Goal: Transaction & Acquisition: Purchase product/service

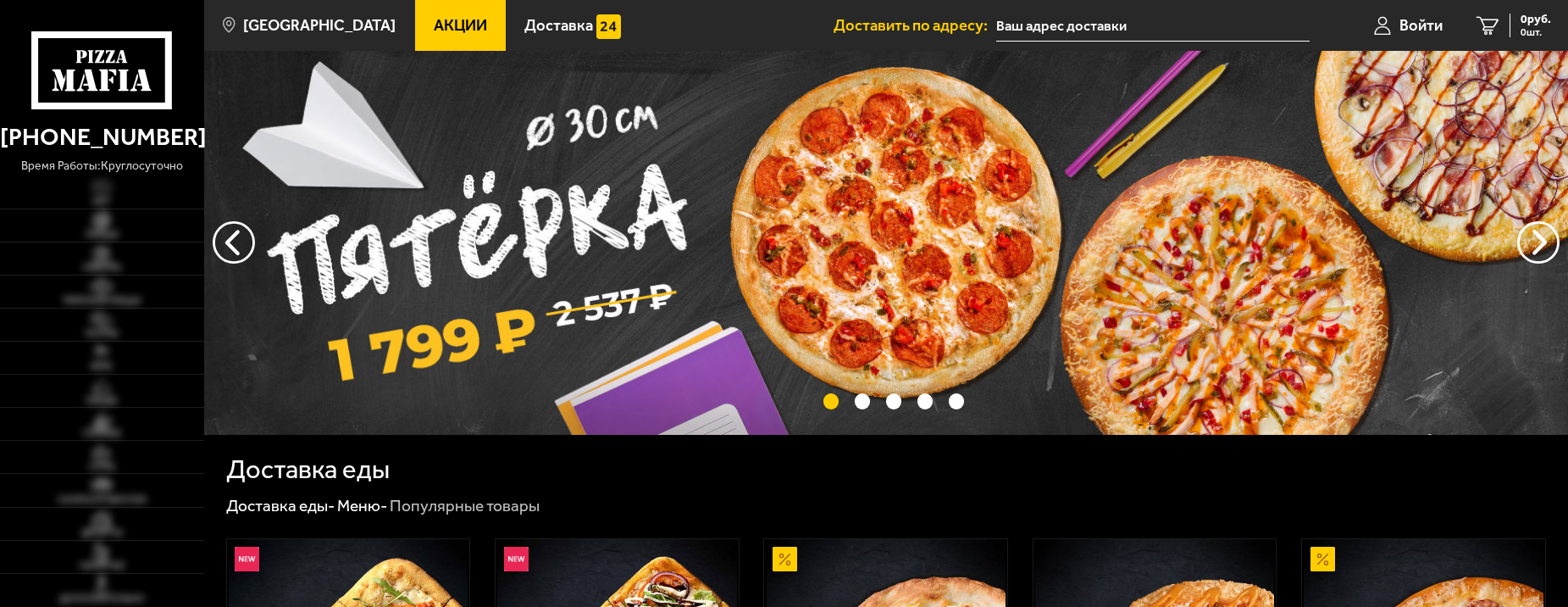
type input "[STREET_ADDRESS]"
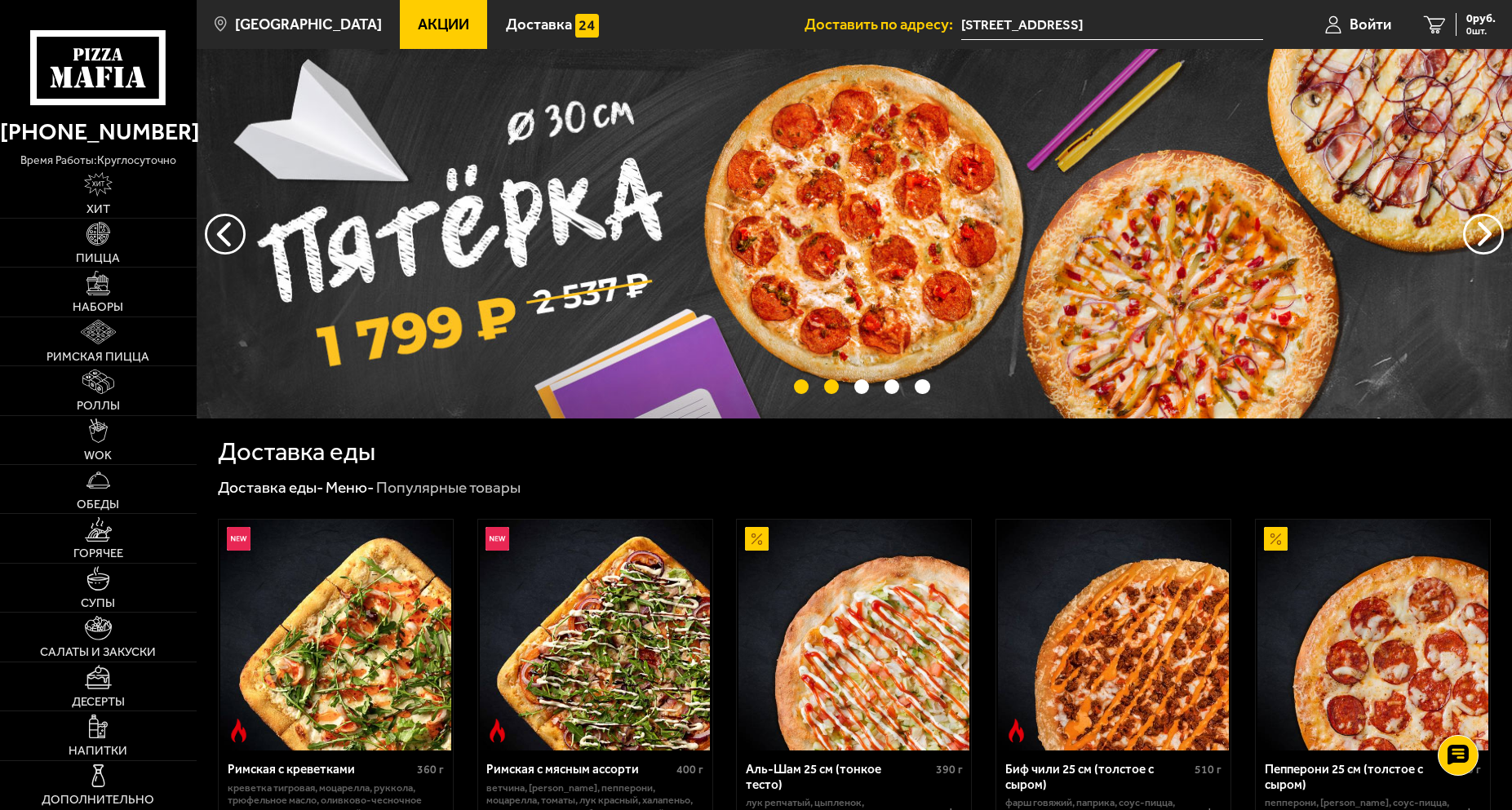
click at [836, 386] on button "точки переключения" at bounding box center [832, 387] width 15 height 15
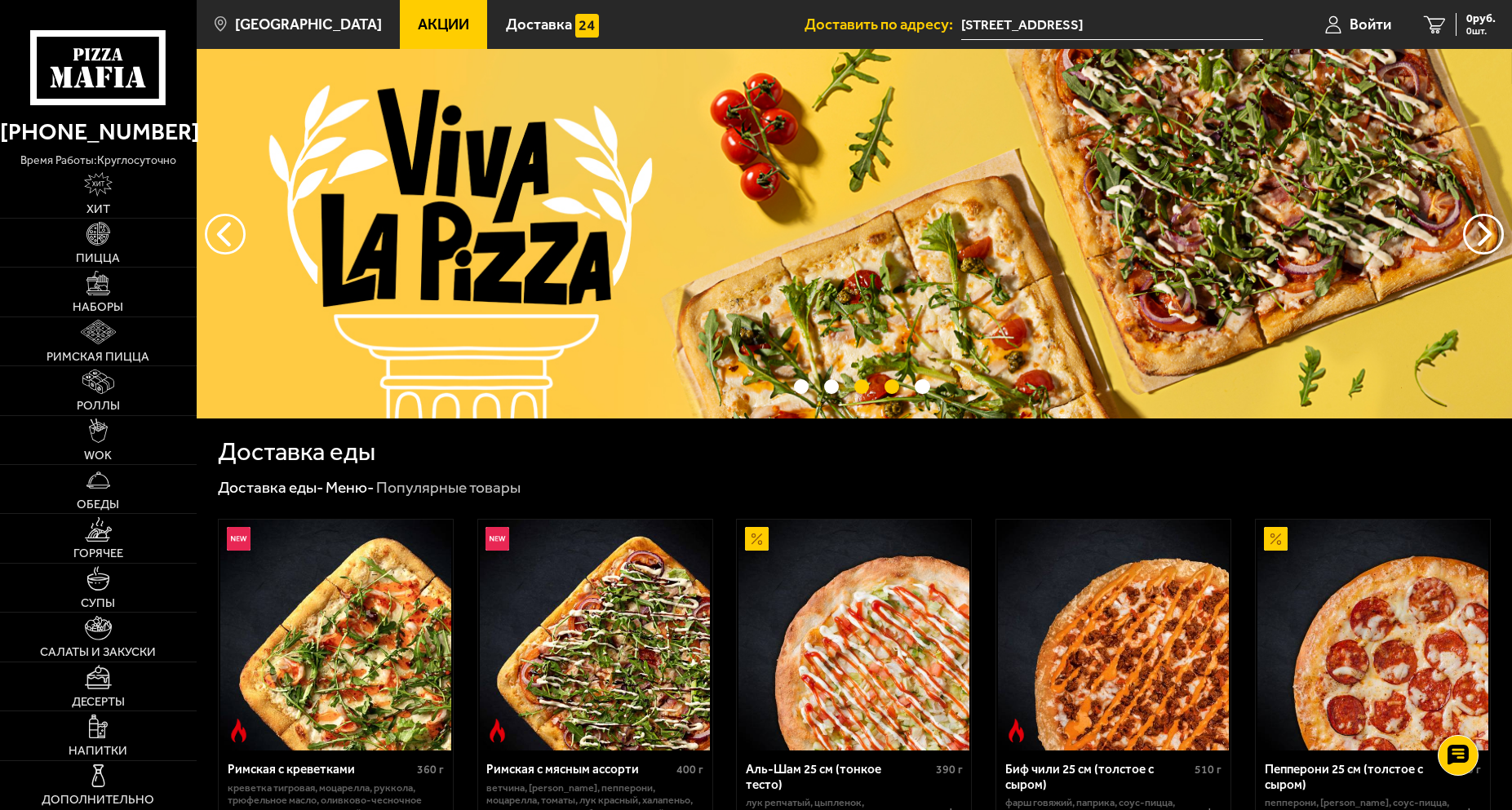
click at [894, 388] on button "точки переключения" at bounding box center [891, 387] width 15 height 15
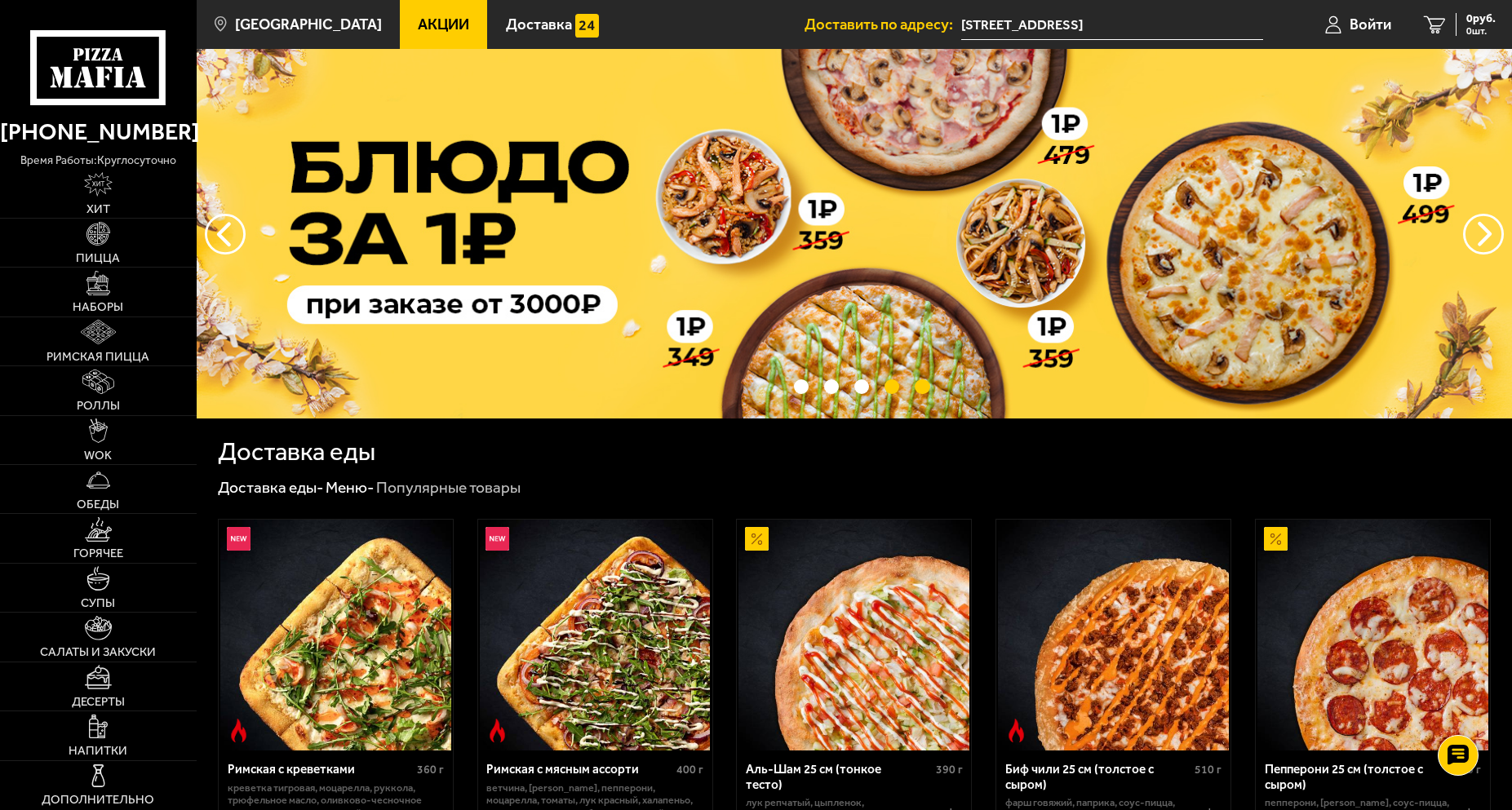
click at [927, 390] on button "точки переключения" at bounding box center [921, 387] width 15 height 15
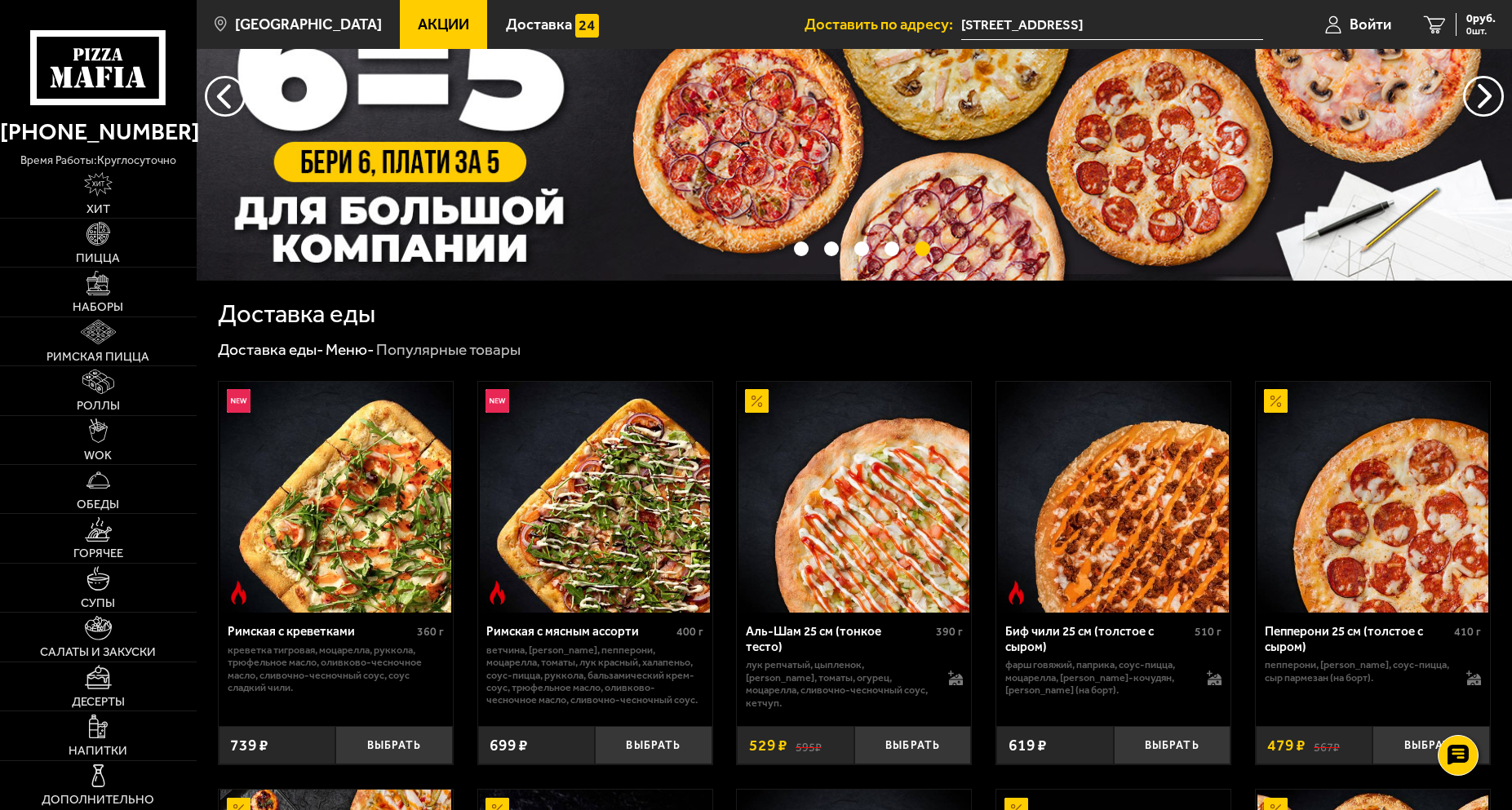
drag, startPoint x: 794, startPoint y: 458, endPoint x: 753, endPoint y: 433, distance: 48.0
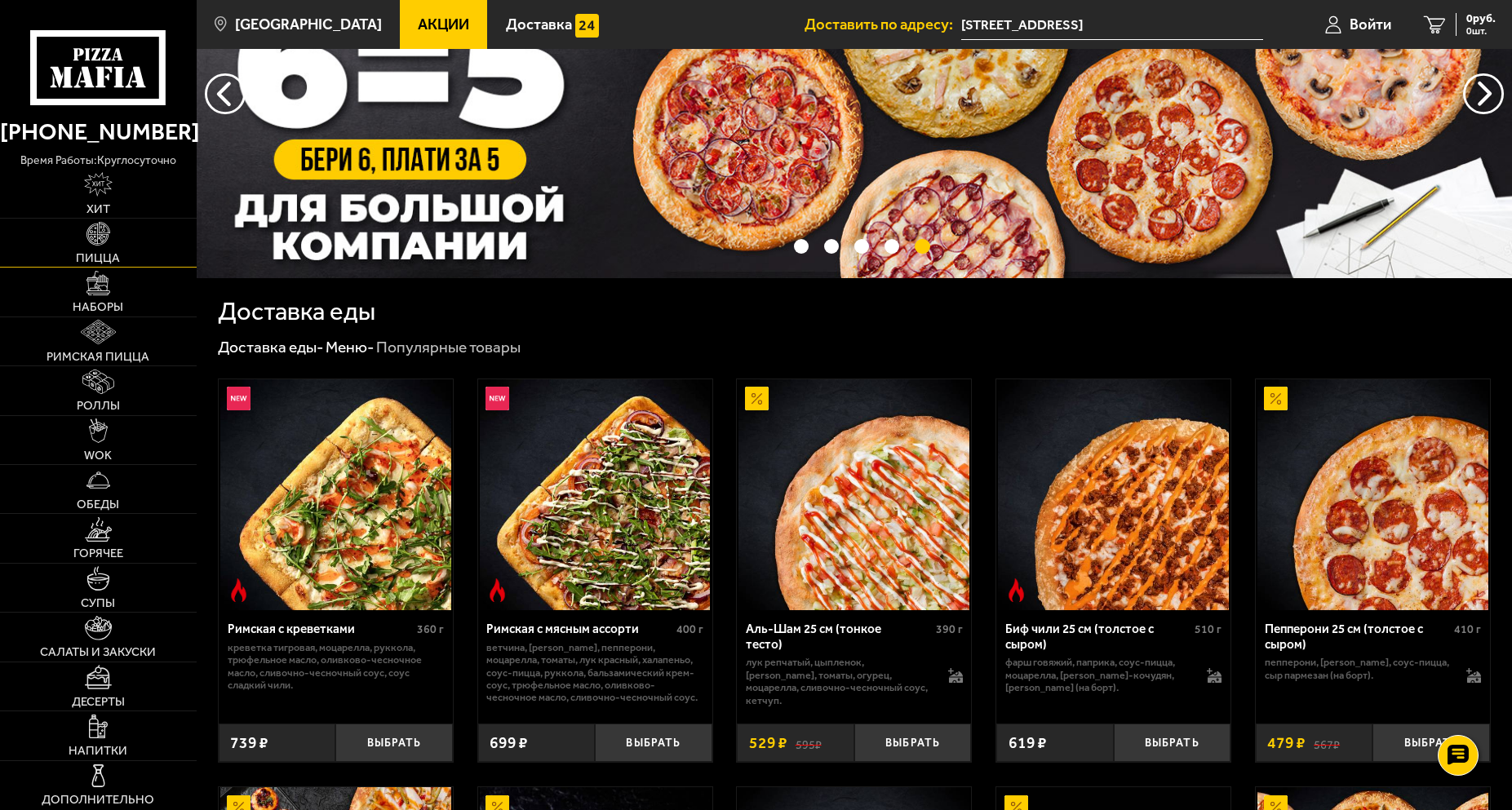
click at [136, 255] on link "Пицца" at bounding box center [98, 242] width 197 height 48
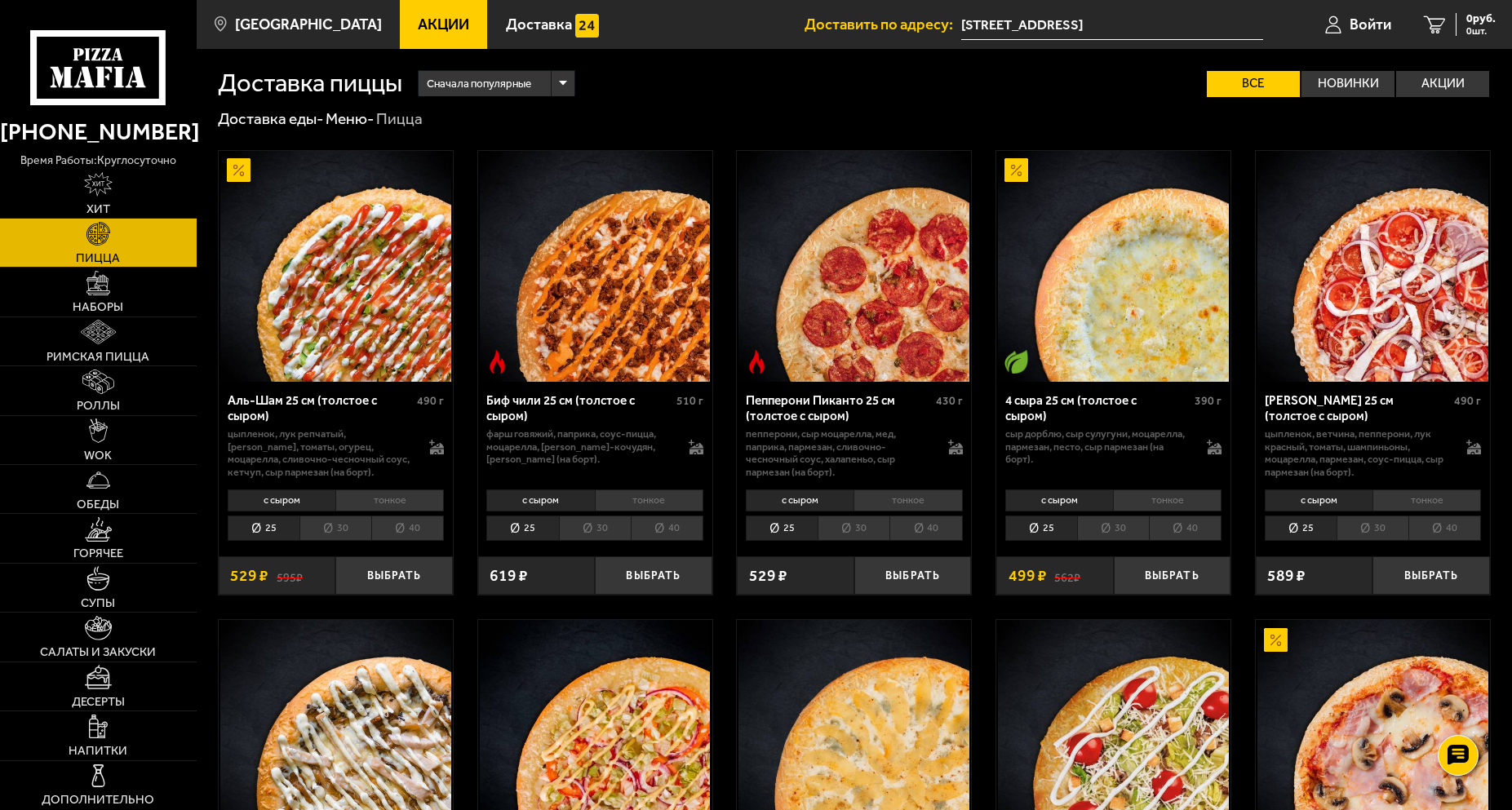
click at [427, 26] on span "Акции" at bounding box center [443, 24] width 52 height 15
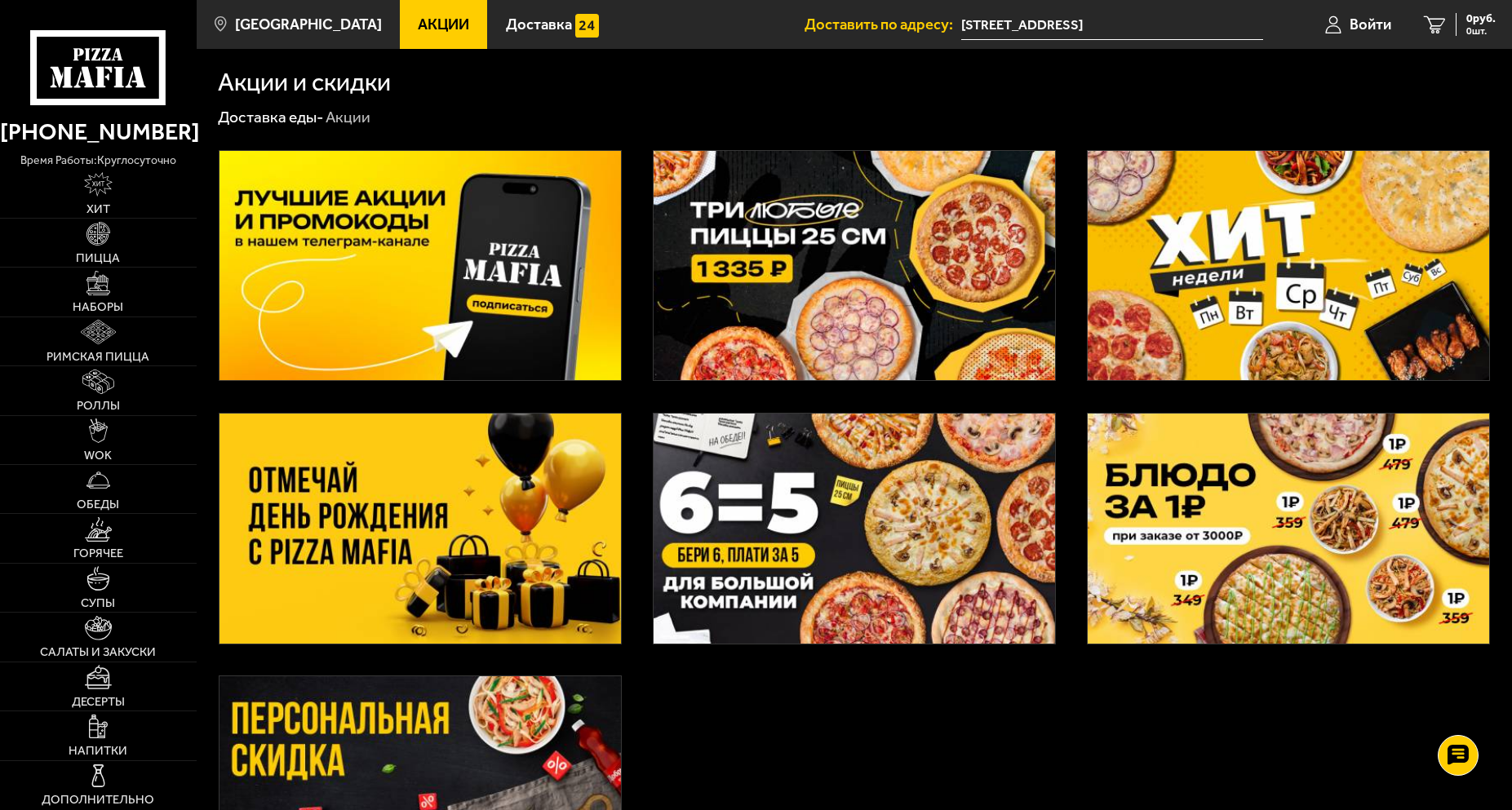
click at [789, 308] on img at bounding box center [853, 266] width 401 height 230
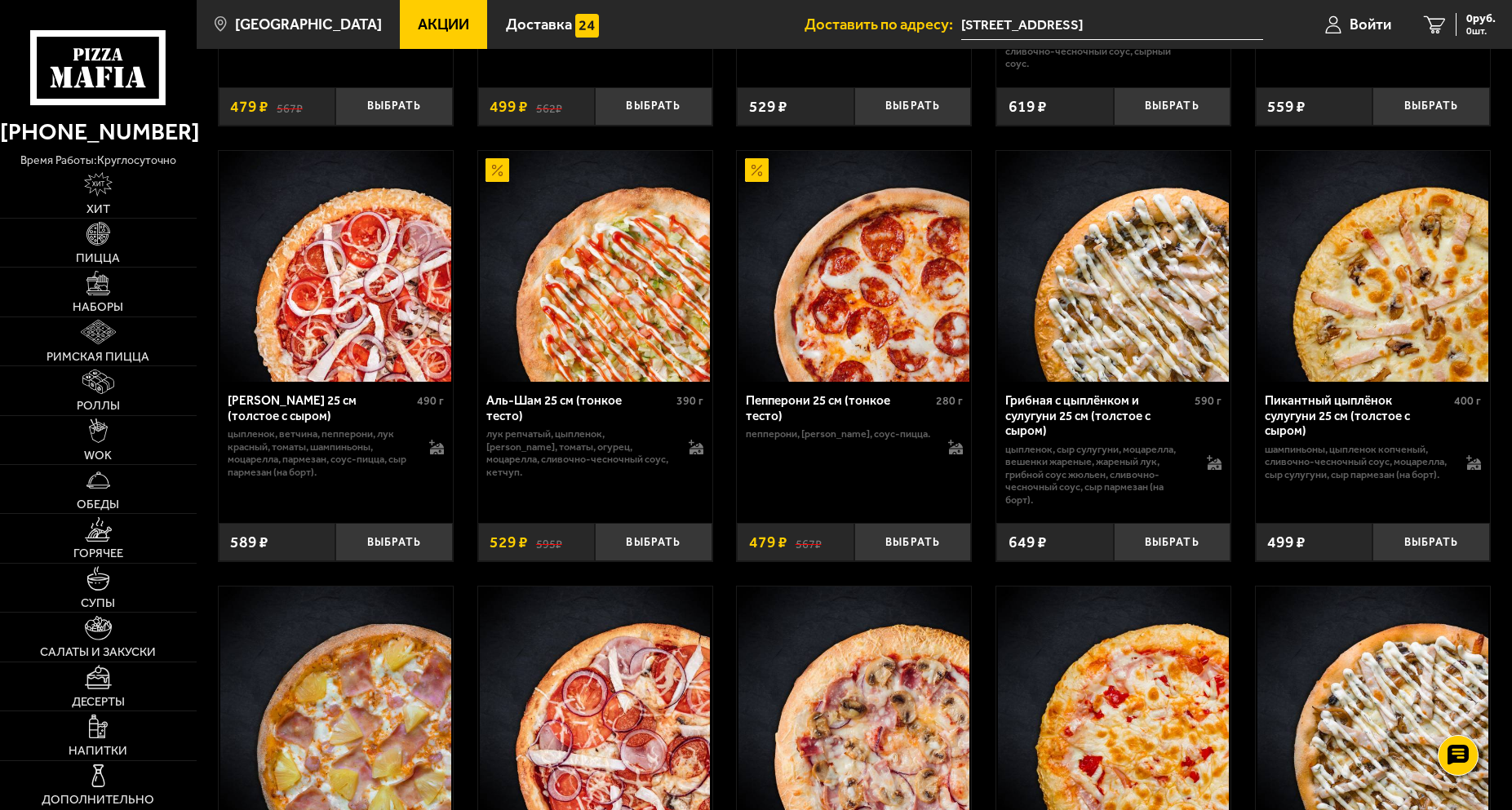
drag, startPoint x: 797, startPoint y: 474, endPoint x: 740, endPoint y: 495, distance: 60.7
click at [677, 537] on button "Выбрать" at bounding box center [652, 541] width 117 height 38
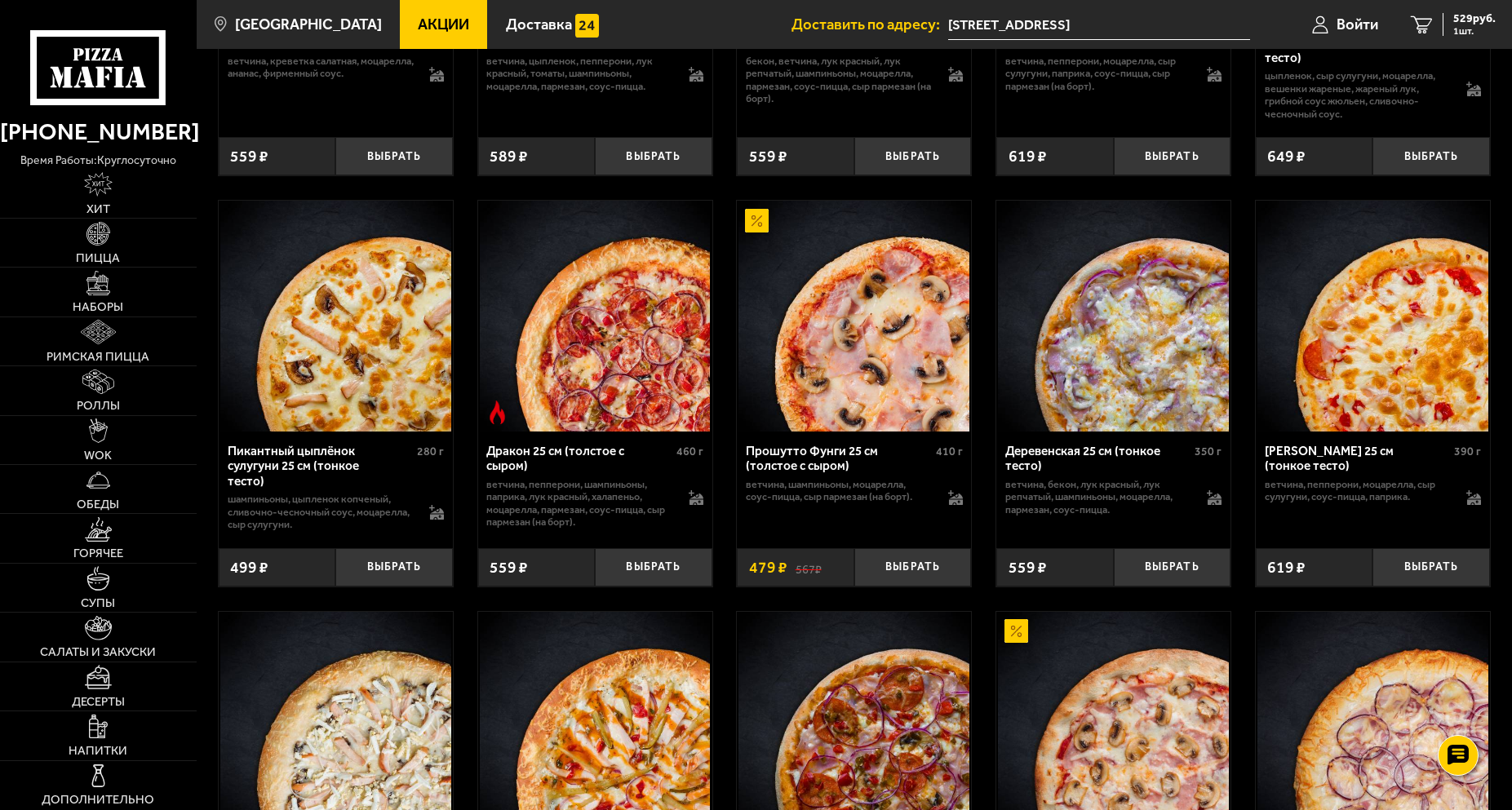
scroll to position [2179, 0]
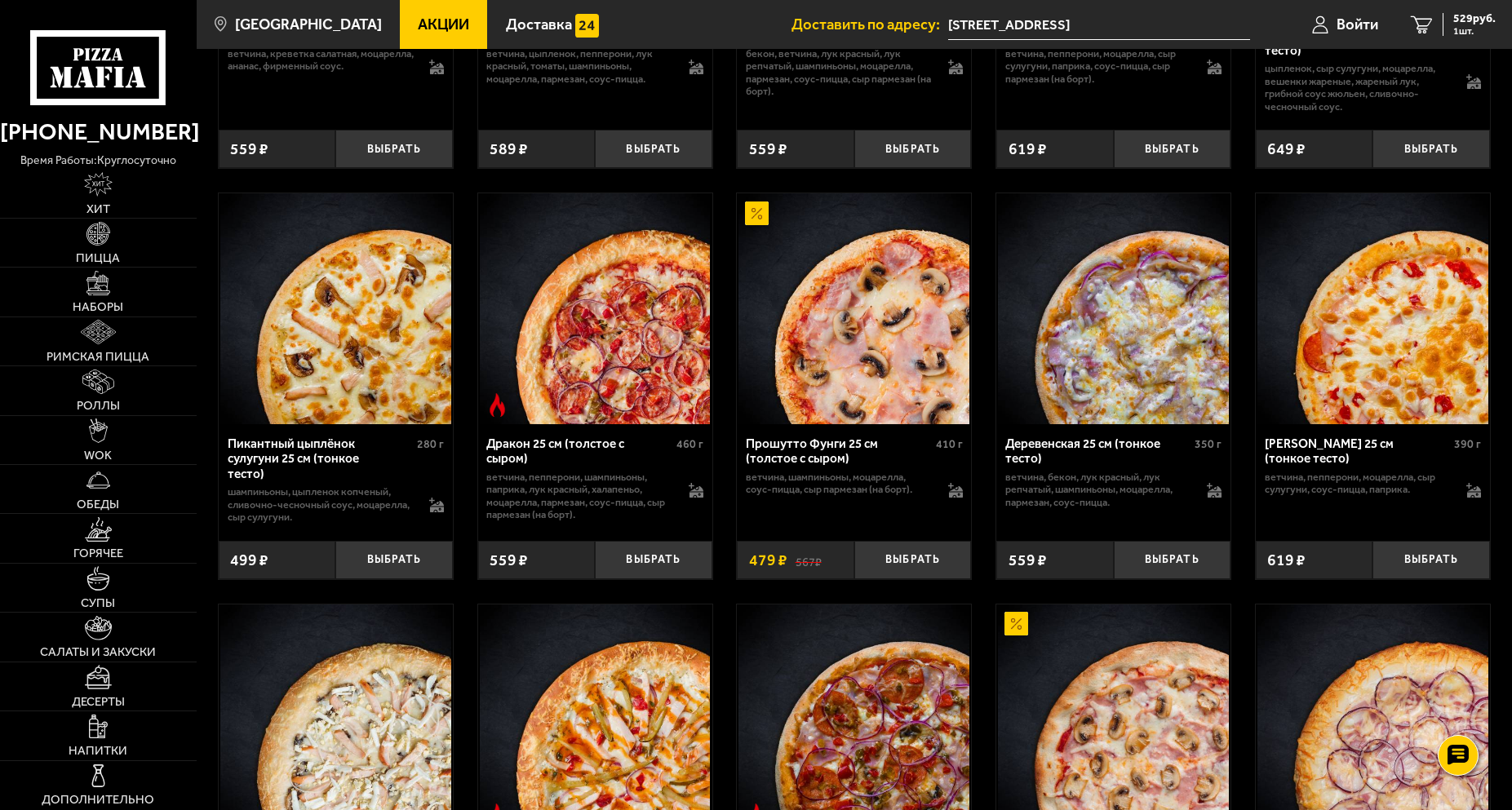
drag, startPoint x: 726, startPoint y: 489, endPoint x: 716, endPoint y: 519, distance: 31.6
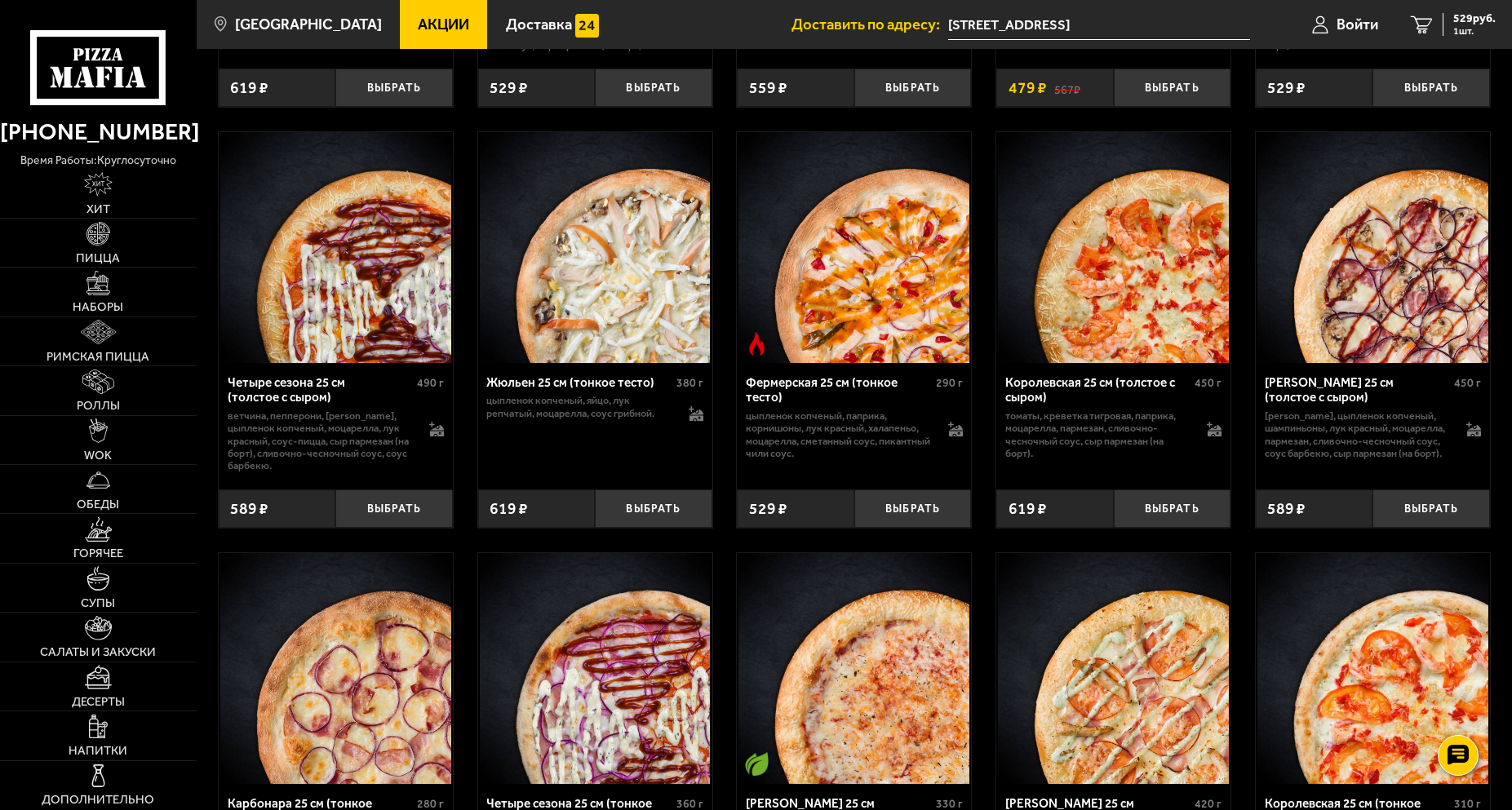
scroll to position [3068, 0]
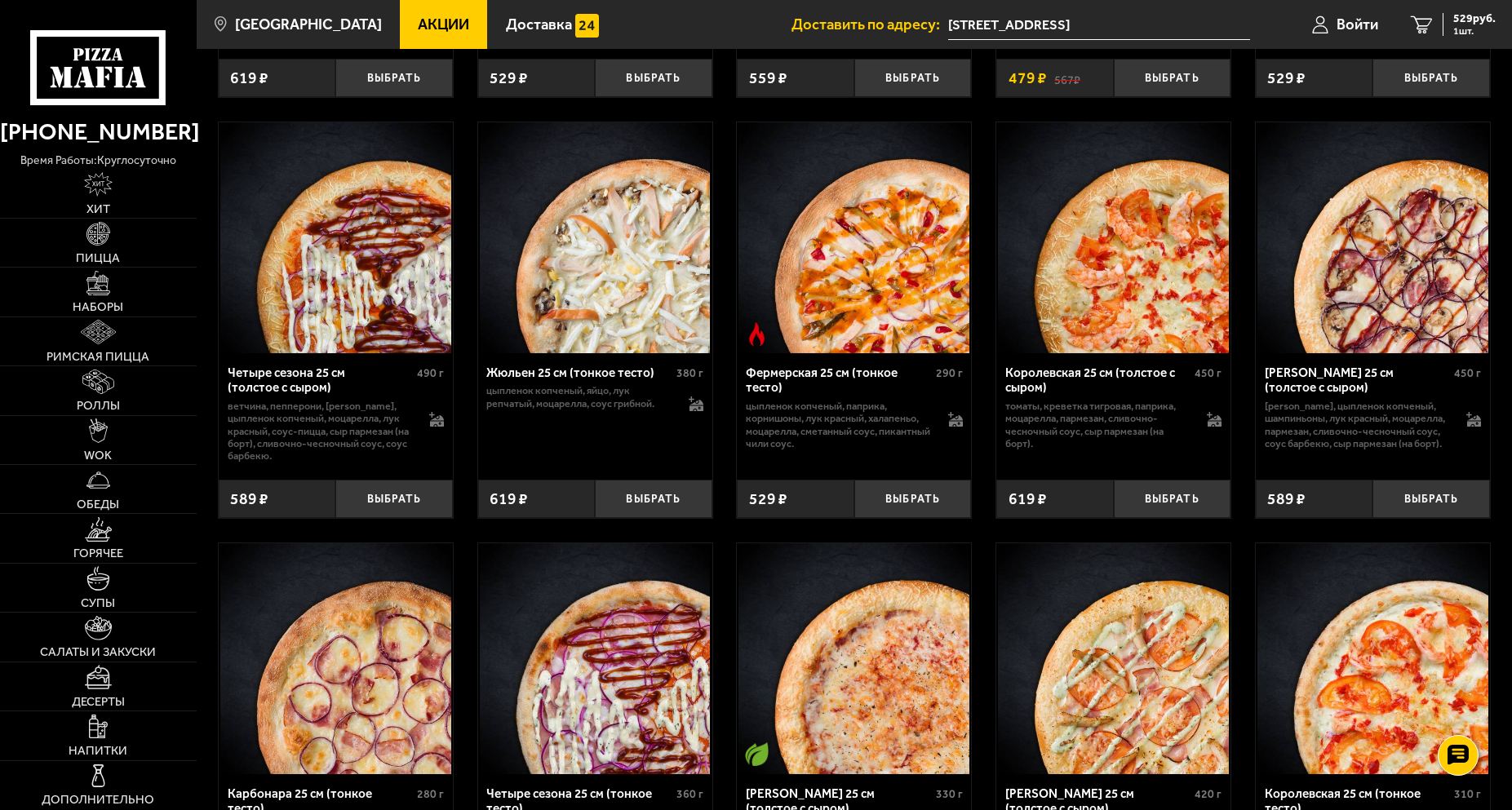
drag, startPoint x: 732, startPoint y: 557, endPoint x: 717, endPoint y: 567, distance: 18.0
click at [890, 504] on button "Выбрать" at bounding box center [912, 499] width 117 height 38
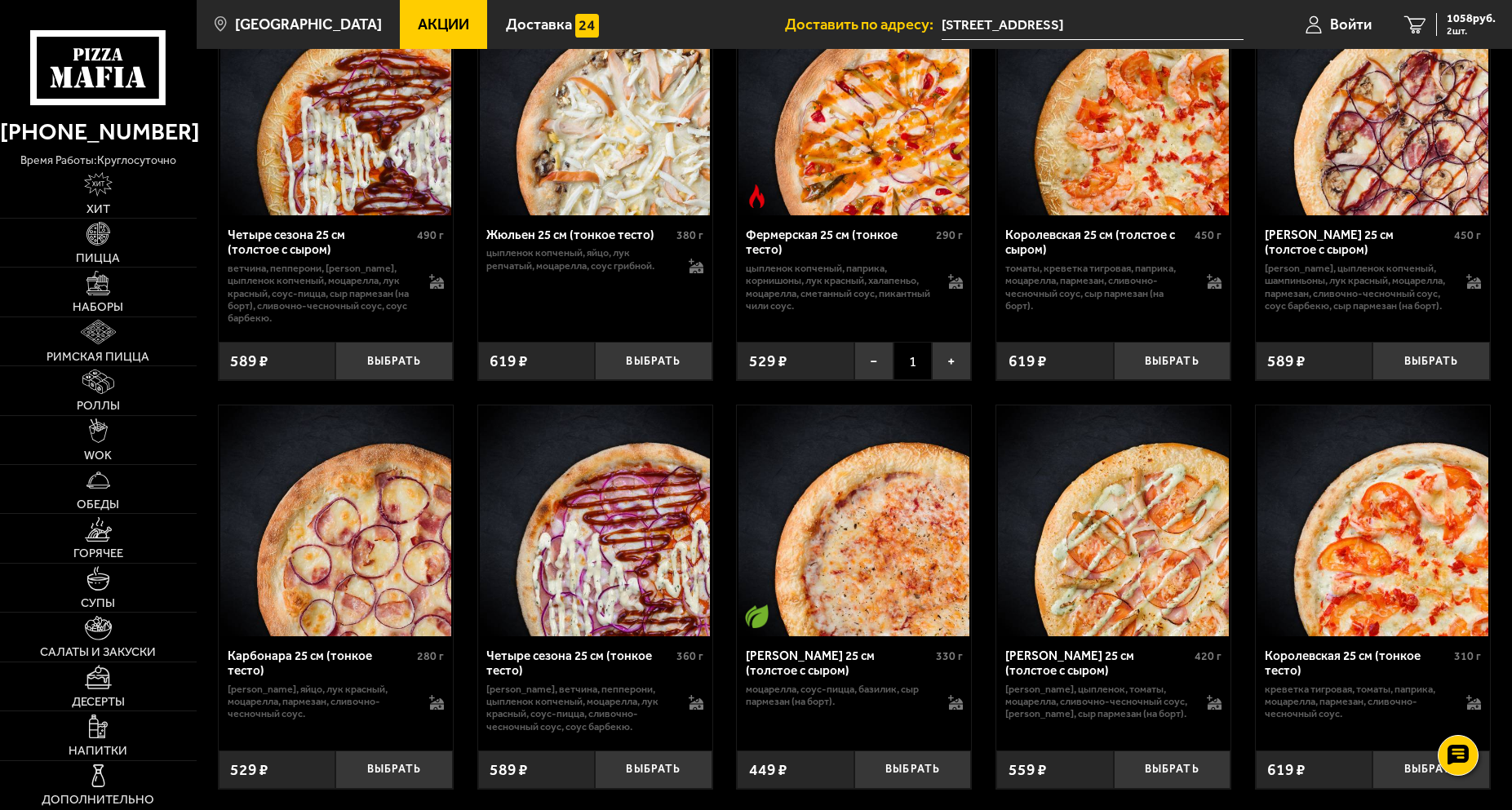
scroll to position [3201, 0]
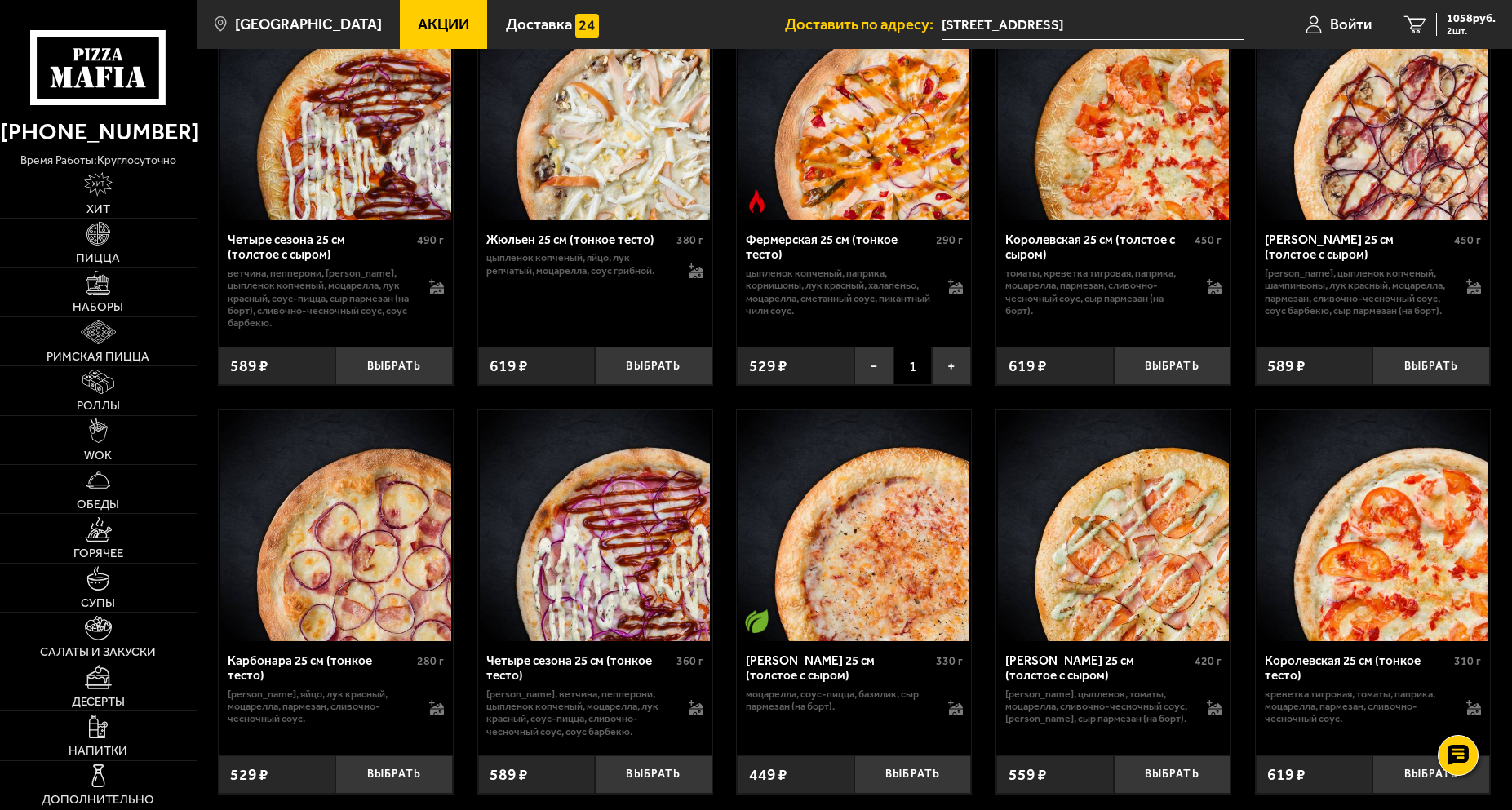
drag, startPoint x: 721, startPoint y: 551, endPoint x: 823, endPoint y: 462, distance: 135.4
click at [882, 379] on button "−" at bounding box center [873, 366] width 39 height 38
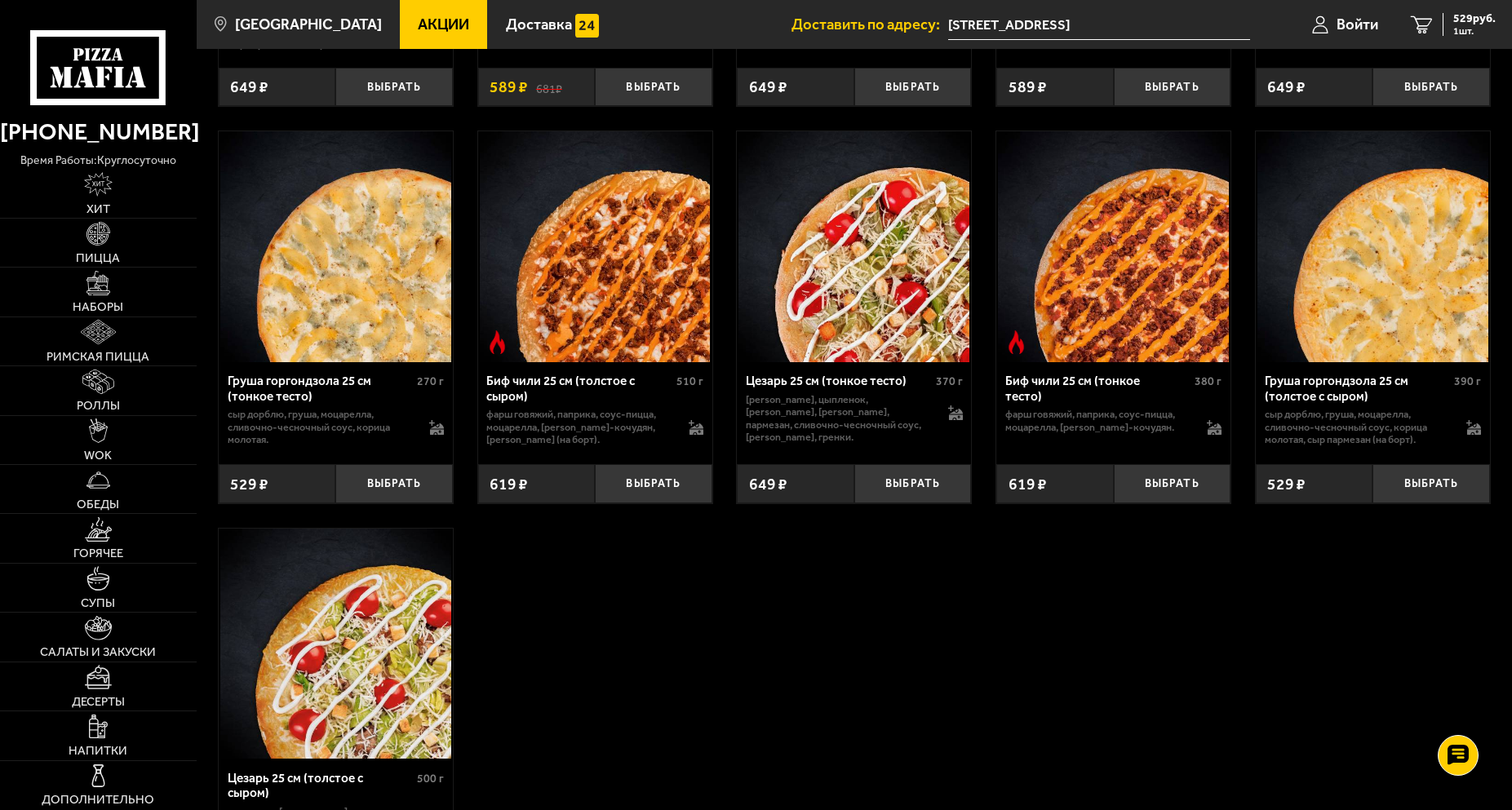
drag, startPoint x: 729, startPoint y: 429, endPoint x: 726, endPoint y: 450, distance: 21.2
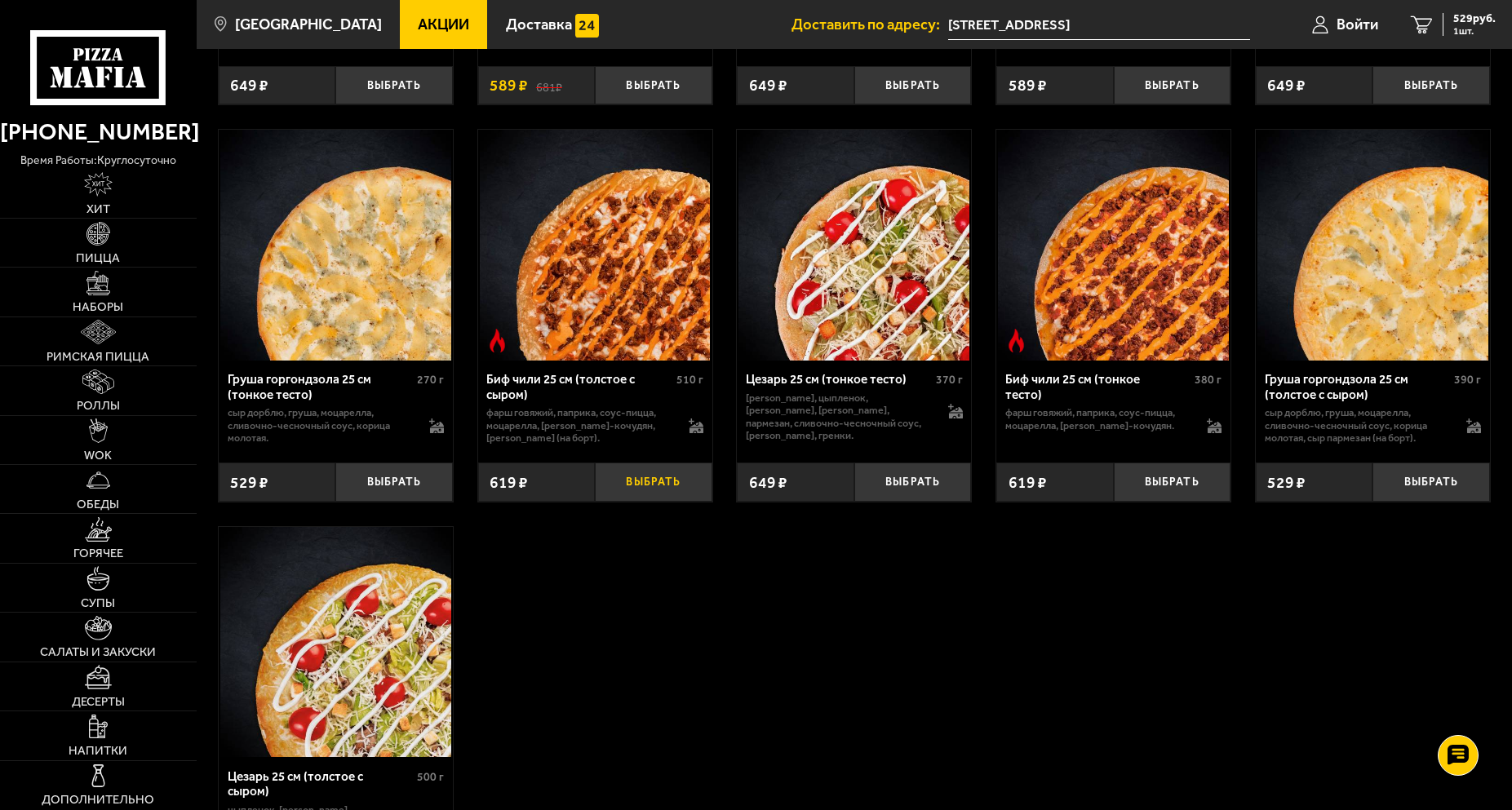
click at [677, 488] on button "Выбрать" at bounding box center [652, 482] width 117 height 38
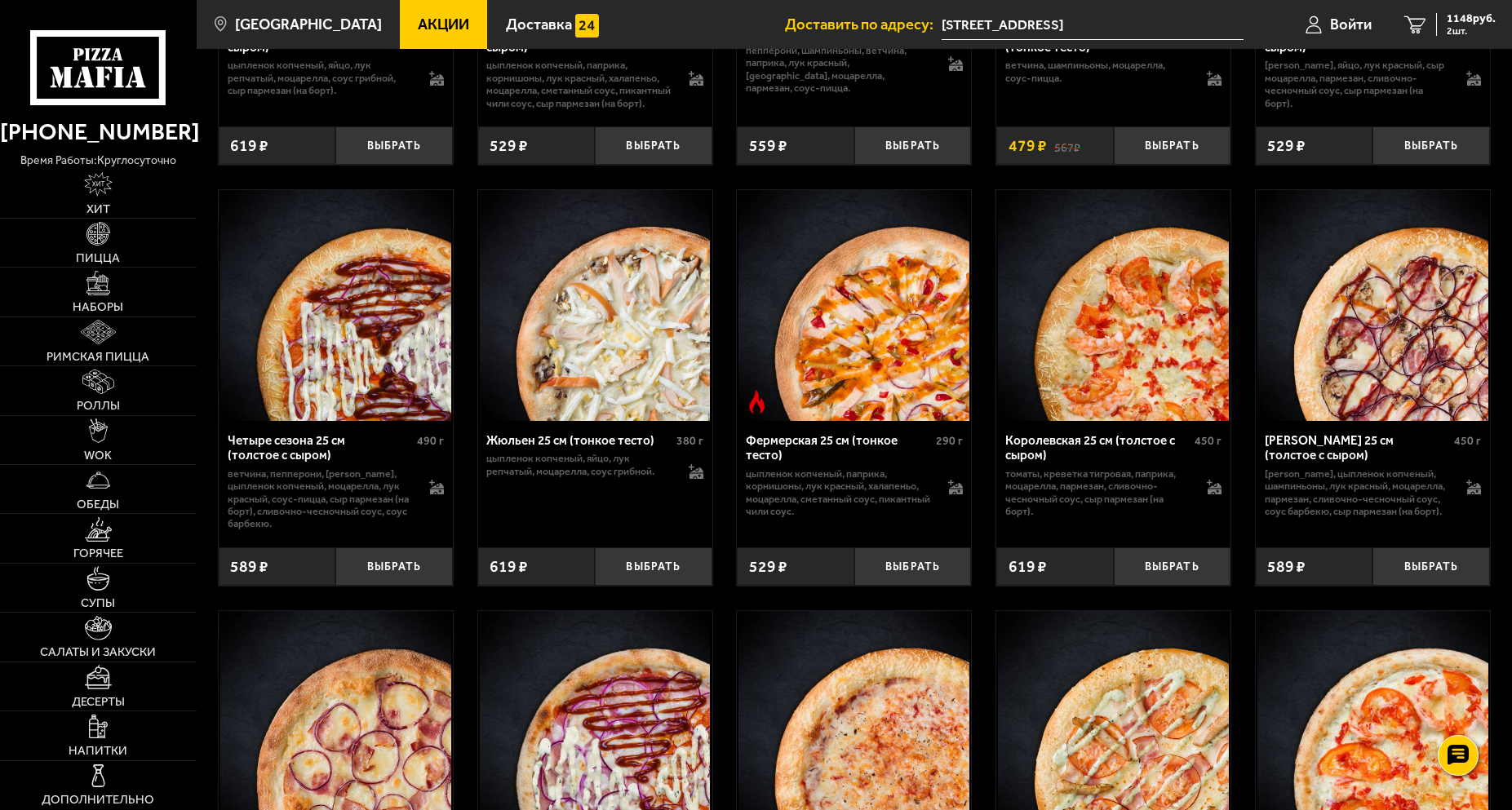
scroll to position [2999, 0]
drag, startPoint x: 773, startPoint y: 562, endPoint x: 800, endPoint y: 553, distance: 28.5
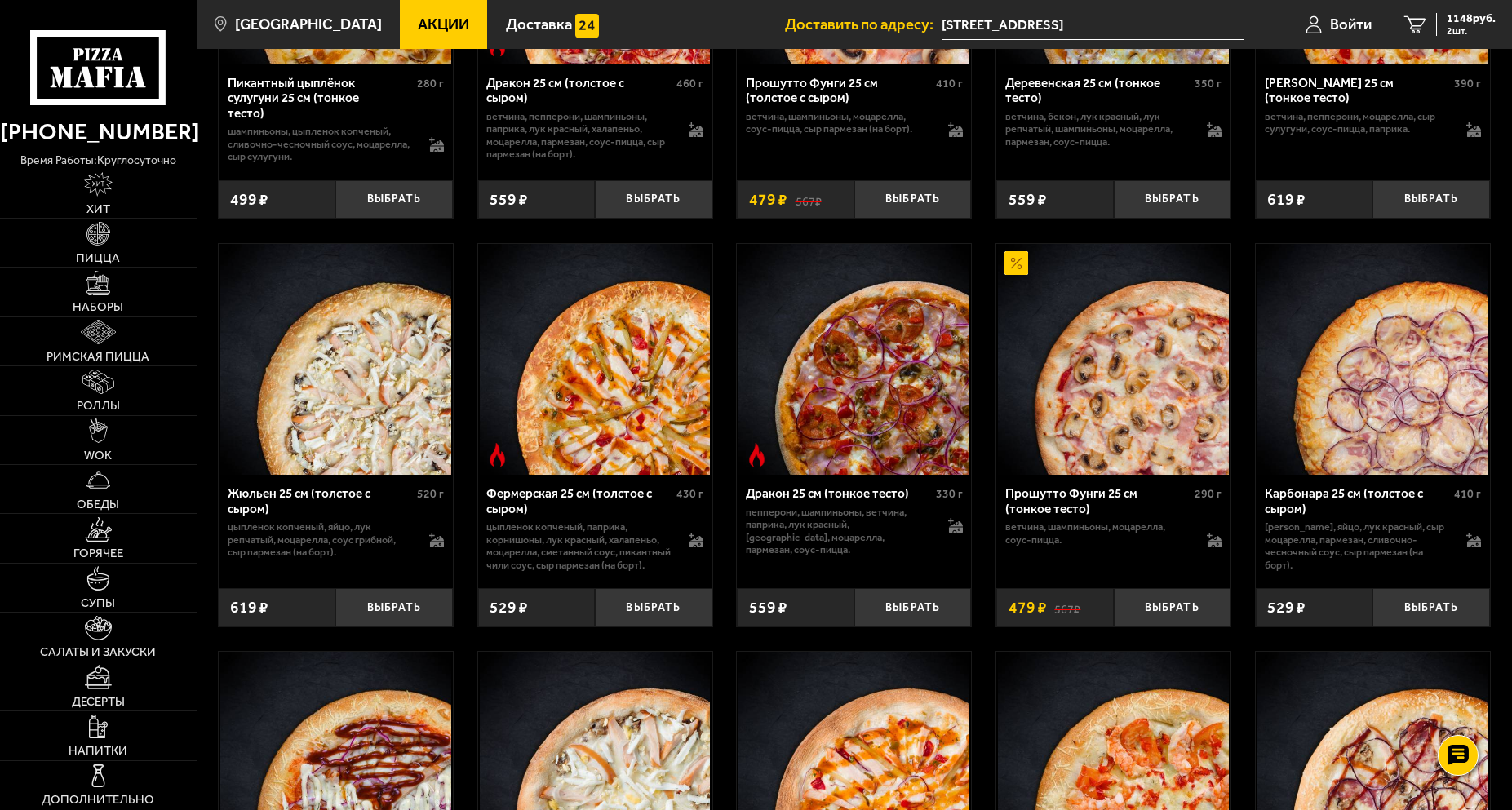
drag, startPoint x: 955, startPoint y: 542, endPoint x: 923, endPoint y: 535, distance: 32.8
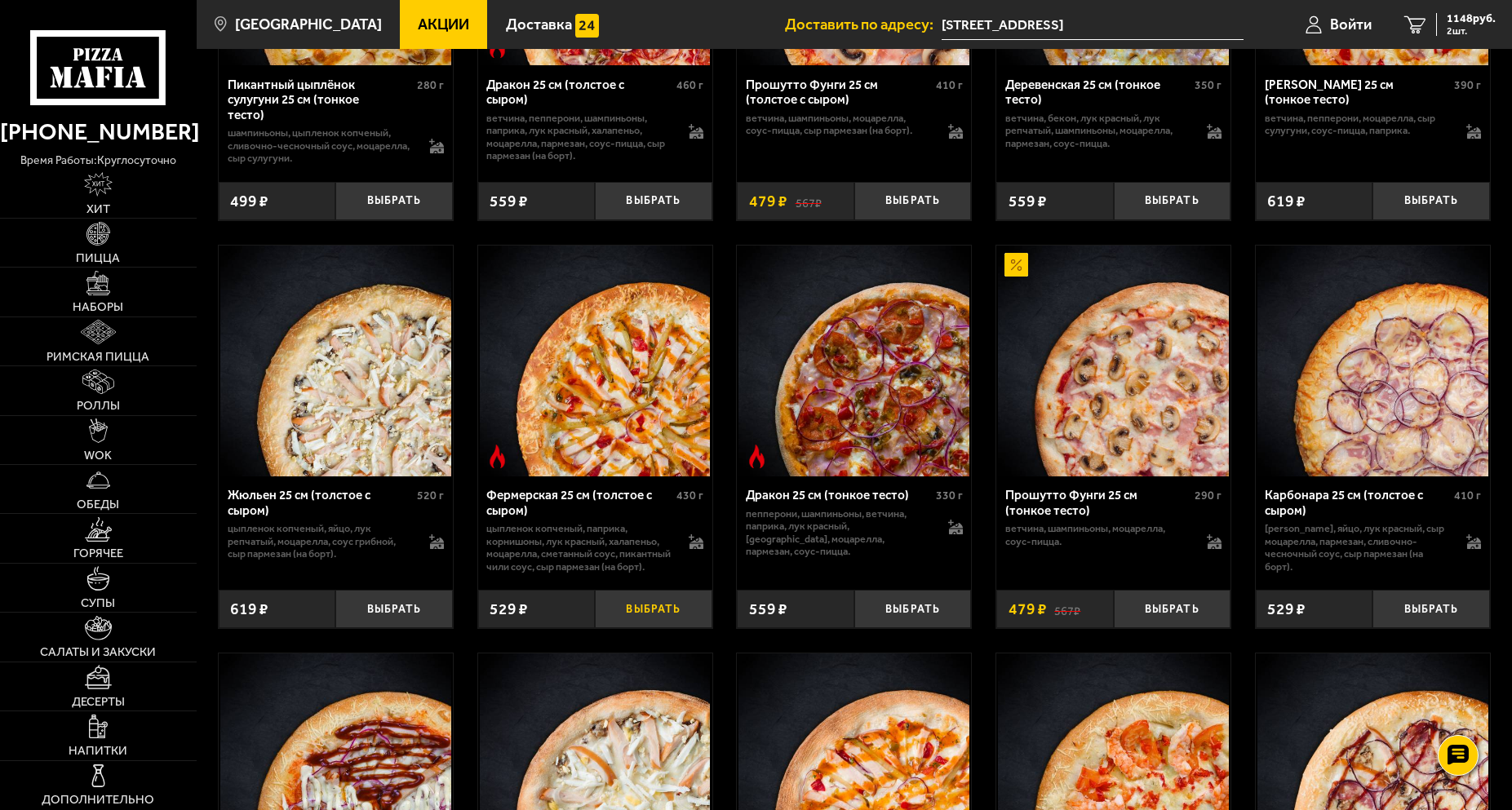
click at [692, 583] on button "Выбрать" at bounding box center [652, 609] width 117 height 38
click at [1467, 27] on span "3 шт." at bounding box center [1471, 31] width 49 height 10
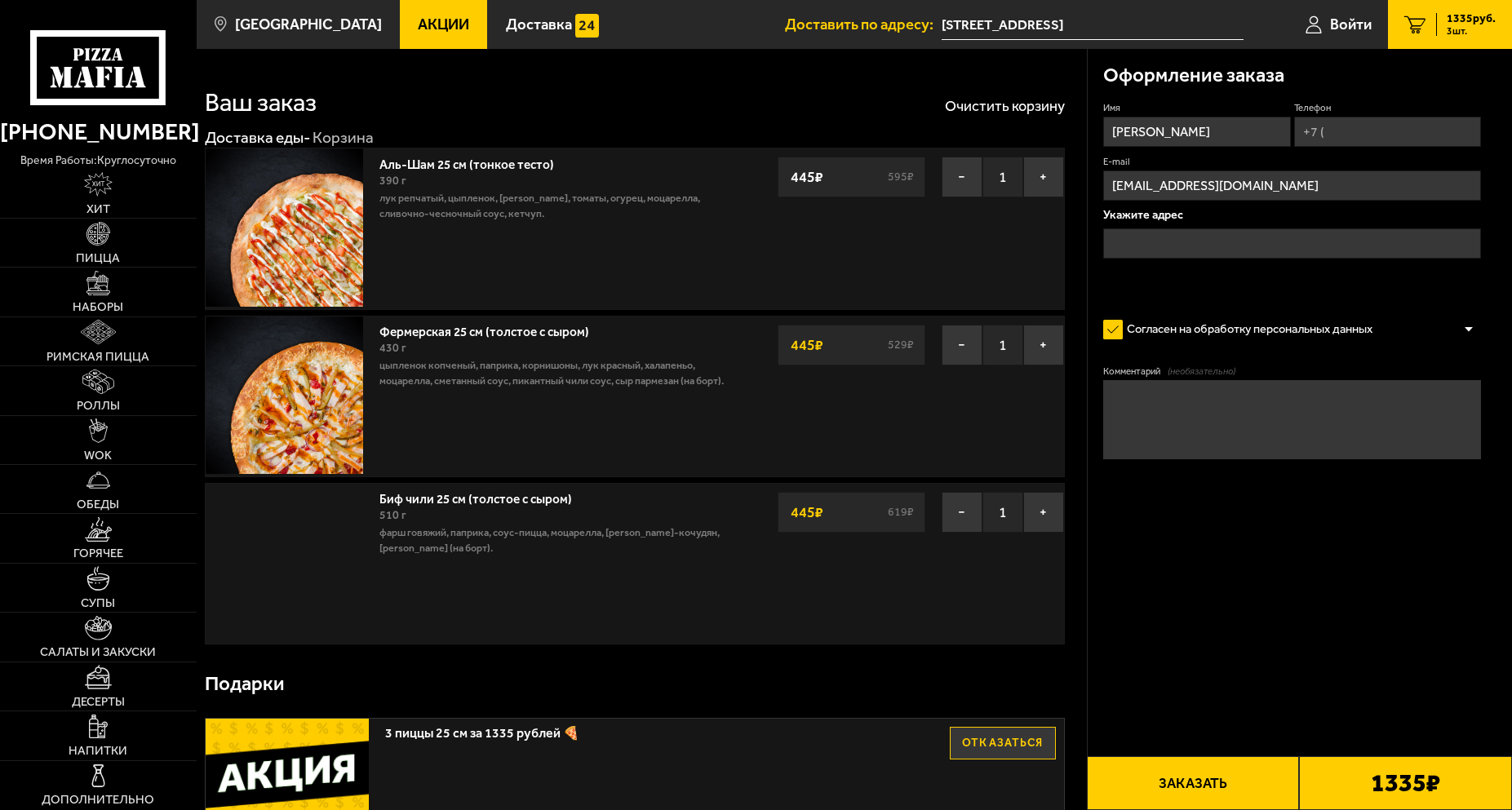
type input "[STREET_ADDRESS]"
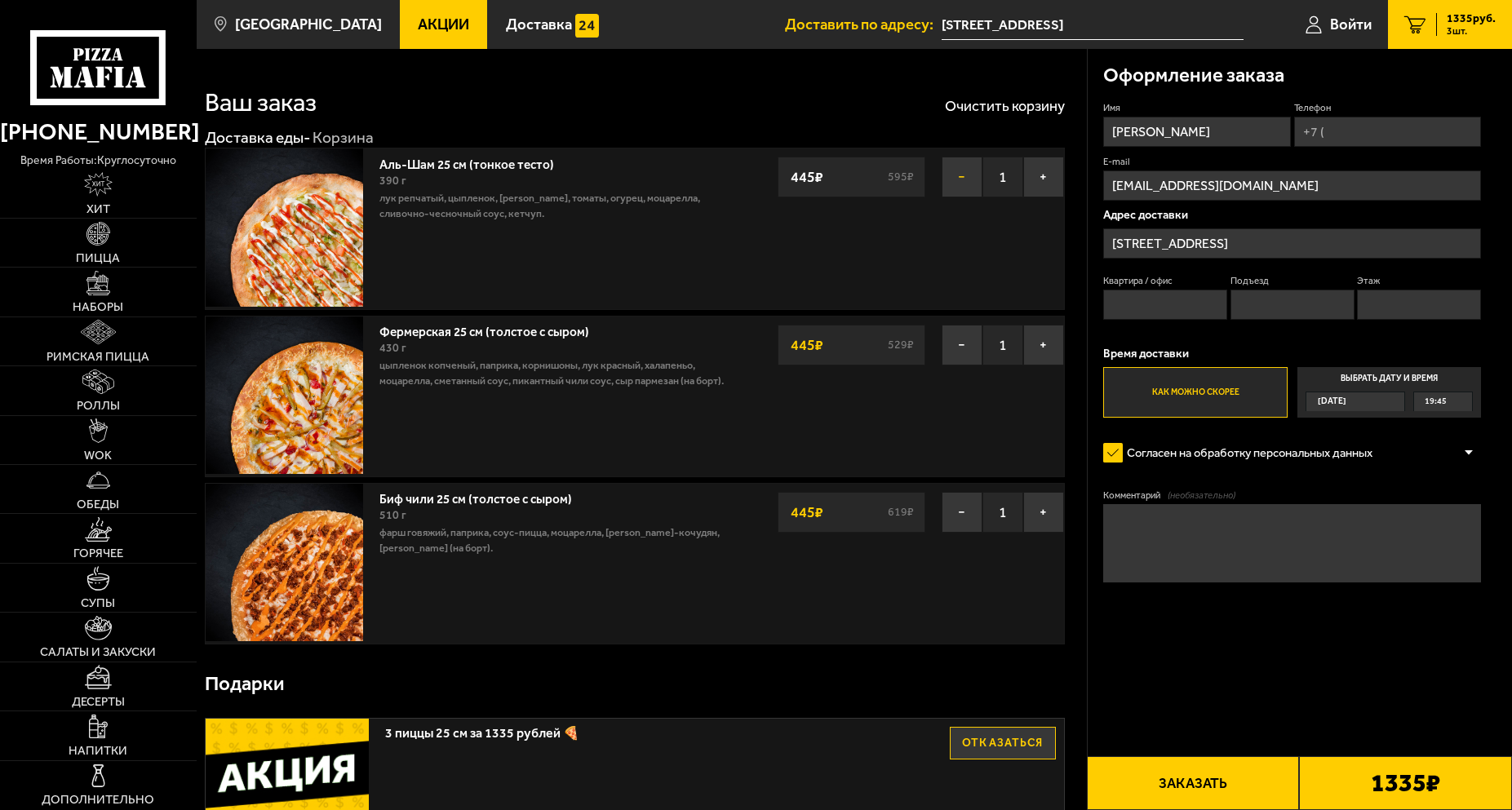
drag, startPoint x: 1069, startPoint y: 510, endPoint x: 956, endPoint y: 196, distance: 333.7
click at [440, 38] on link "Акции" at bounding box center [443, 24] width 87 height 49
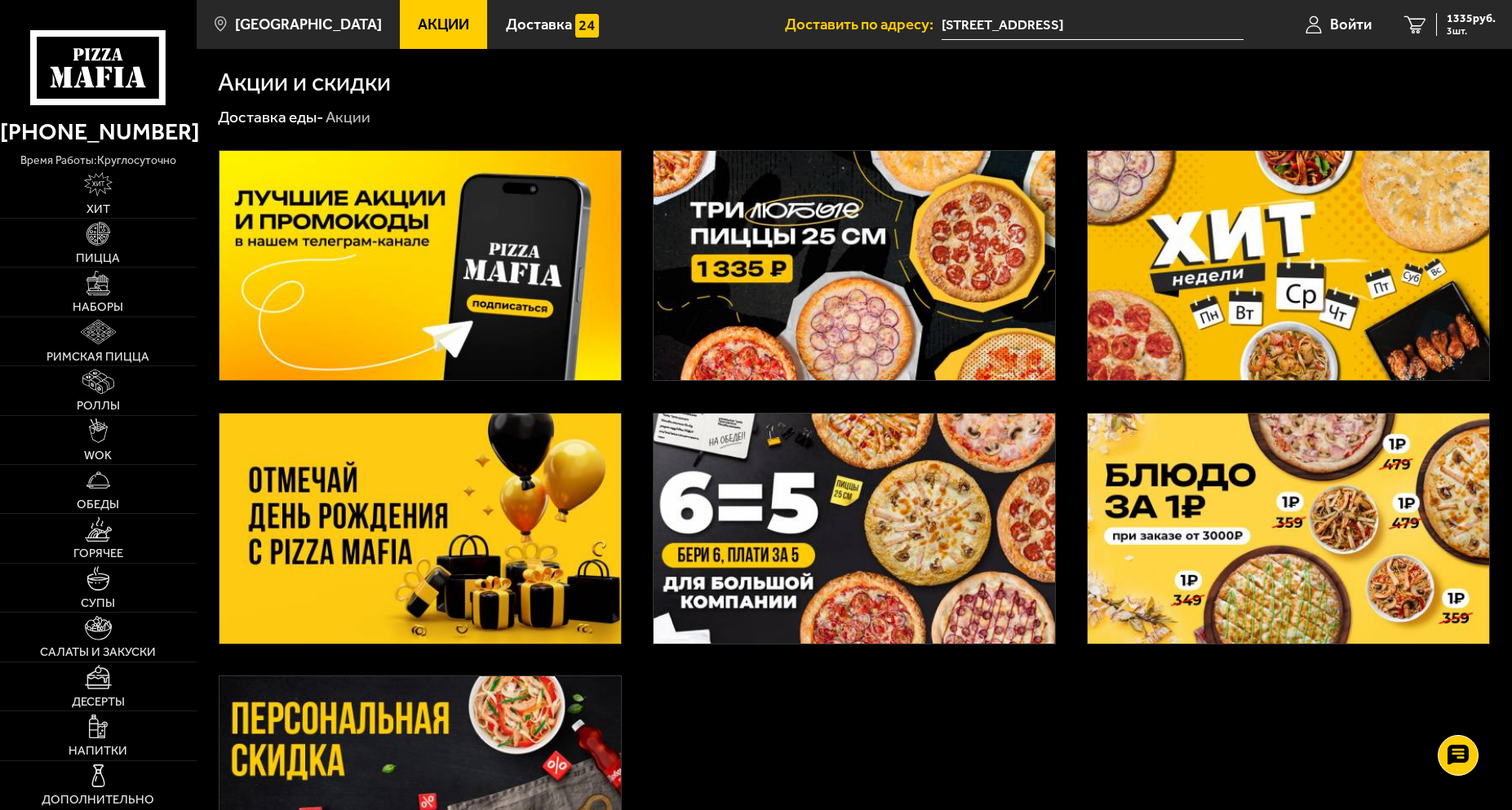
drag, startPoint x: 753, startPoint y: 720, endPoint x: 784, endPoint y: 641, distance: 84.9
click at [1449, 20] on span "1335 руб." at bounding box center [1471, 18] width 49 height 12
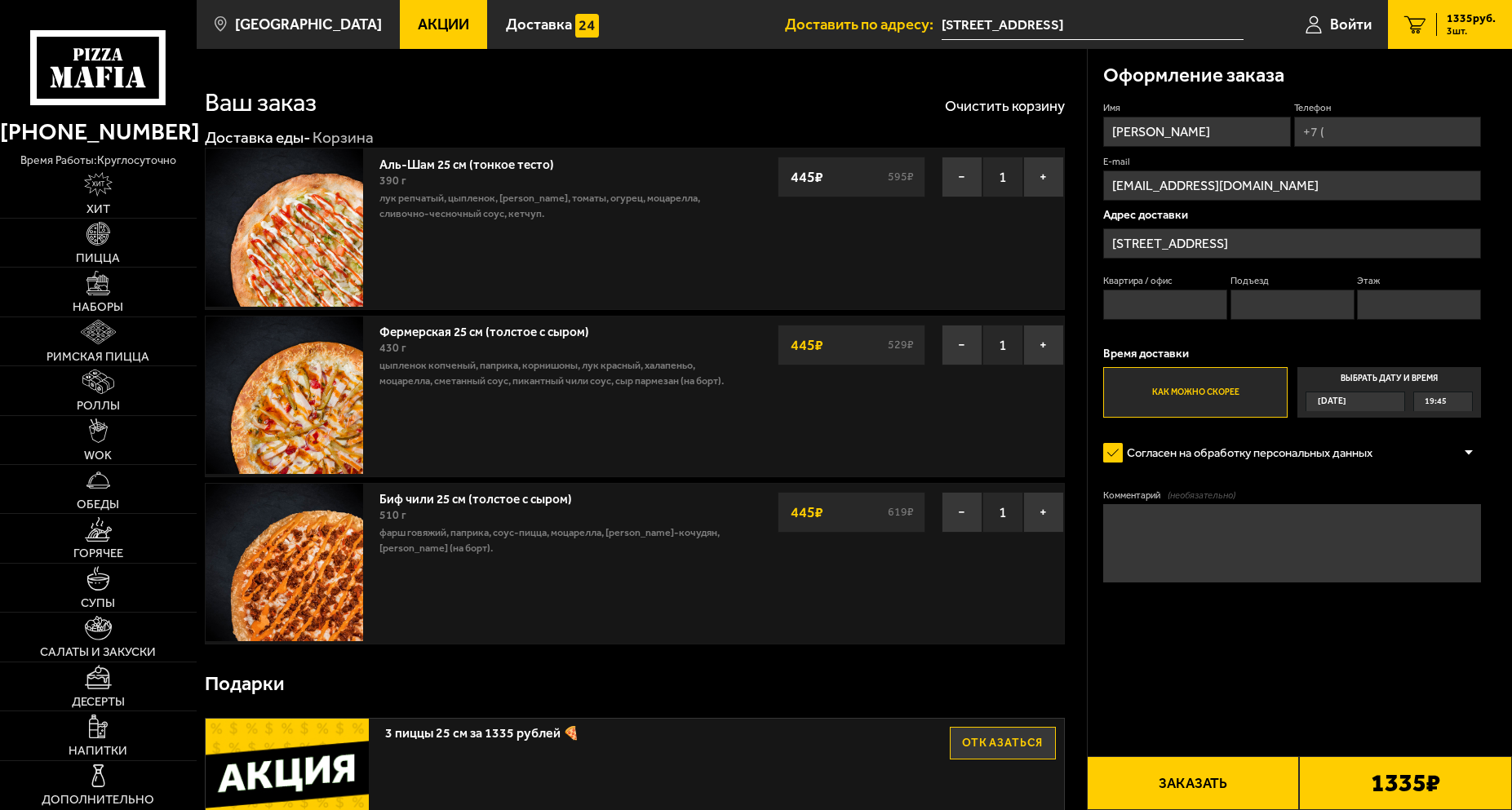
click at [409, 34] on link "Акции" at bounding box center [443, 24] width 87 height 49
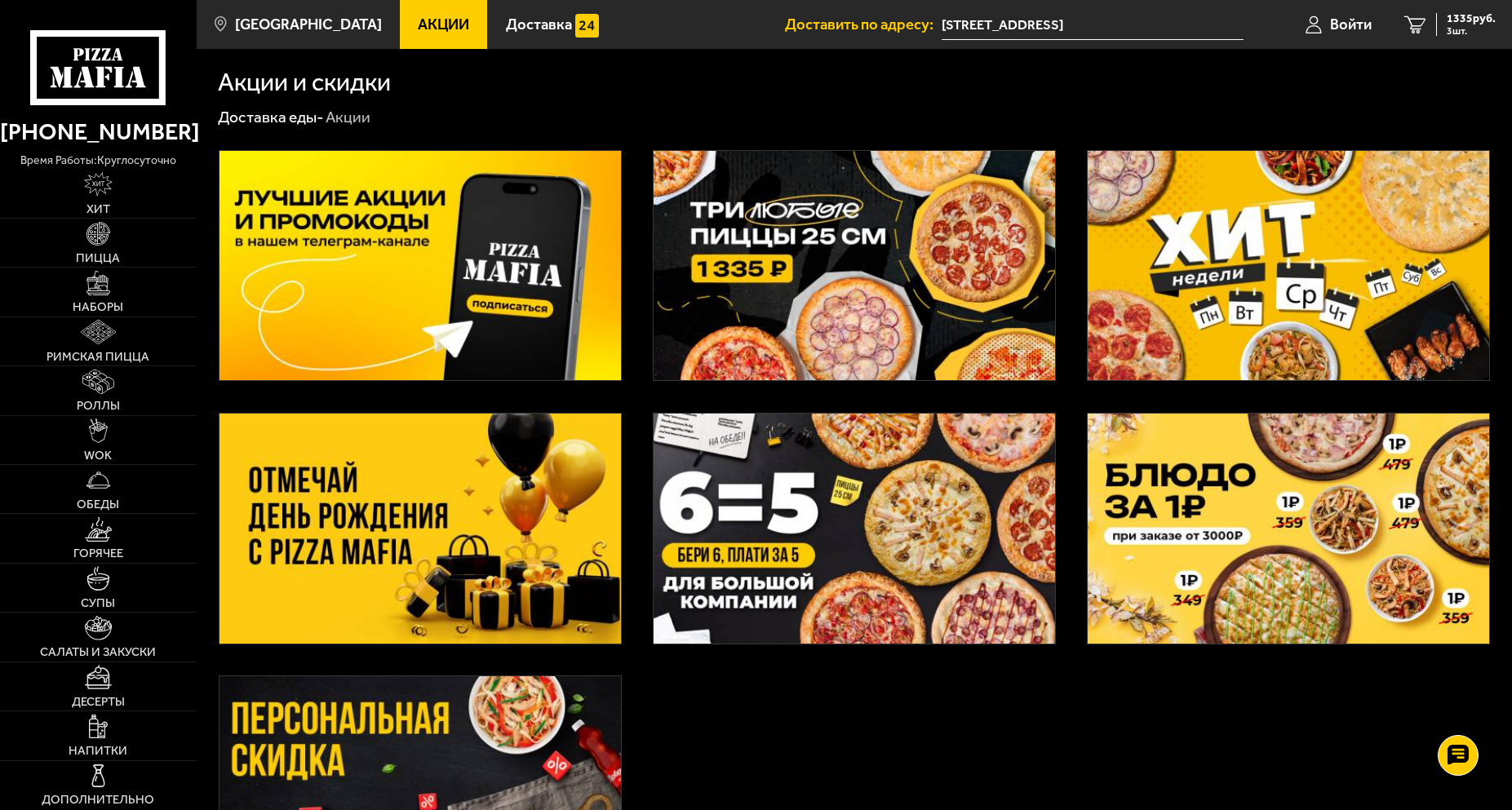
click at [763, 297] on img at bounding box center [853, 266] width 401 height 230
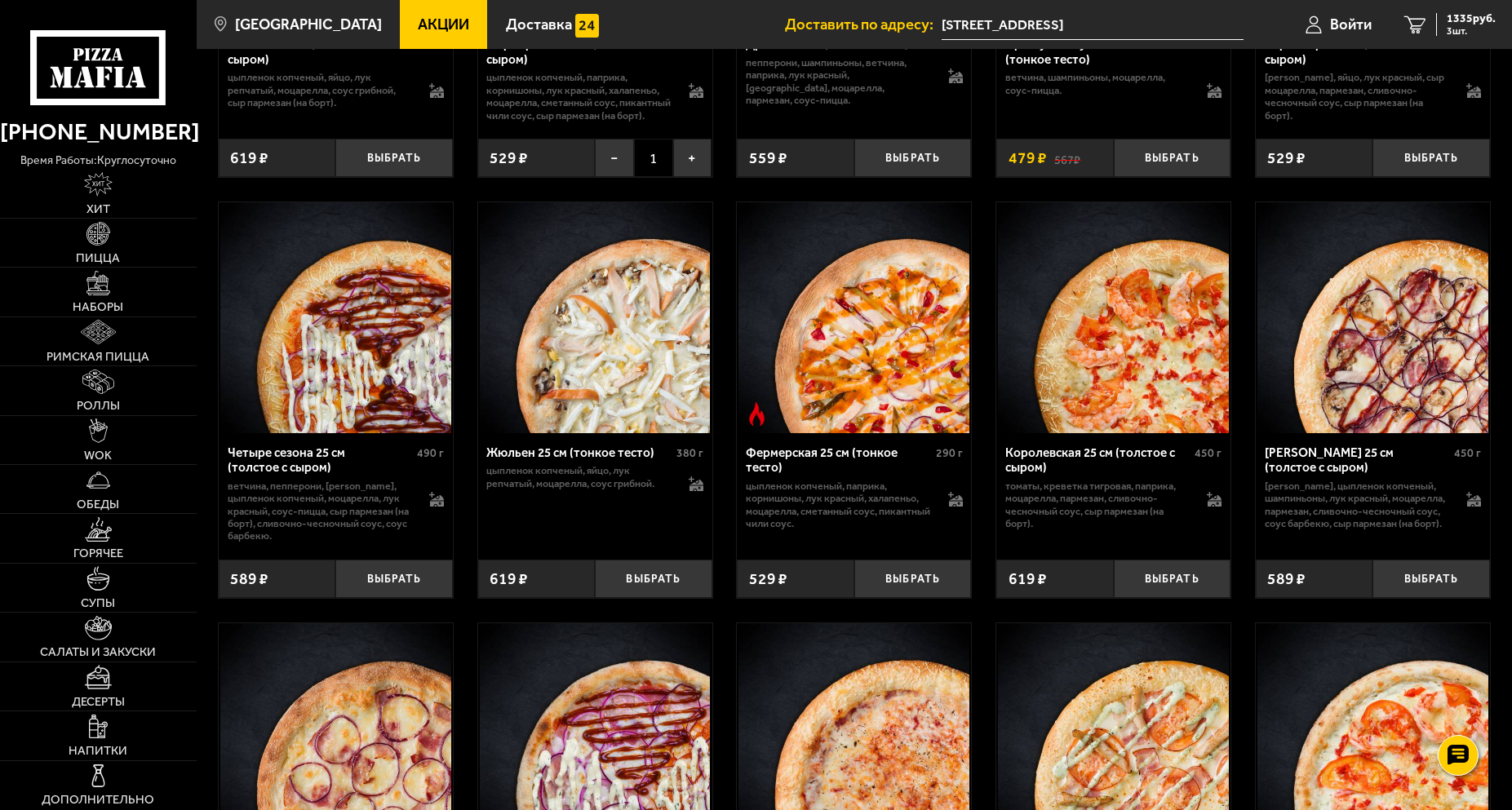
scroll to position [2992, 0]
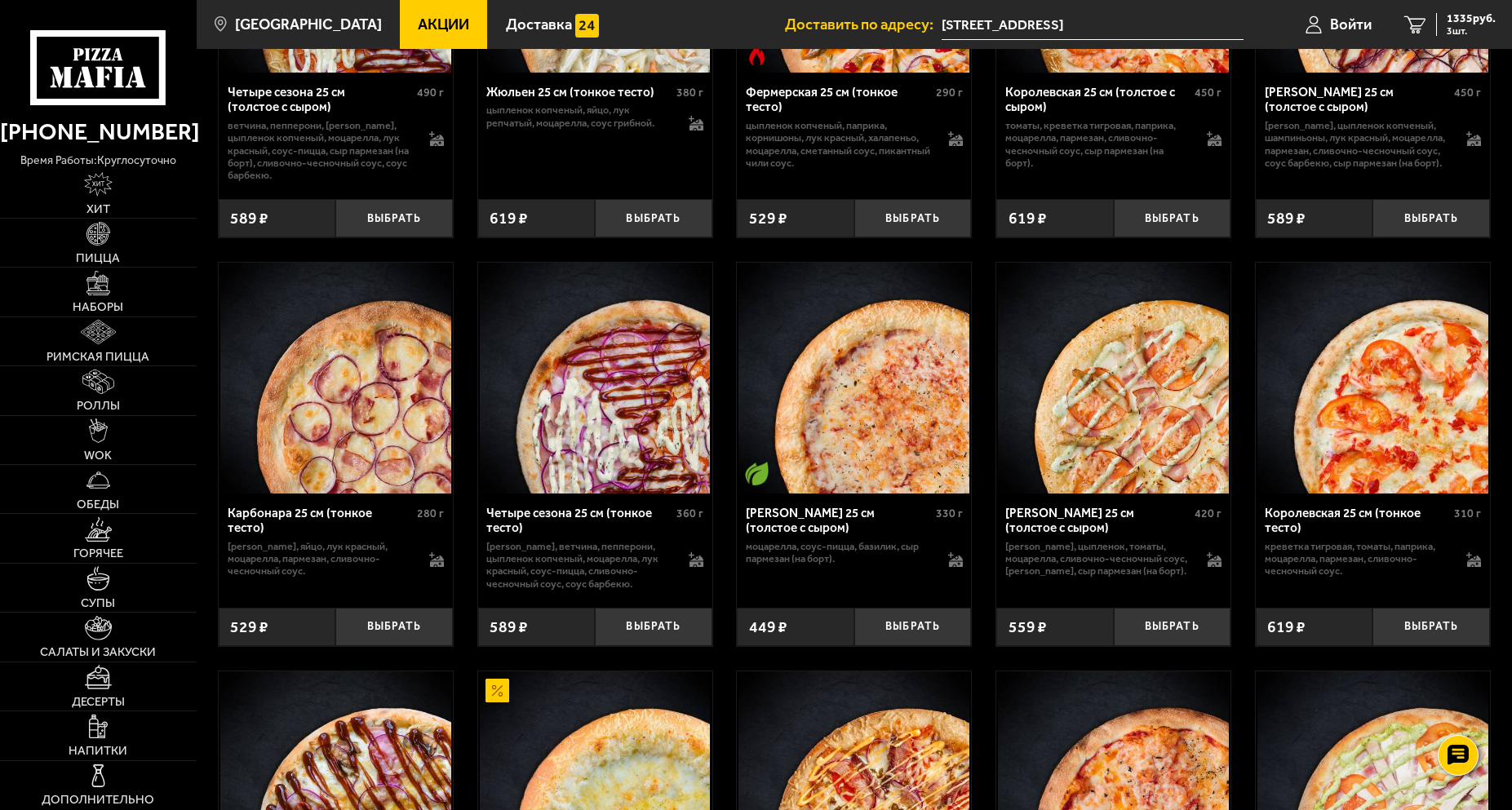
drag, startPoint x: 863, startPoint y: 493, endPoint x: 916, endPoint y: 459, distance: 63.0
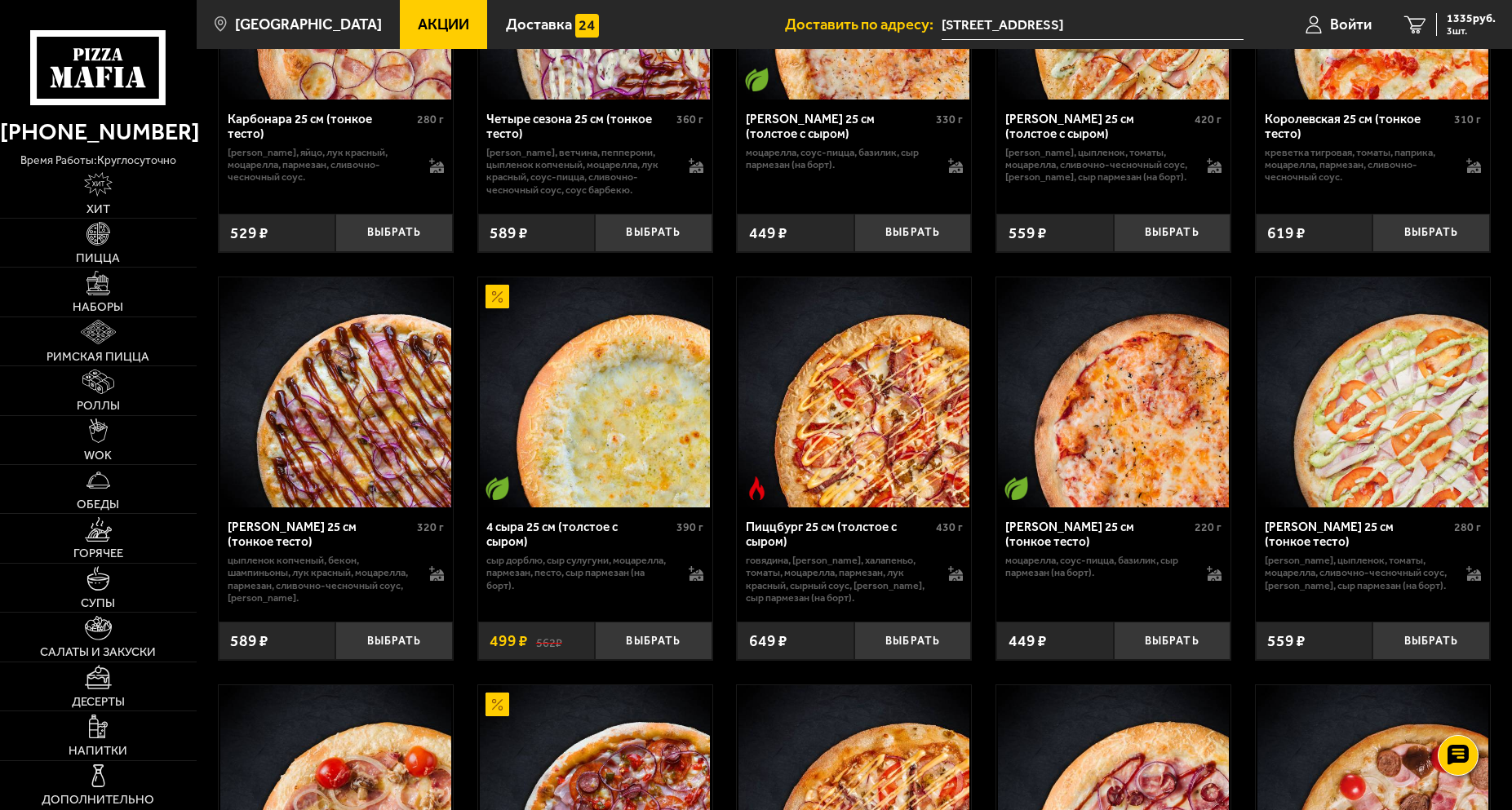
scroll to position [3744, 0]
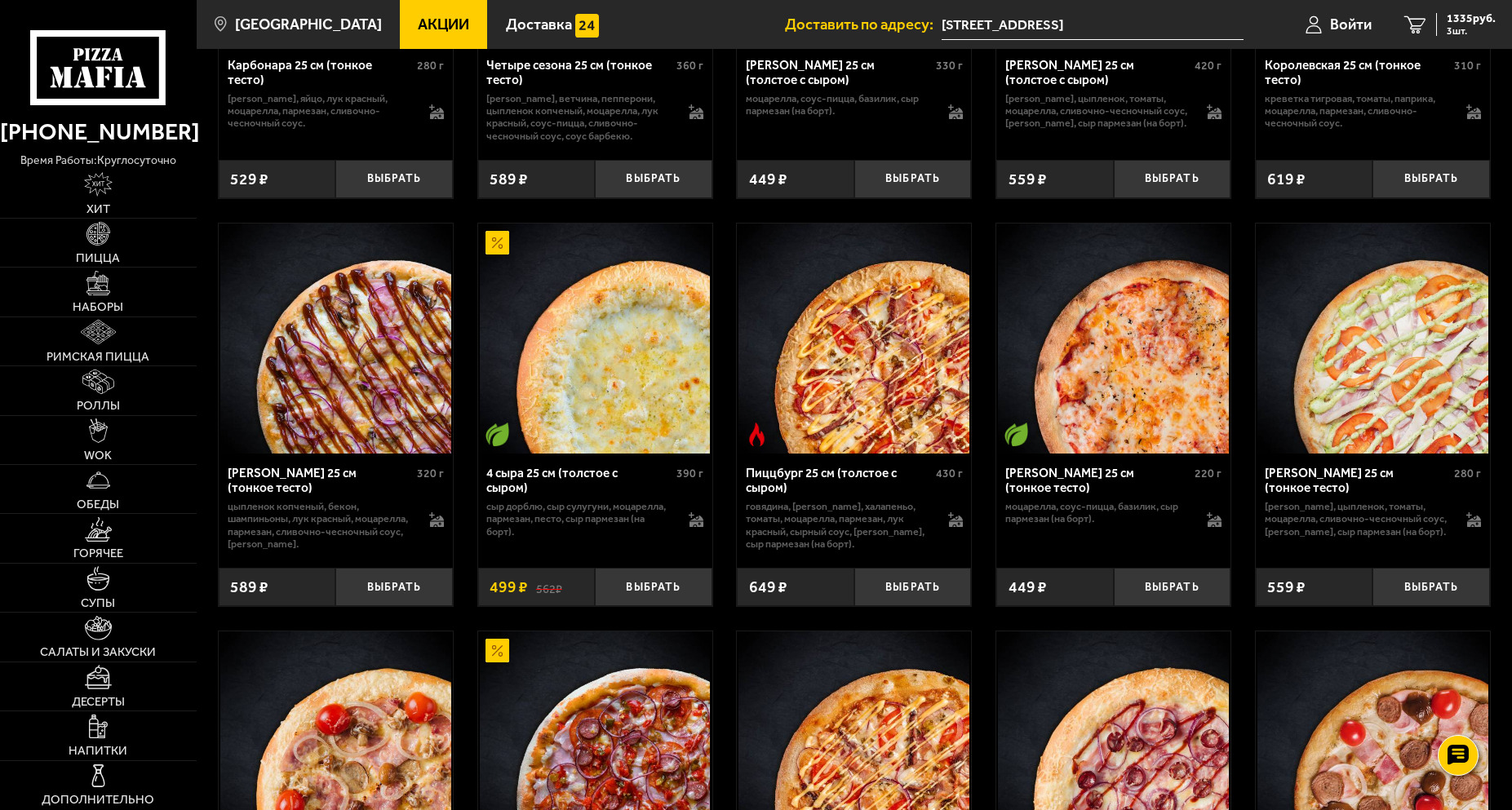
drag, startPoint x: 982, startPoint y: 526, endPoint x: 1019, endPoint y: 526, distance: 37.0
click at [930, 583] on button "Выбрать" at bounding box center [912, 586] width 117 height 38
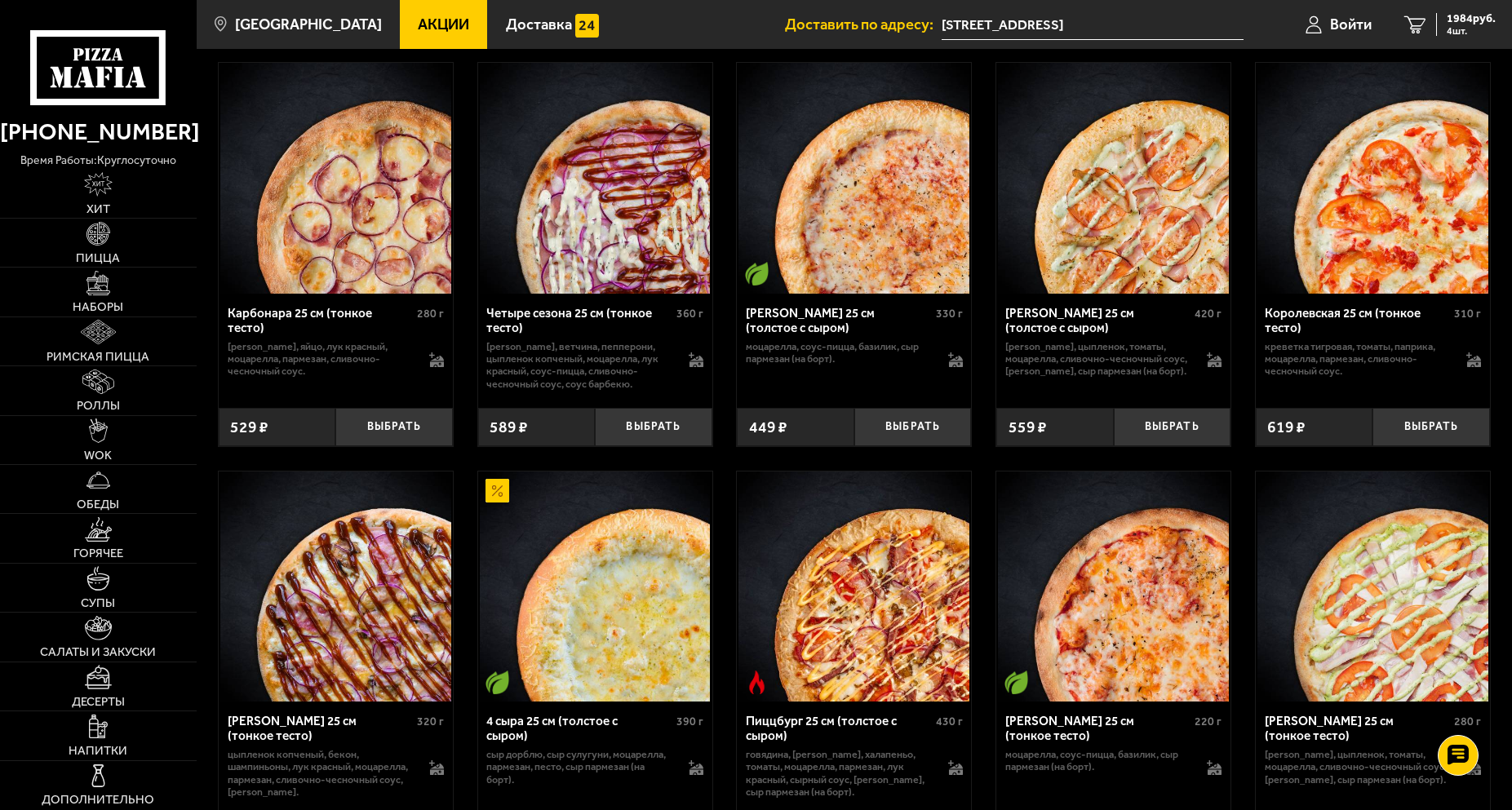
scroll to position [0, 0]
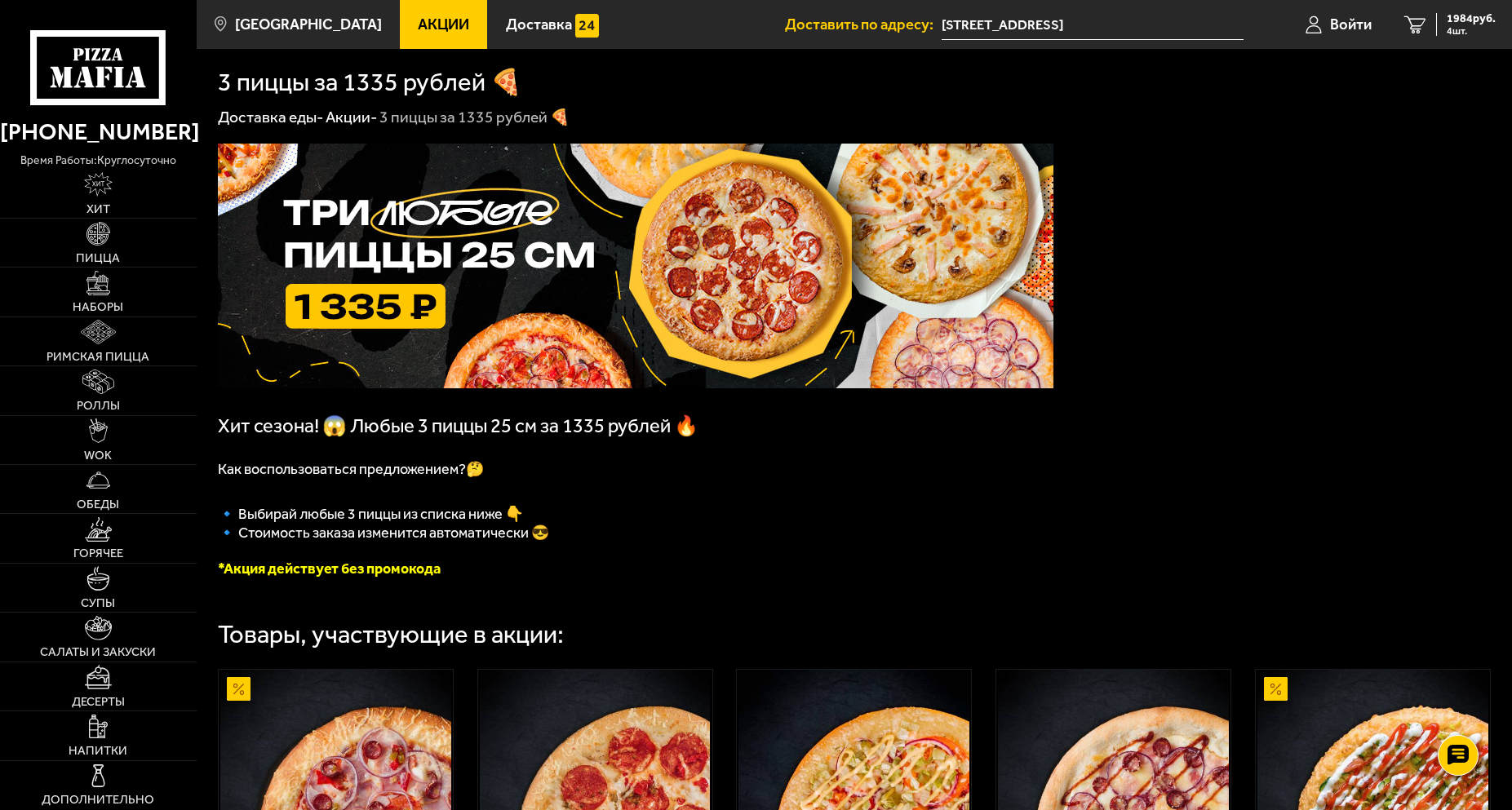
drag, startPoint x: 975, startPoint y: 554, endPoint x: 1144, endPoint y: 169, distance: 420.5
click at [1476, 24] on span "1984 руб." at bounding box center [1471, 18] width 49 height 12
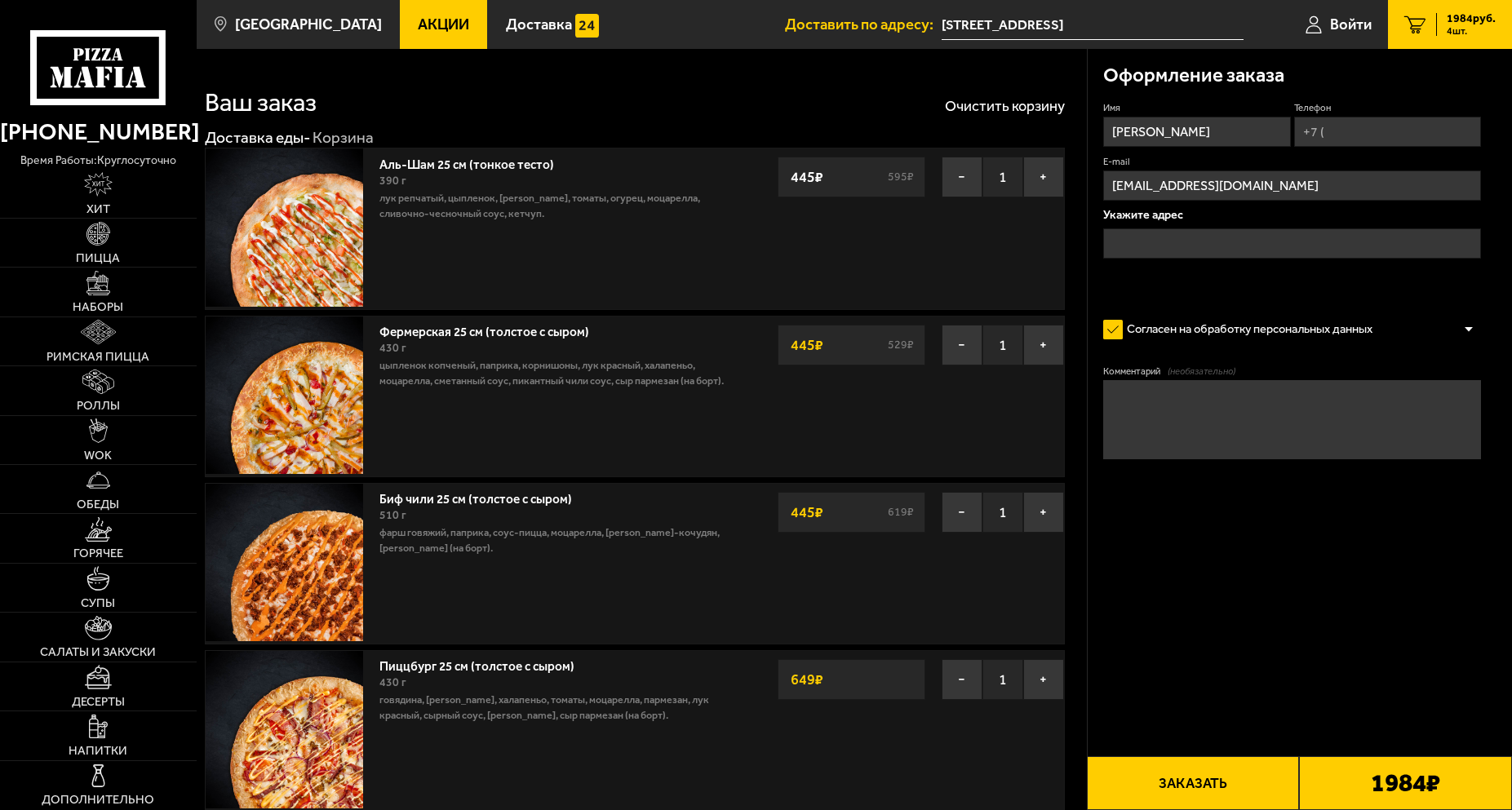
type input "[STREET_ADDRESS]"
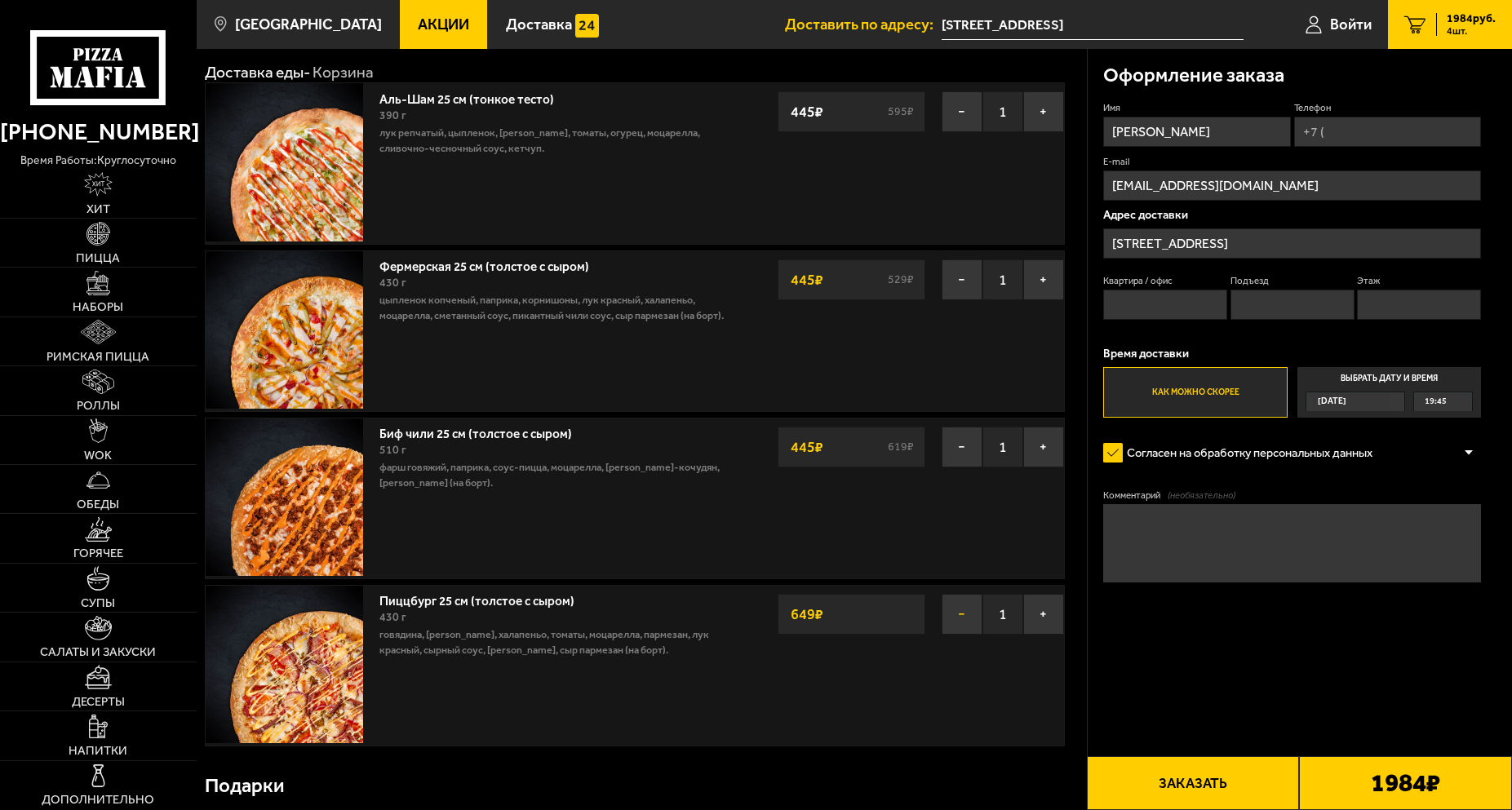
scroll to position [82, 0]
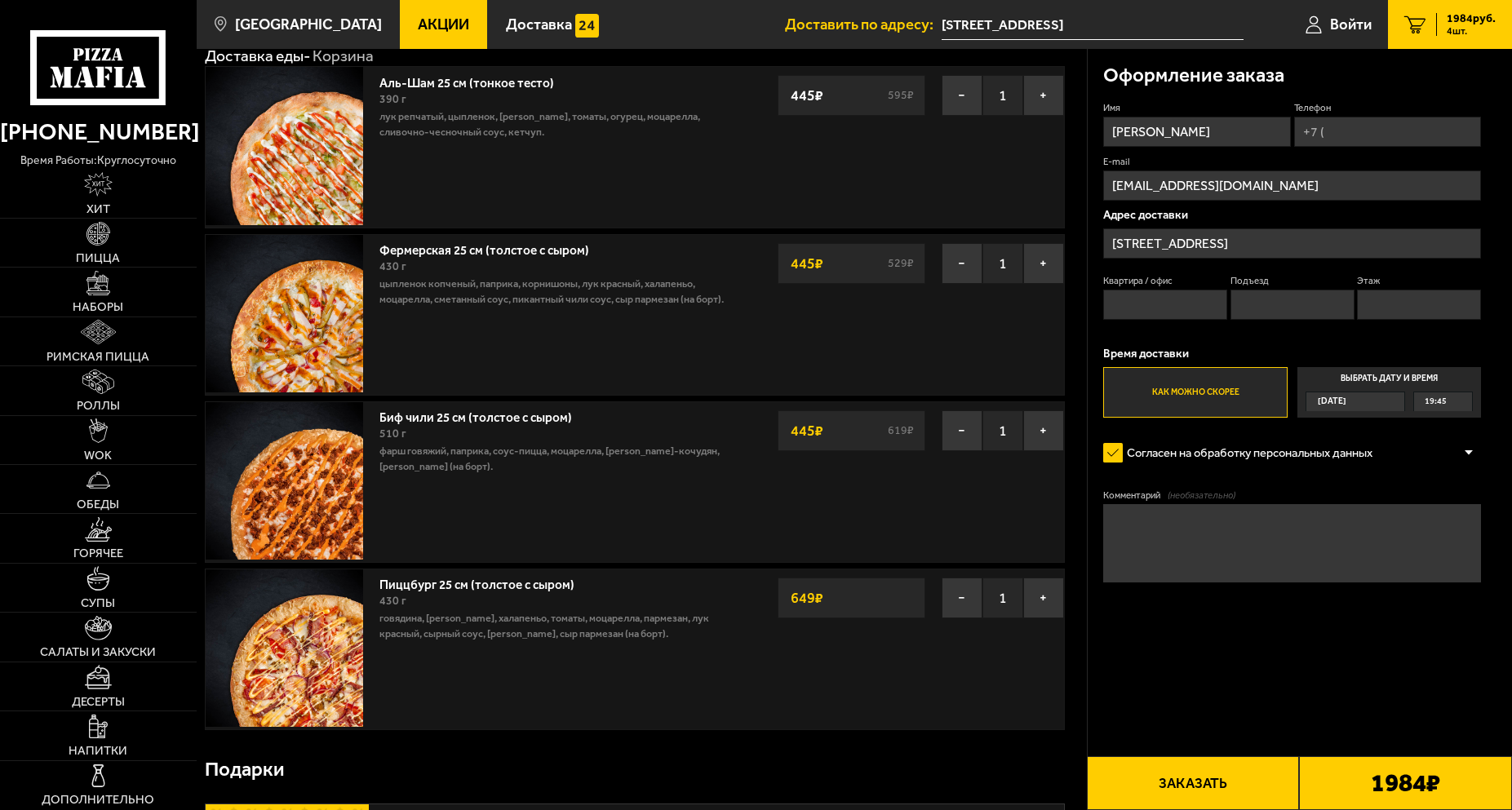
click at [479, 251] on link "Фермерская 25 см (толстое с сыром)" at bounding box center [492, 248] width 226 height 20
click at [285, 296] on img at bounding box center [284, 313] width 158 height 158
click at [462, 248] on link "Фермерская 25 см (толстое с сыром)" at bounding box center [492, 248] width 226 height 20
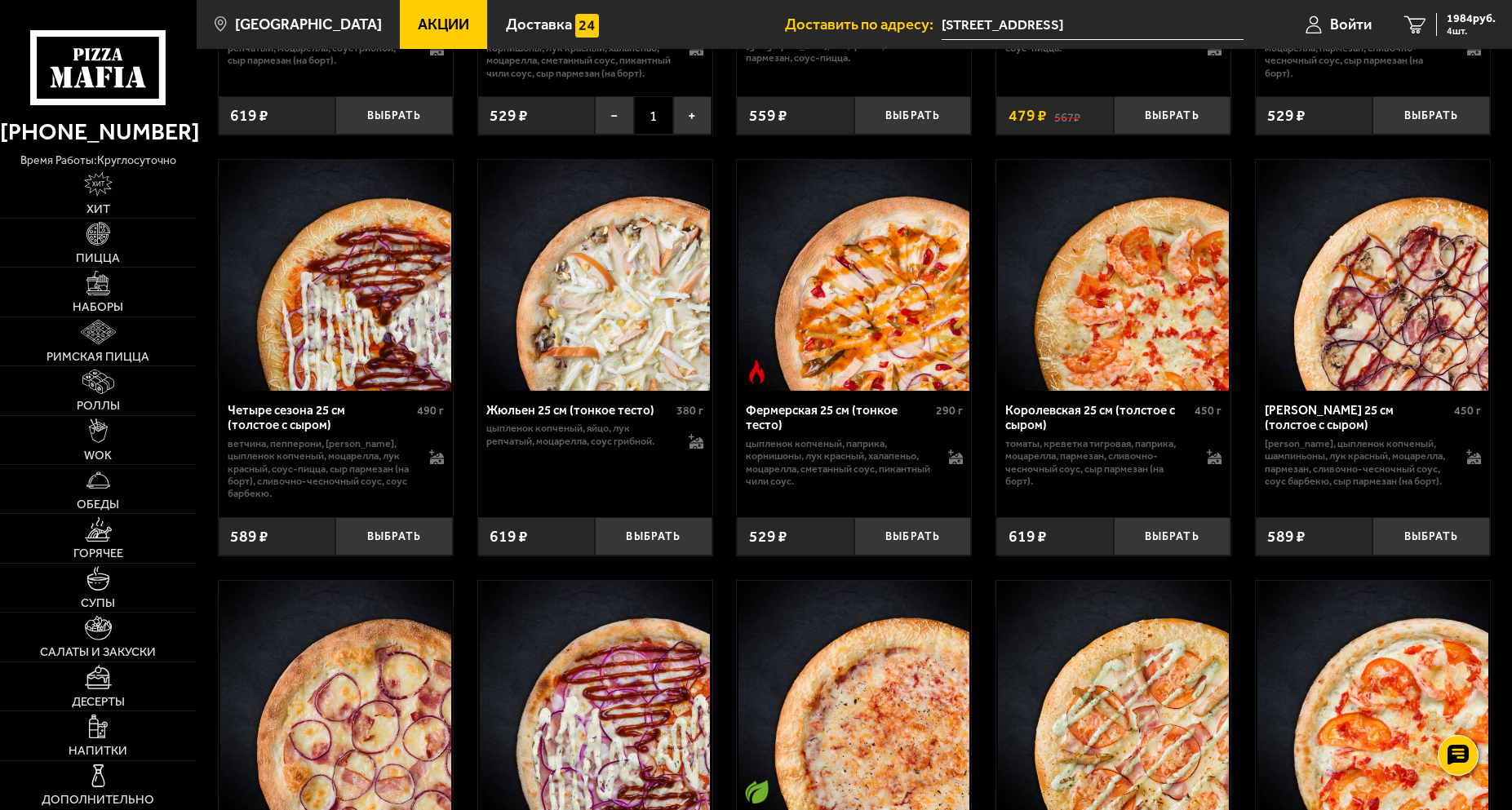
scroll to position [2088, 0]
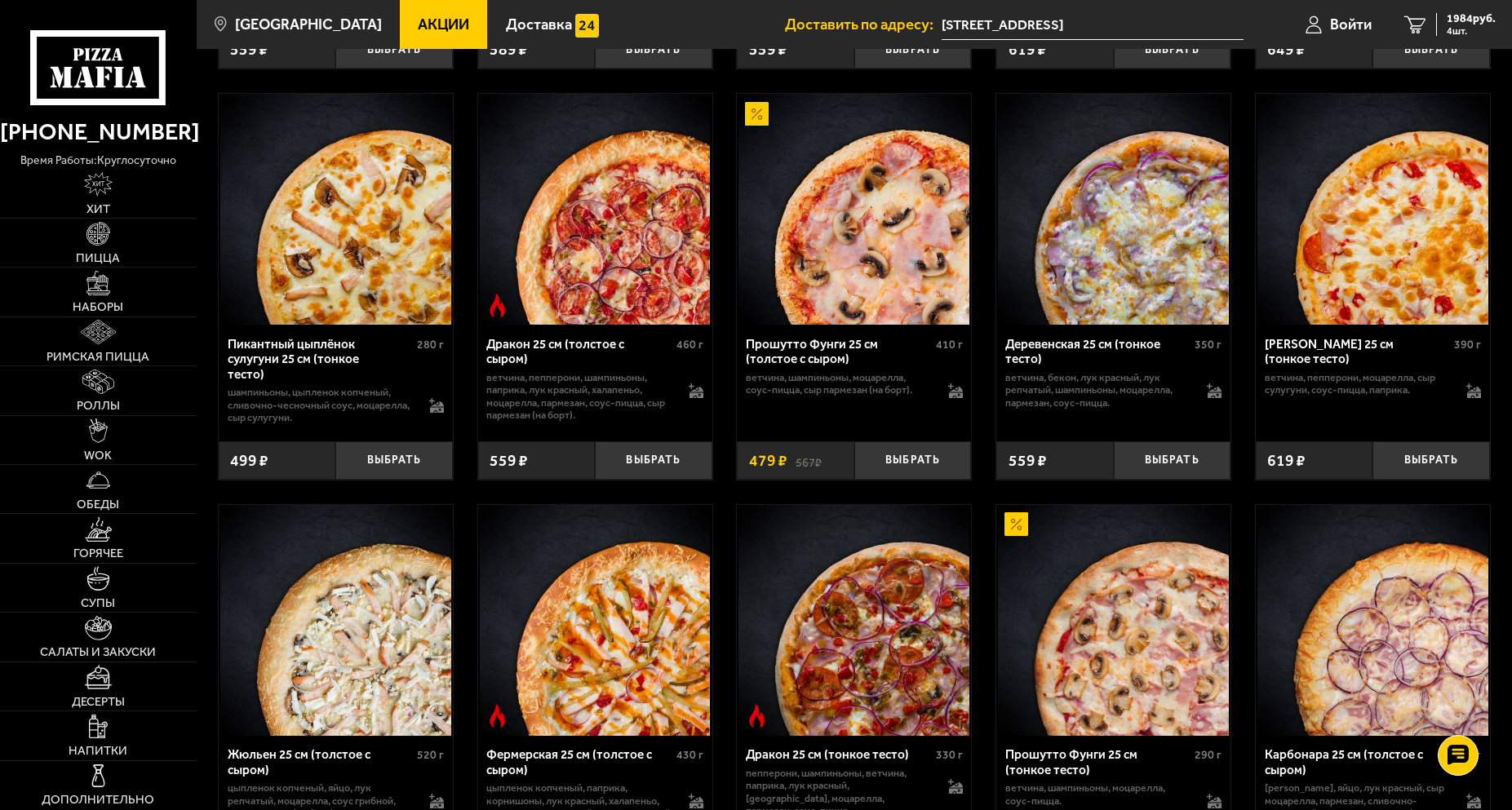
drag, startPoint x: 709, startPoint y: 626, endPoint x: 1045, endPoint y: 109, distance: 616.6
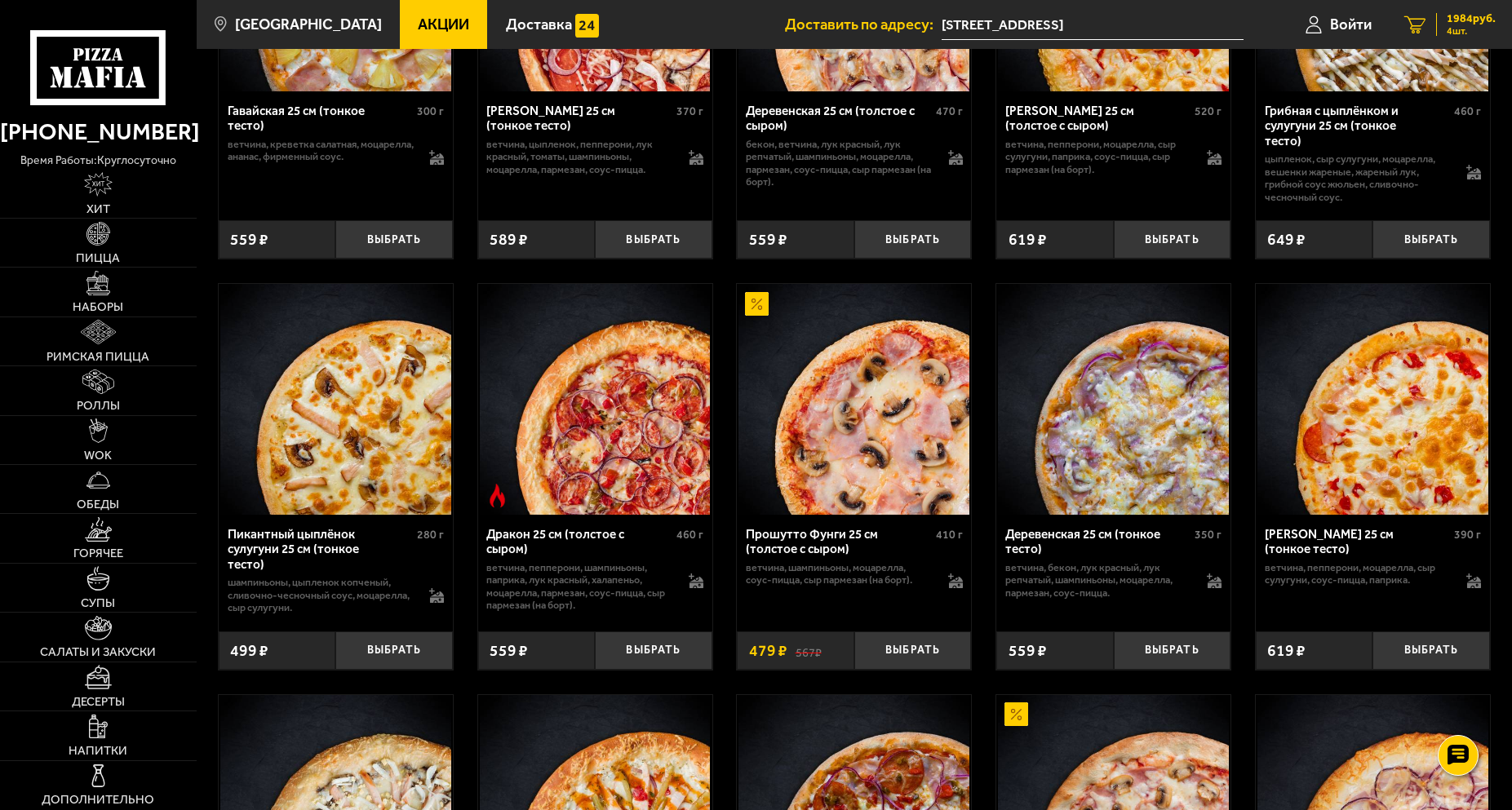
click at [1447, 21] on span "1984 руб." at bounding box center [1471, 18] width 49 height 12
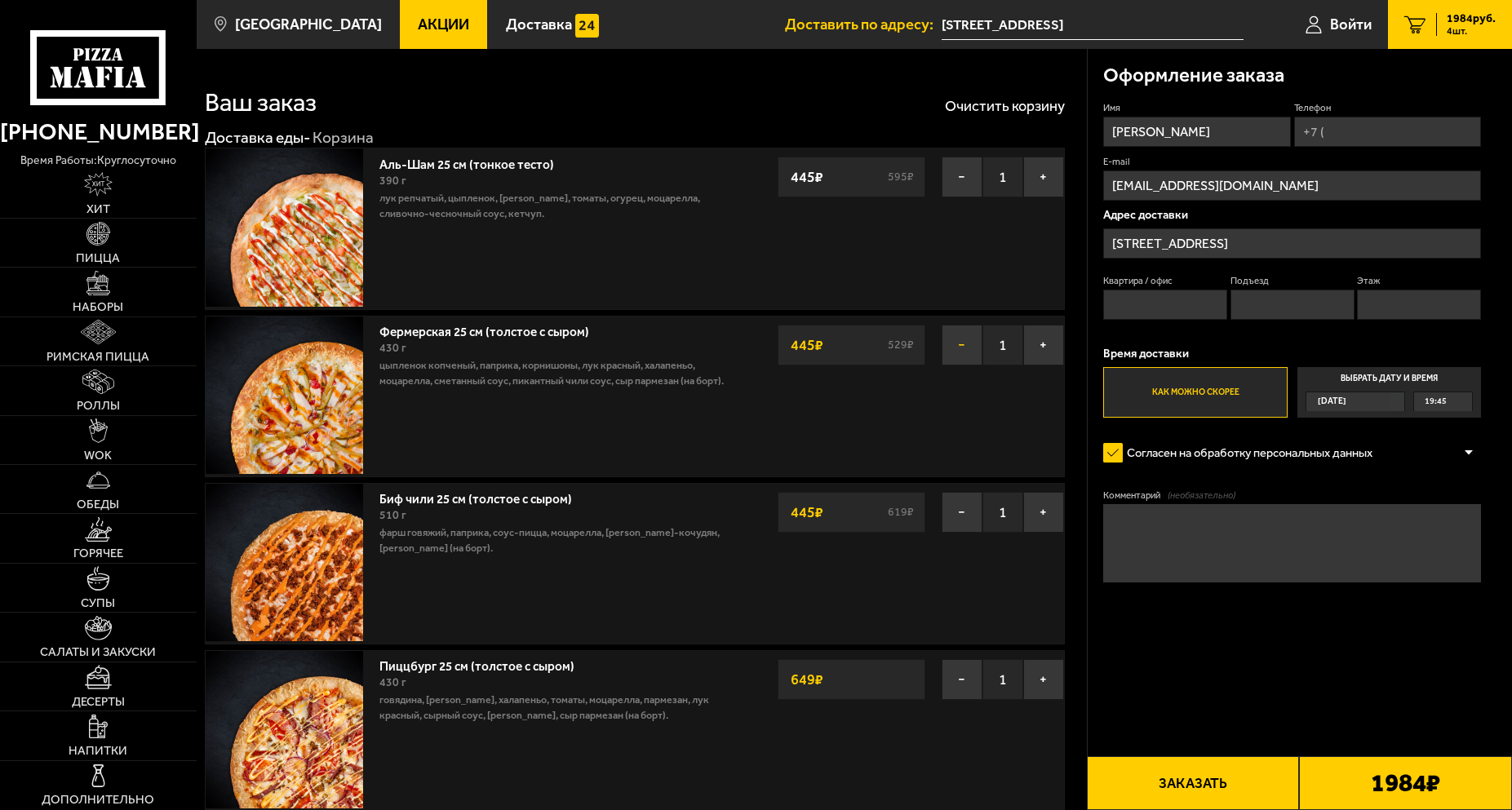
click at [959, 342] on button "−" at bounding box center [961, 344] width 41 height 41
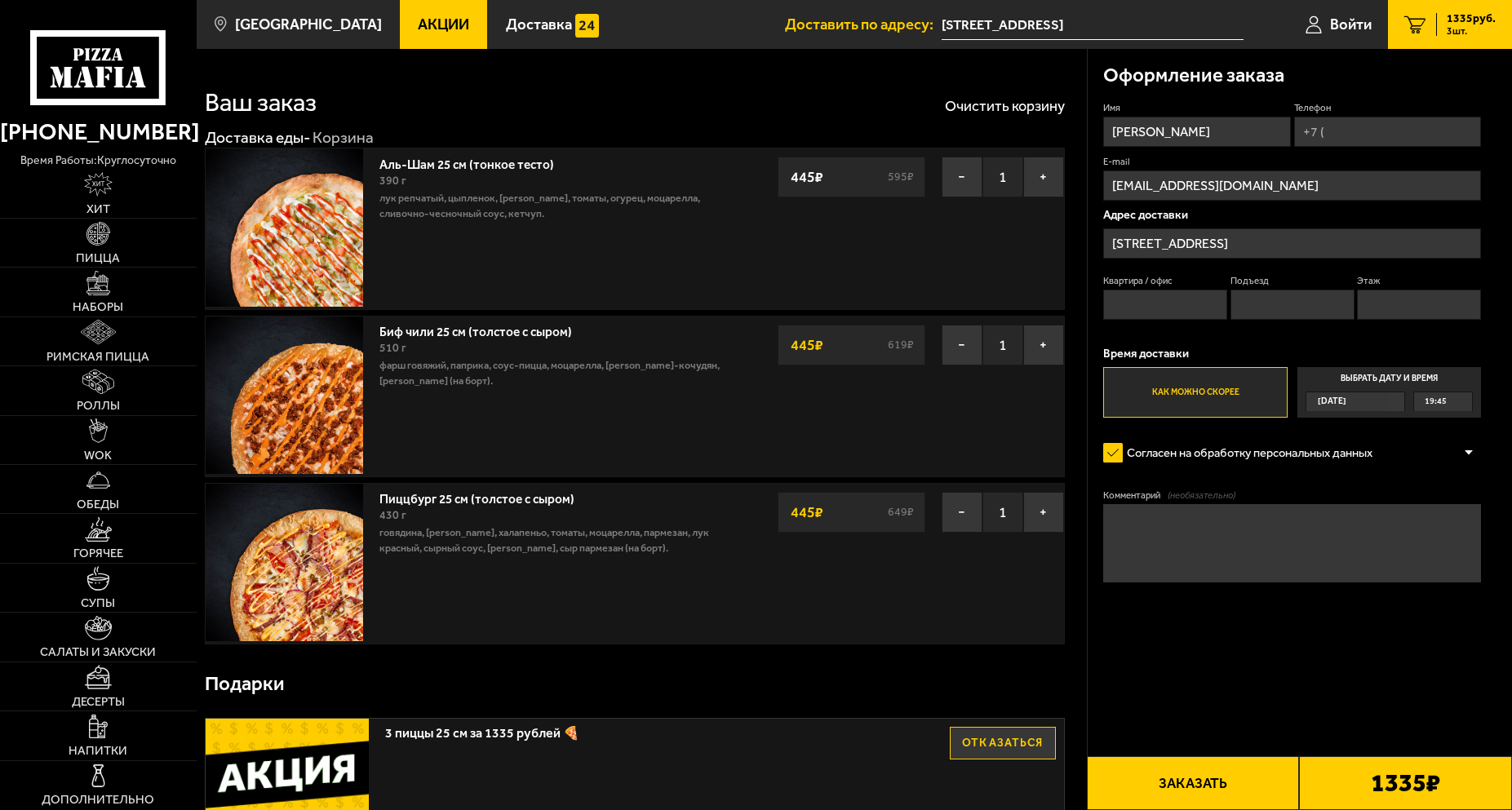
click at [462, 329] on link "Биф чили 25 см (толстое с сыром)" at bounding box center [484, 330] width 208 height 20
click at [319, 365] on img at bounding box center [284, 395] width 158 height 158
click at [443, 31] on span "Акции" at bounding box center [443, 24] width 52 height 15
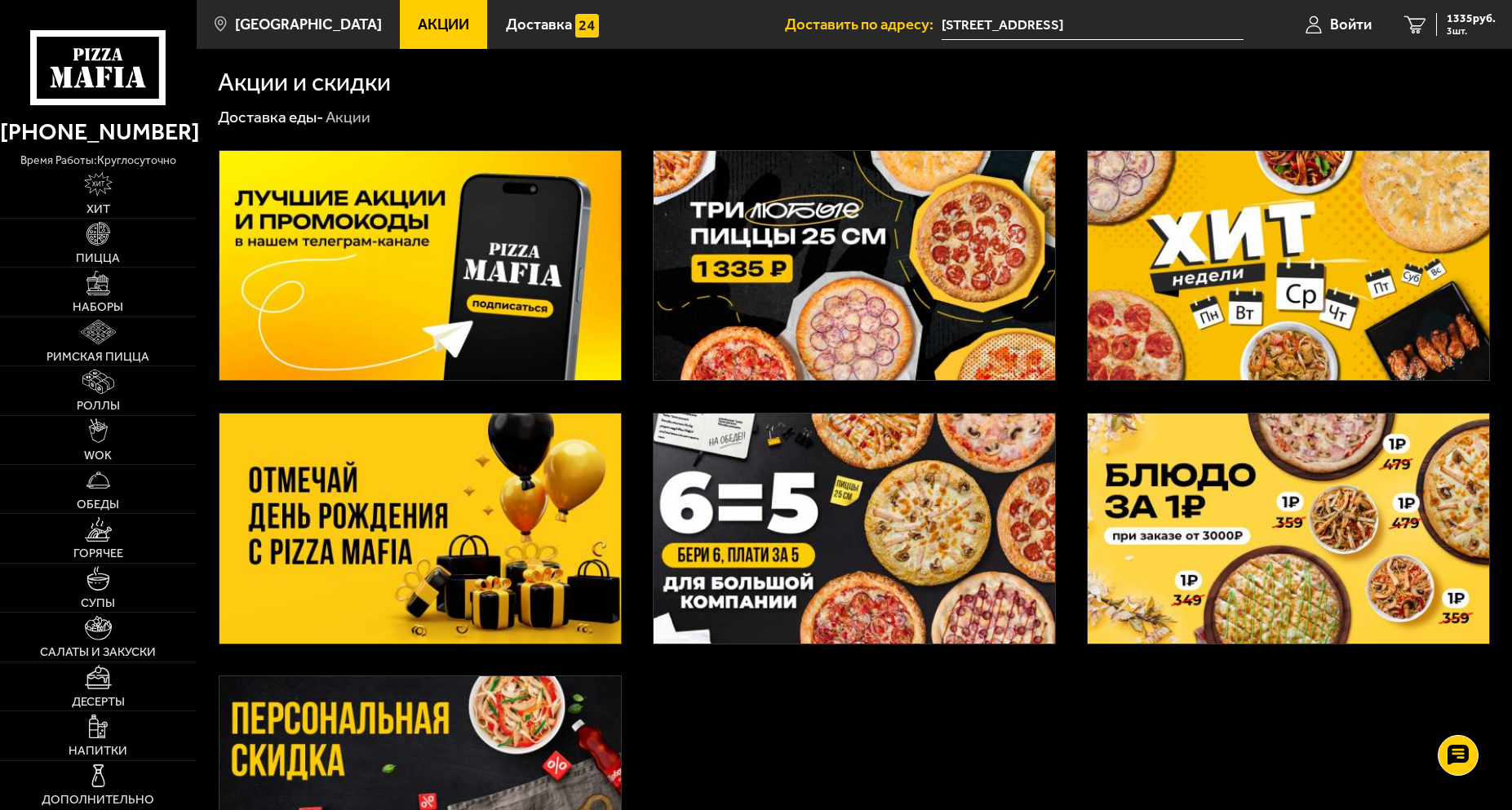
click at [781, 281] on img at bounding box center [853, 266] width 401 height 230
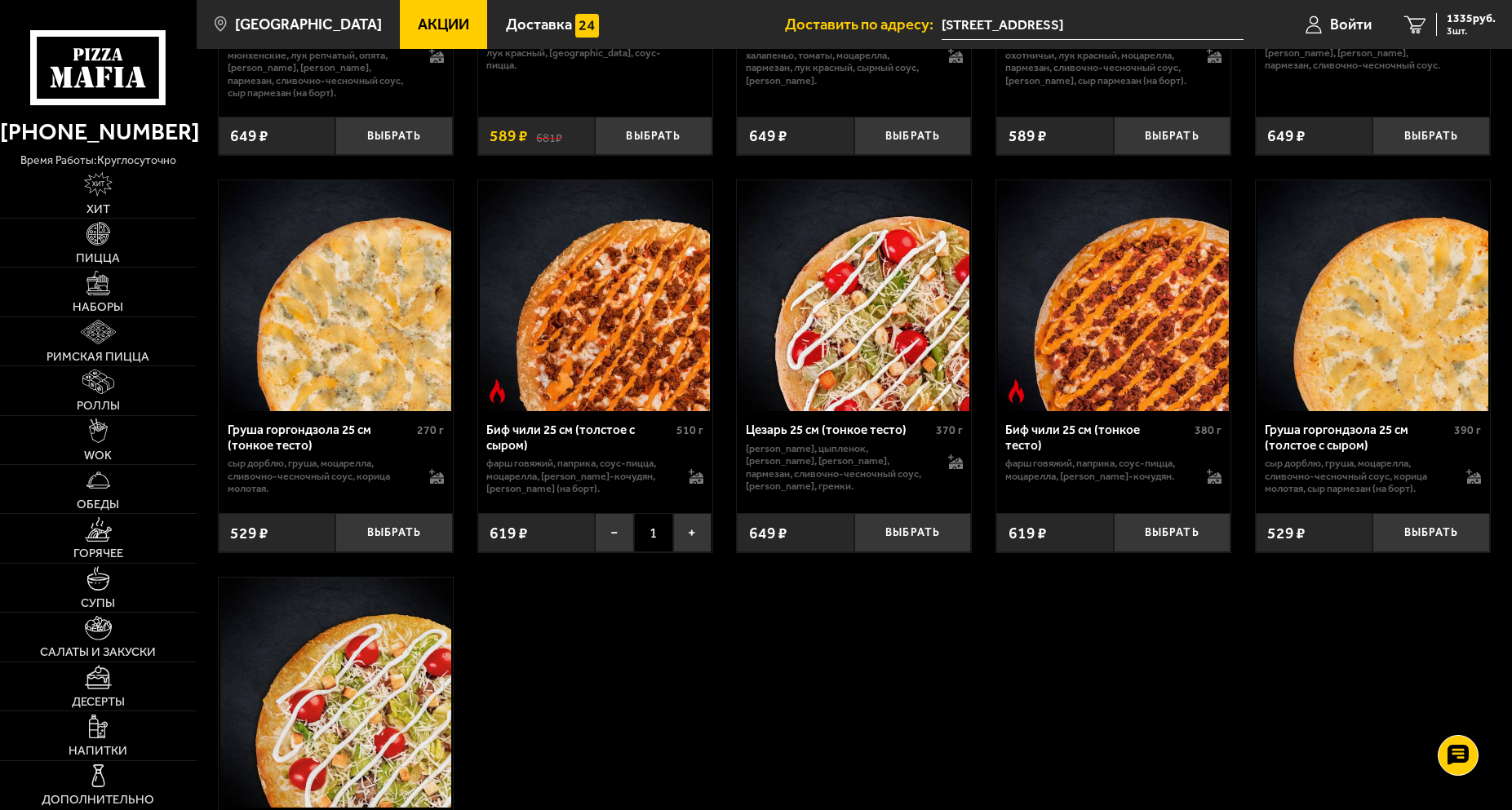
scroll to position [4672, 0]
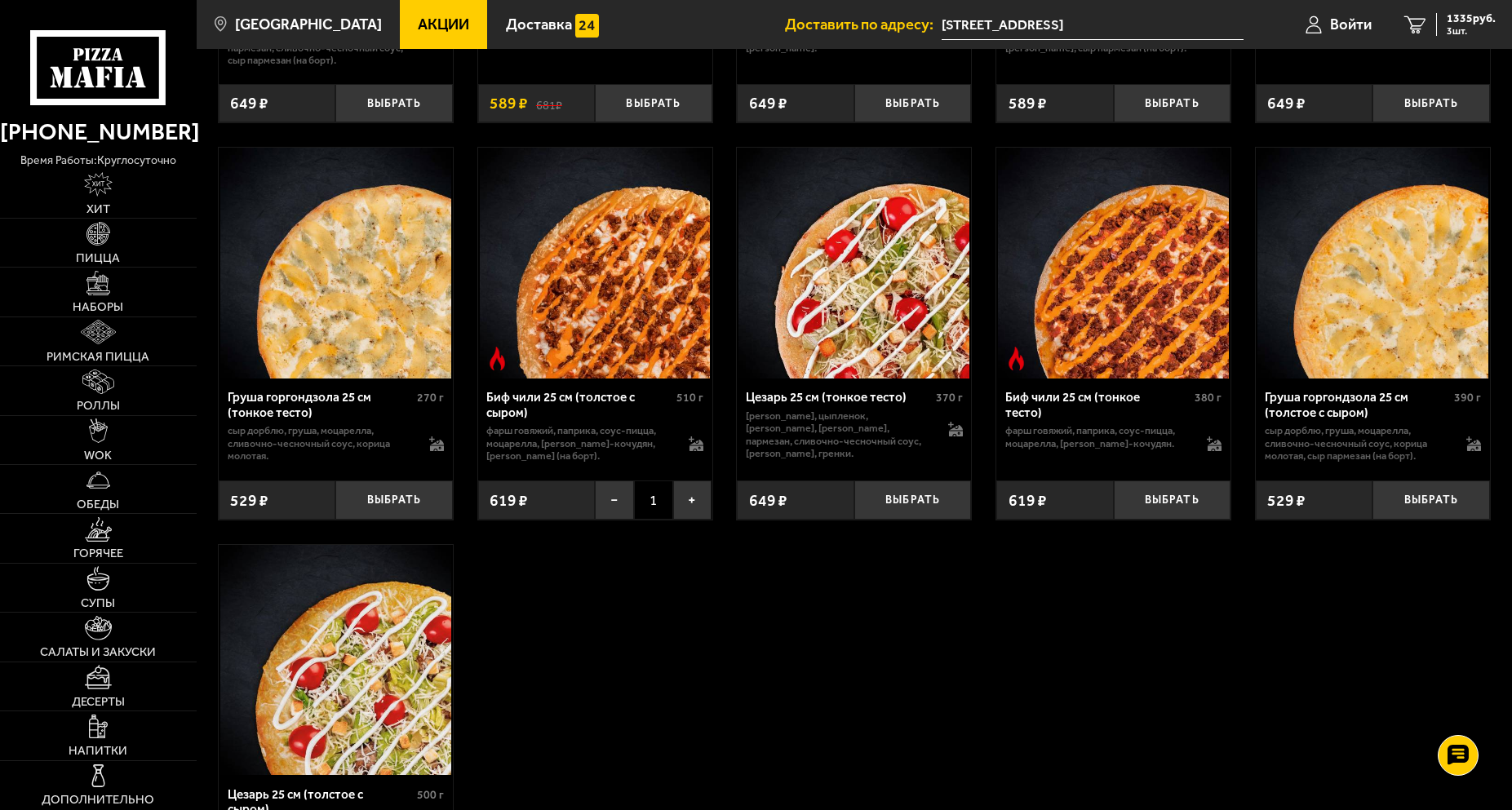
drag, startPoint x: 780, startPoint y: 574, endPoint x: 1001, endPoint y: 197, distance: 437.0
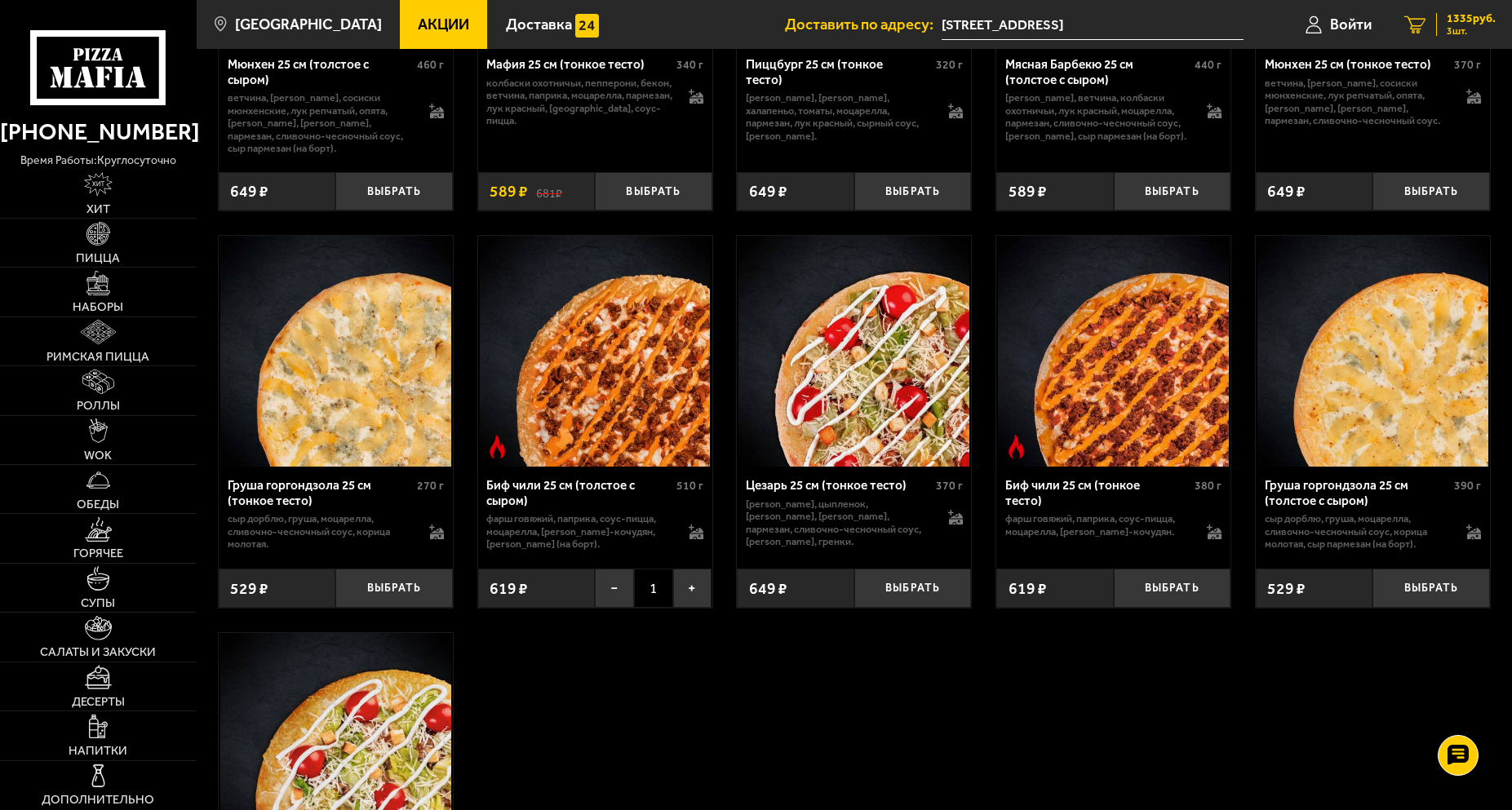
click at [1447, 26] on span "3 шт." at bounding box center [1471, 31] width 49 height 10
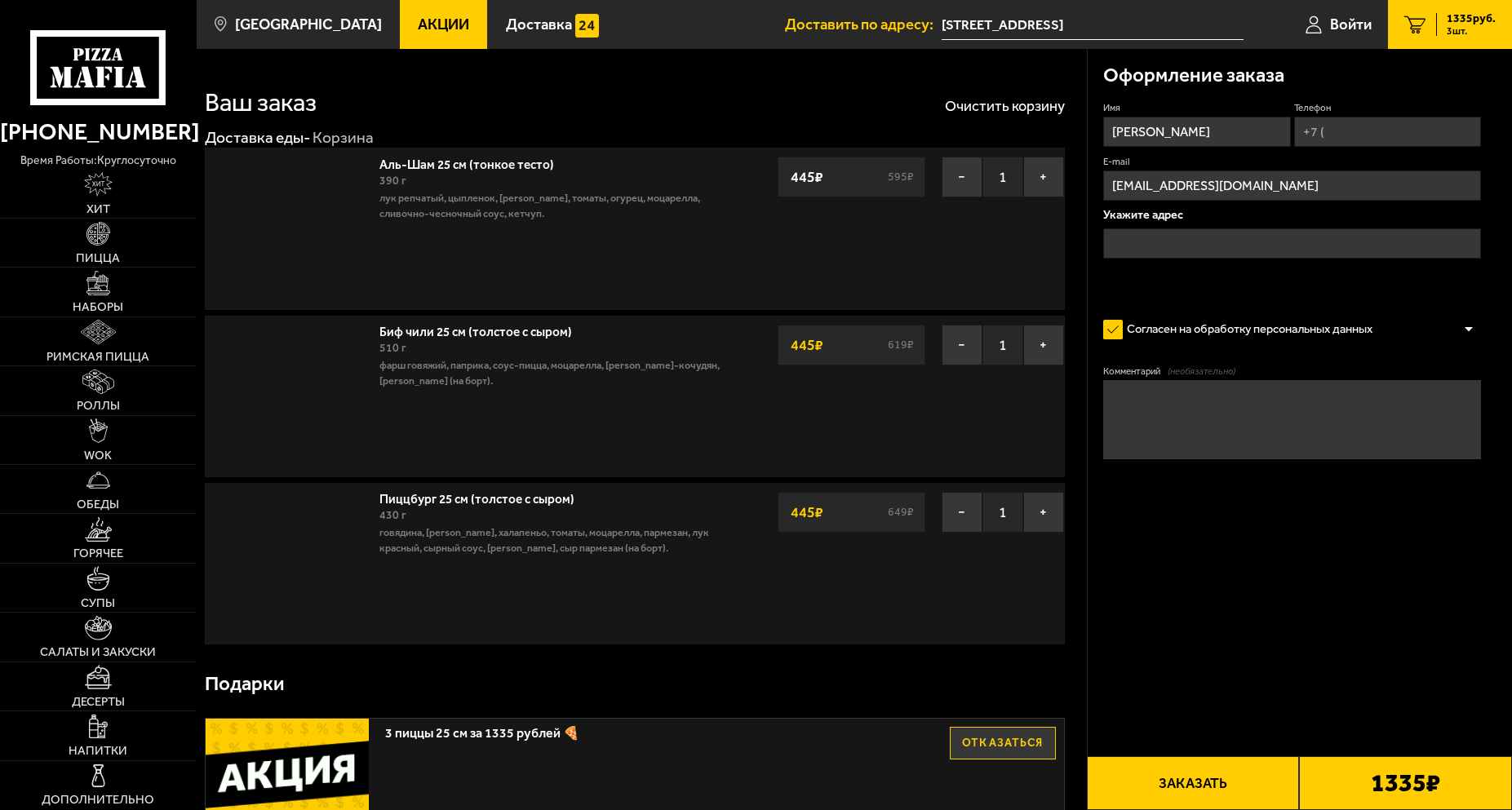
type input "[STREET_ADDRESS]"
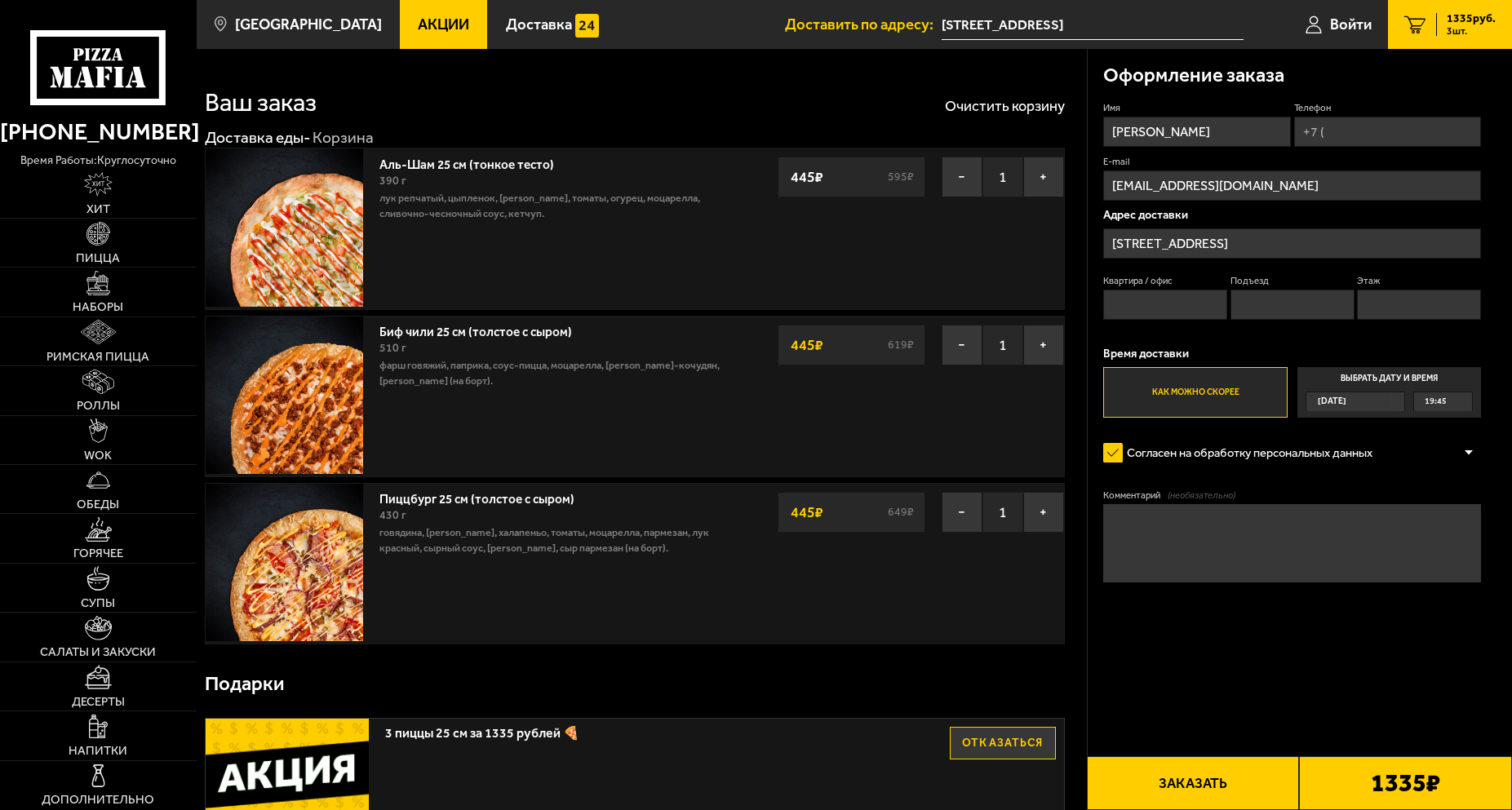
click at [1129, 307] on input "Квартира / офис" at bounding box center [1165, 304] width 124 height 30
type input "517"
click at [1265, 316] on input "Подъезд" at bounding box center [1292, 304] width 124 height 30
type input "15"
click at [1387, 304] on input "Этаж" at bounding box center [1419, 304] width 124 height 30
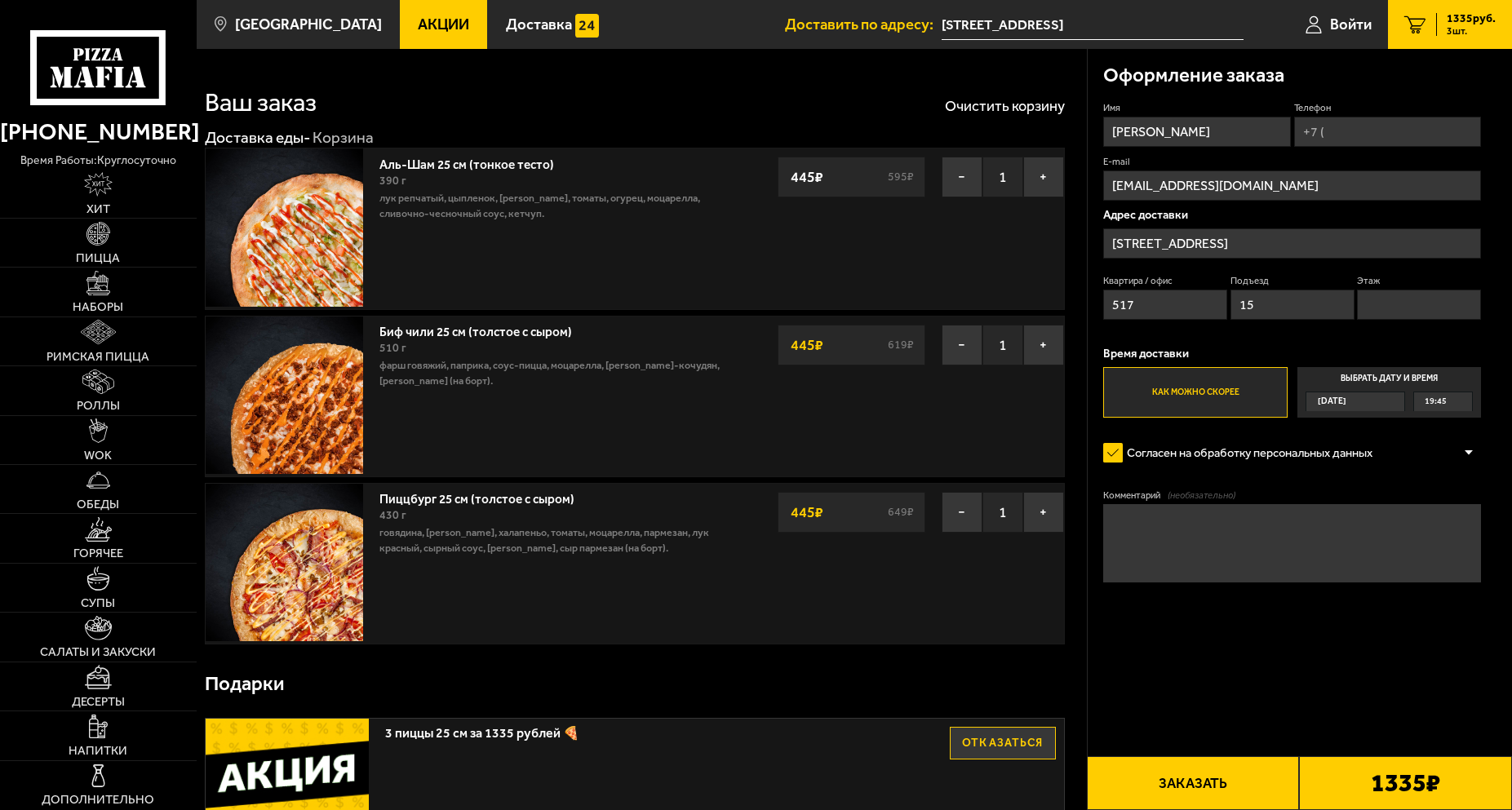
type input "4"
click at [1339, 130] on input "Телефон" at bounding box center [1387, 131] width 188 height 30
type input "+7 (911) 978-99-89"
click at [1315, 158] on label "E-mail" at bounding box center [1292, 161] width 378 height 13
click at [1315, 170] on input "dmitriygatsuck@gmail.com" at bounding box center [1292, 185] width 378 height 30
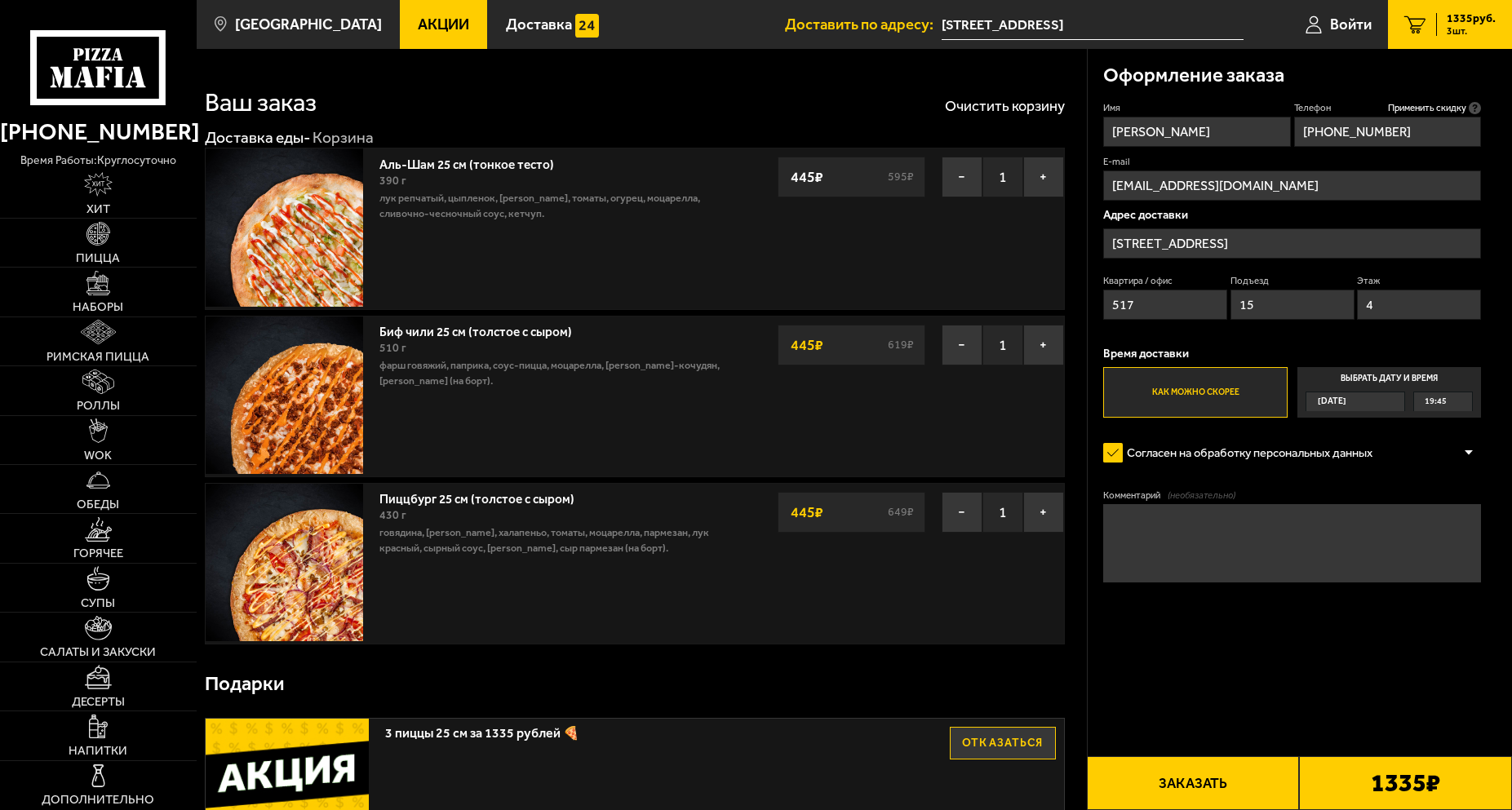
drag, startPoint x: 1410, startPoint y: 141, endPoint x: 1420, endPoint y: 140, distance: 10.0
click at [1410, 140] on input "+7 (911) 978-99-89" at bounding box center [1387, 131] width 188 height 30
click at [1477, 108] on icon at bounding box center [1475, 109] width 13 height 13
click at [1477, 117] on input "+7 (911) 978-99-89" at bounding box center [1387, 131] width 188 height 30
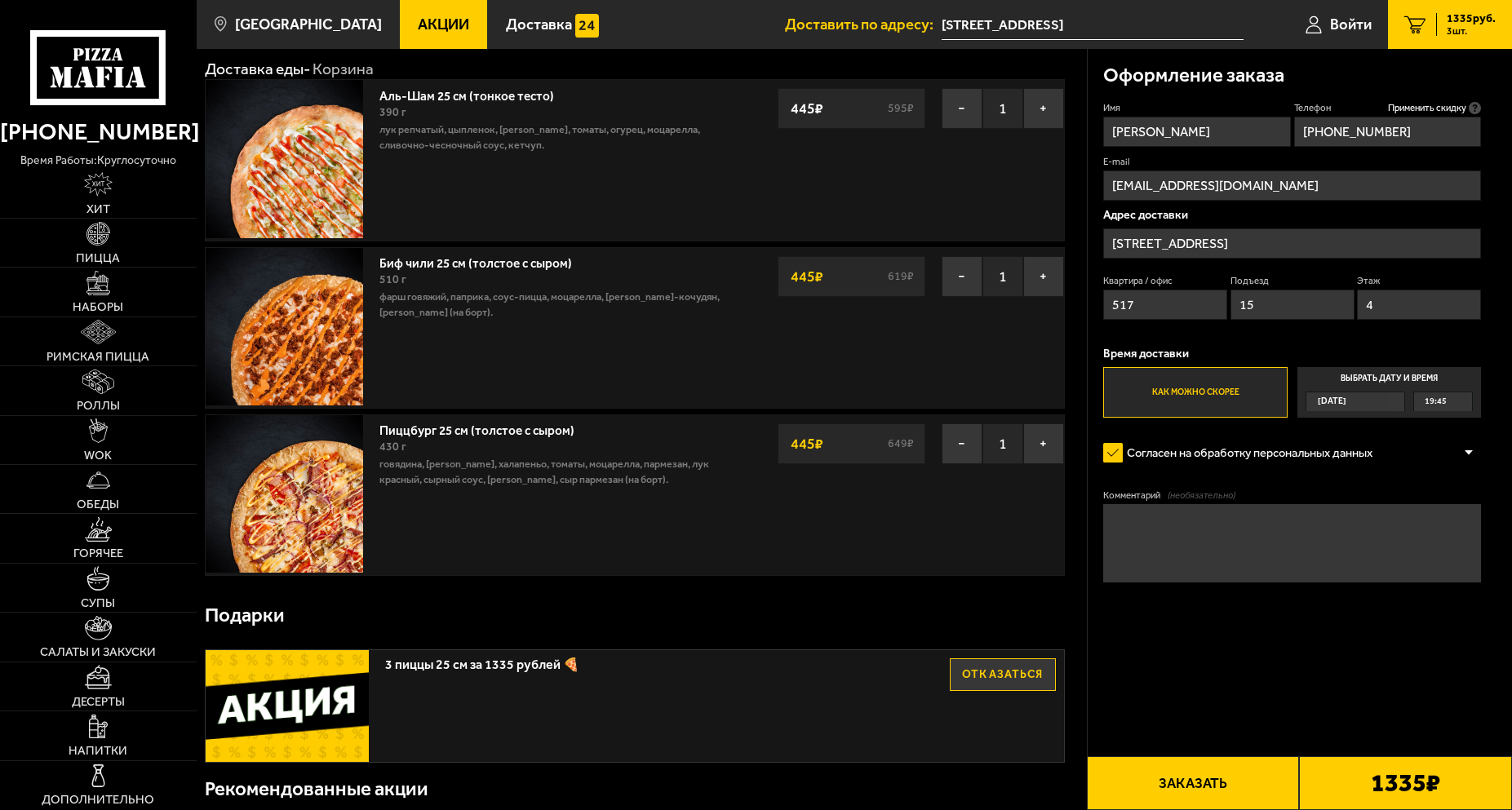
scroll to position [73, 0]
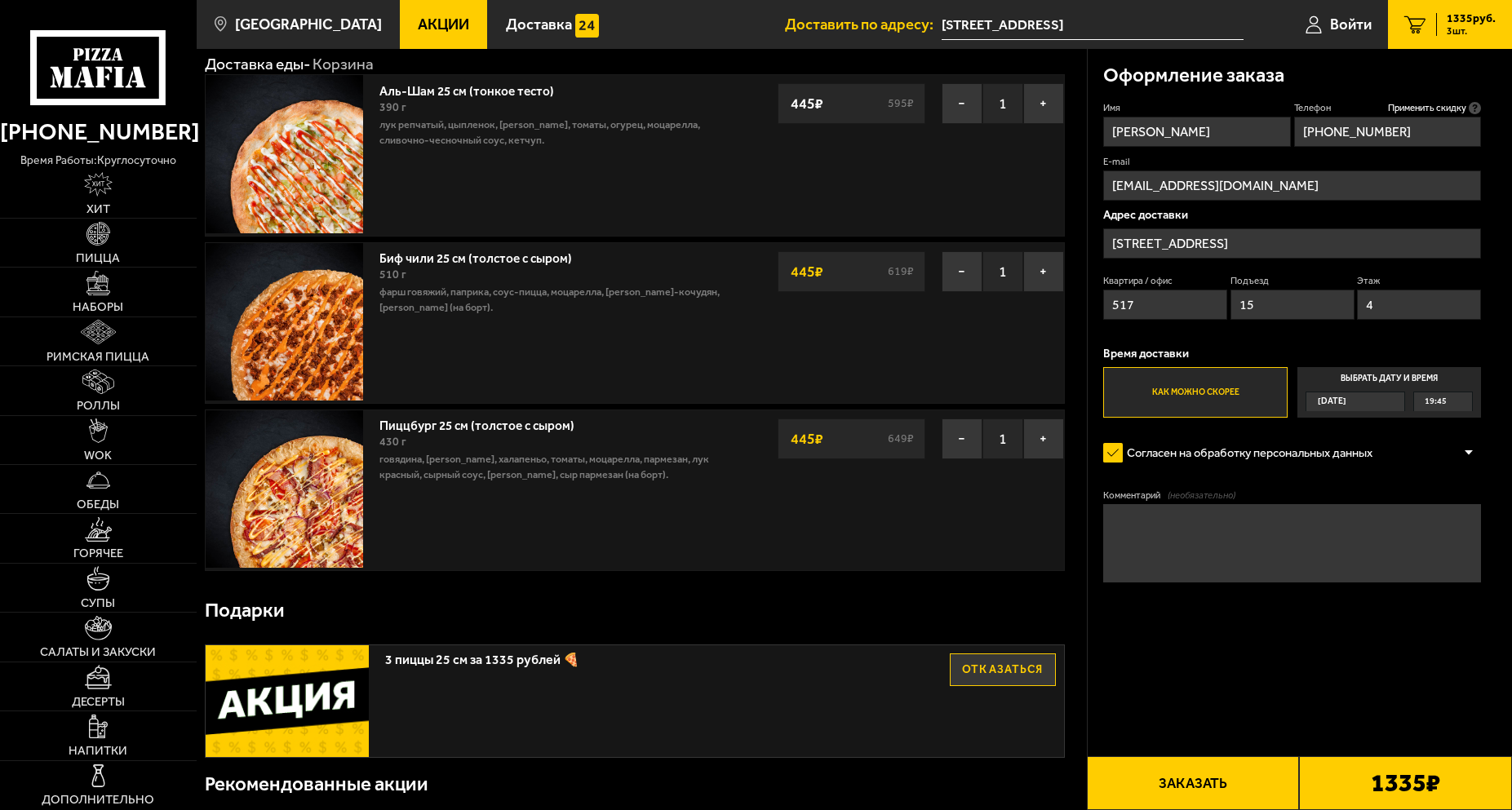
drag, startPoint x: 1467, startPoint y: 204, endPoint x: 1471, endPoint y: 218, distance: 14.6
click at [1259, 583] on button "Заказать" at bounding box center [1192, 783] width 213 height 53
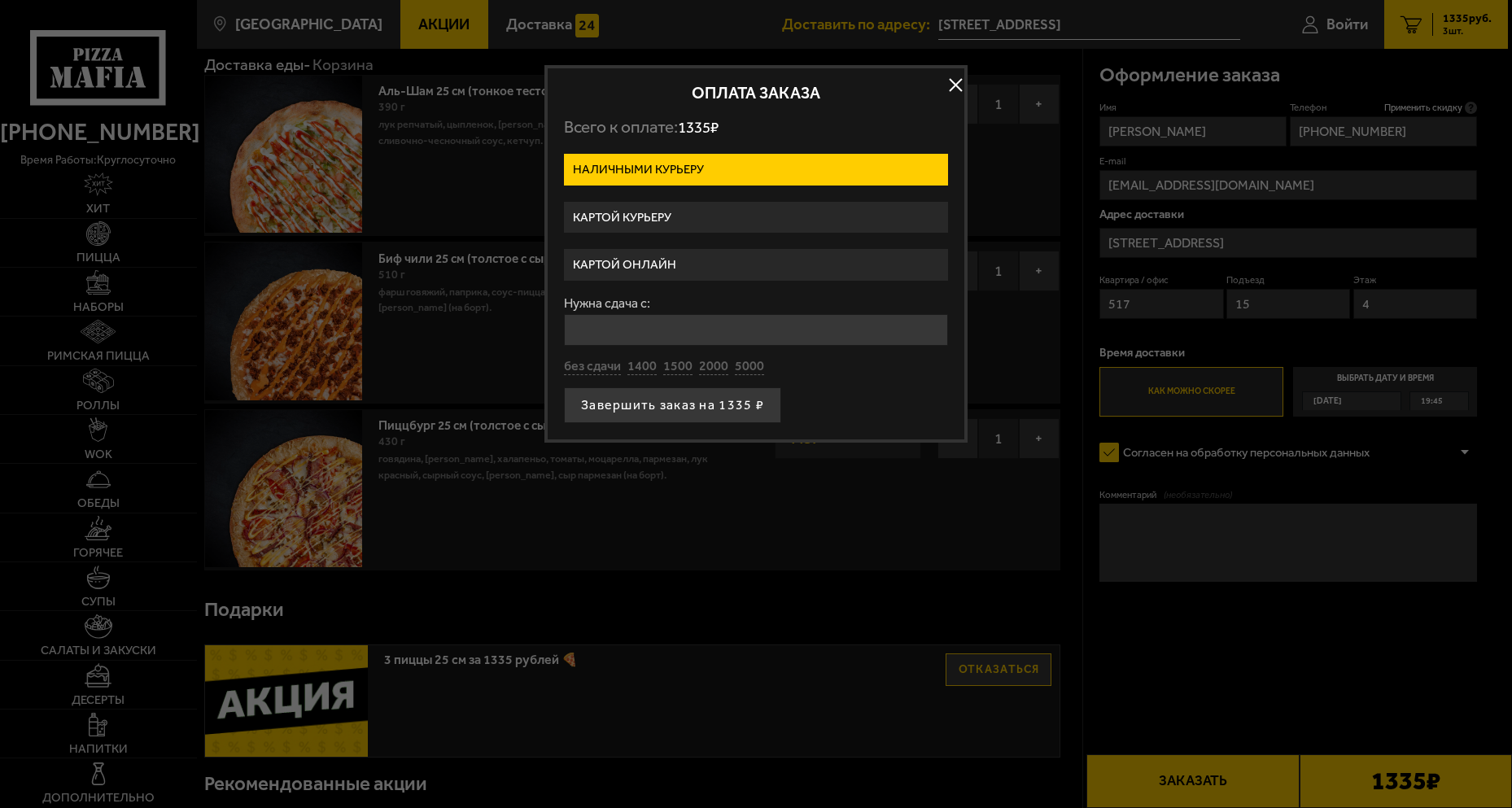
click at [709, 260] on label "Картой онлайн" at bounding box center [756, 265] width 384 height 32
click at [0, 0] on input "Картой онлайн" at bounding box center [0, 0] width 0 height 0
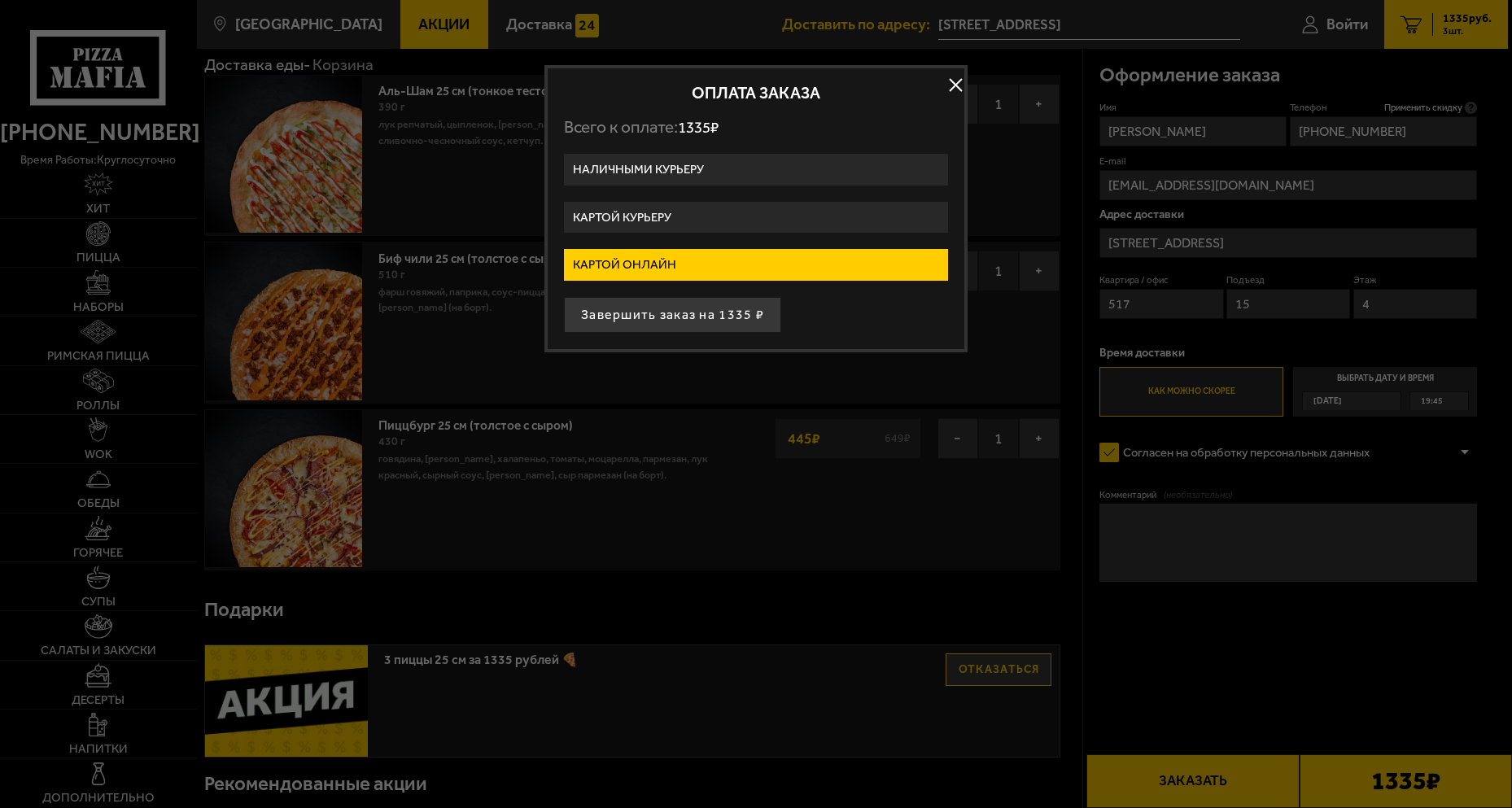
click at [963, 82] on button "button" at bounding box center [955, 84] width 24 height 24
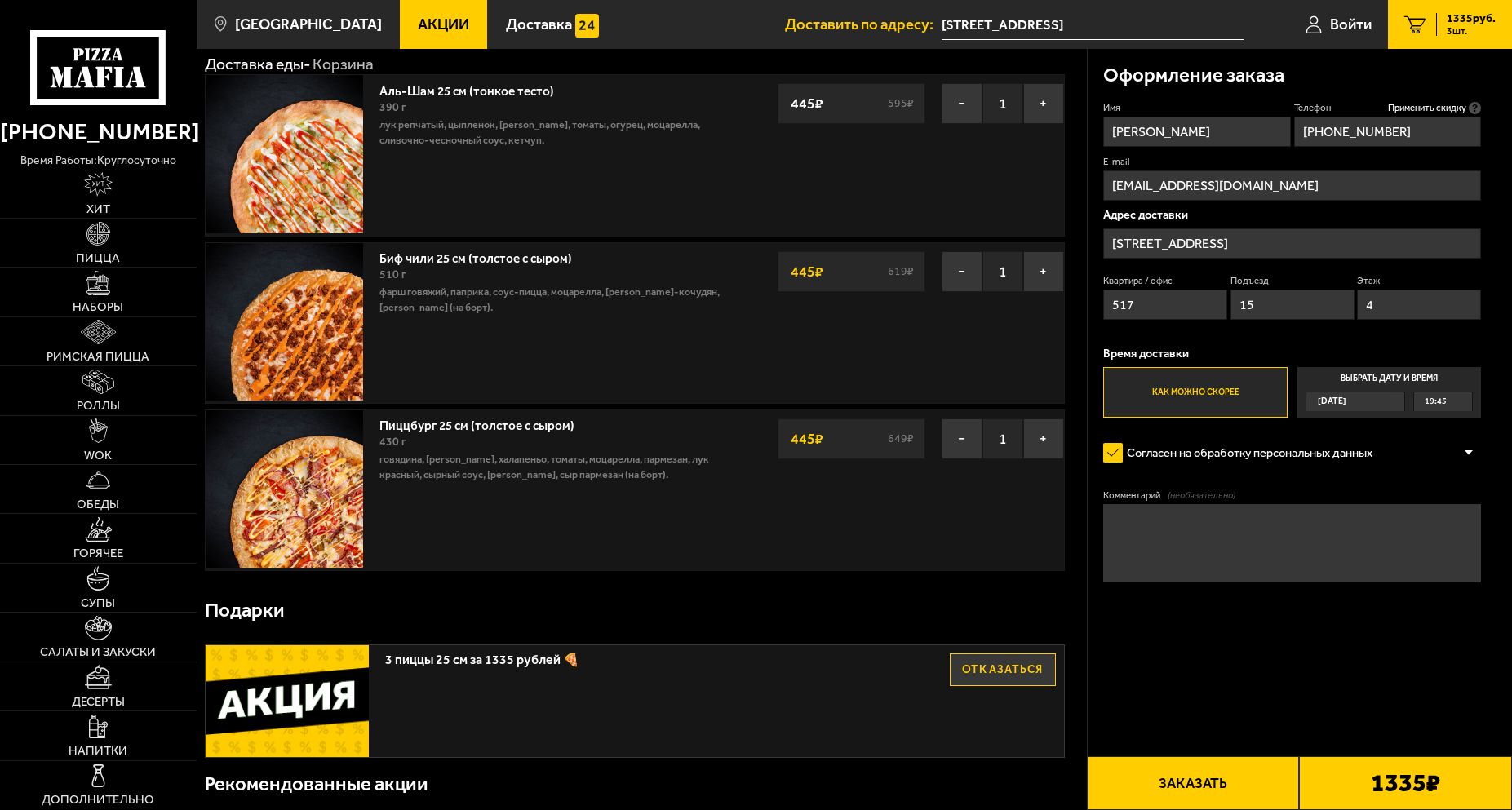
click at [1161, 304] on input "517" at bounding box center [1165, 304] width 124 height 30
type input "517"
drag, startPoint x: 1257, startPoint y: 301, endPoint x: 1229, endPoint y: 305, distance: 28.3
click at [1231, 304] on input "15" at bounding box center [1292, 304] width 124 height 30
type input "15"
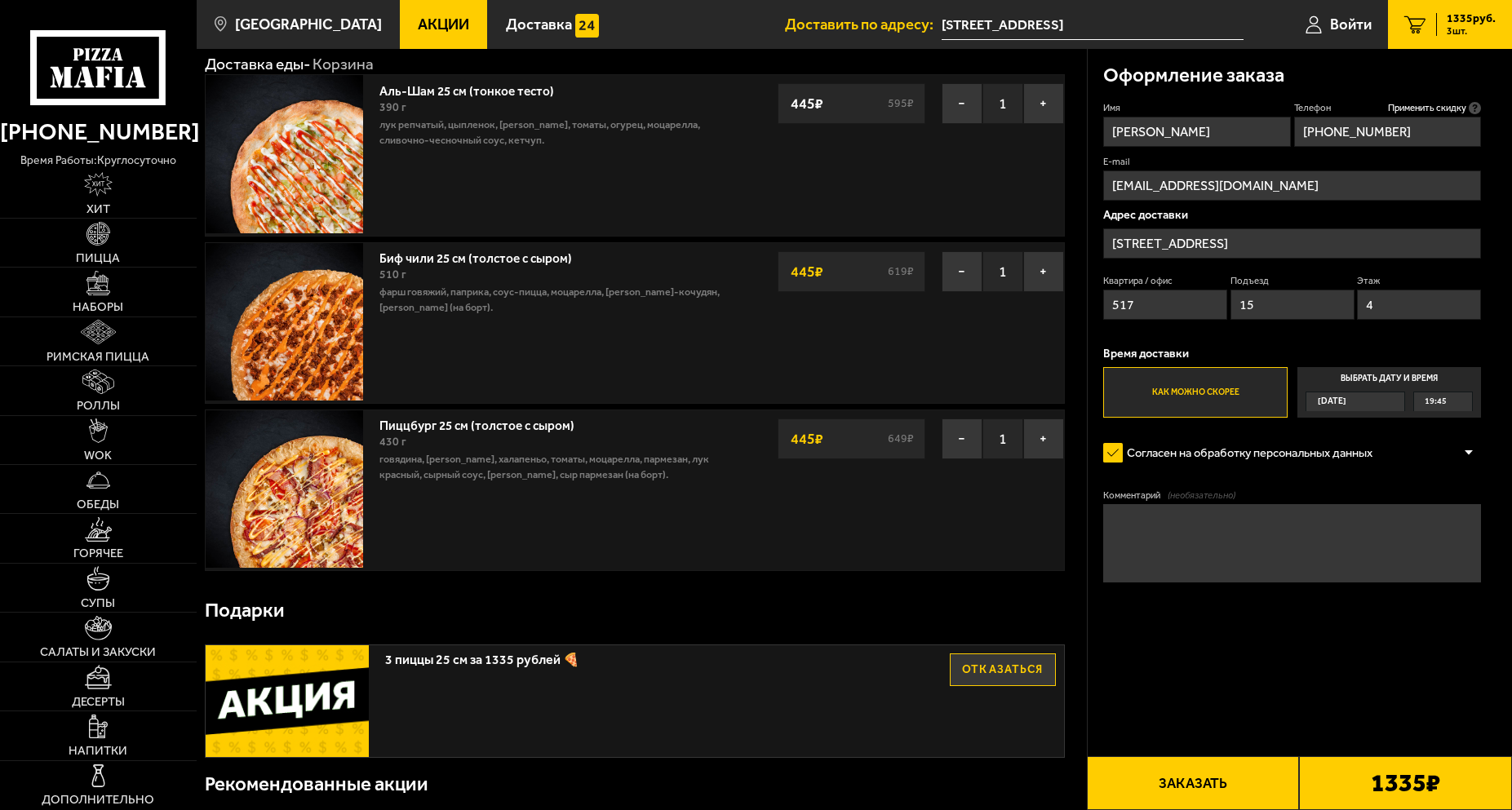
drag, startPoint x: 1413, startPoint y: 300, endPoint x: 1365, endPoint y: 309, distance: 48.8
click at [1369, 308] on input "4" at bounding box center [1419, 304] width 124 height 30
drag, startPoint x: 1393, startPoint y: 306, endPoint x: 1352, endPoint y: 310, distance: 41.2
click at [1354, 309] on div "Квартира / офис 517 Подъезд 15 Этаж 44" at bounding box center [1292, 301] width 378 height 53
type input "4"
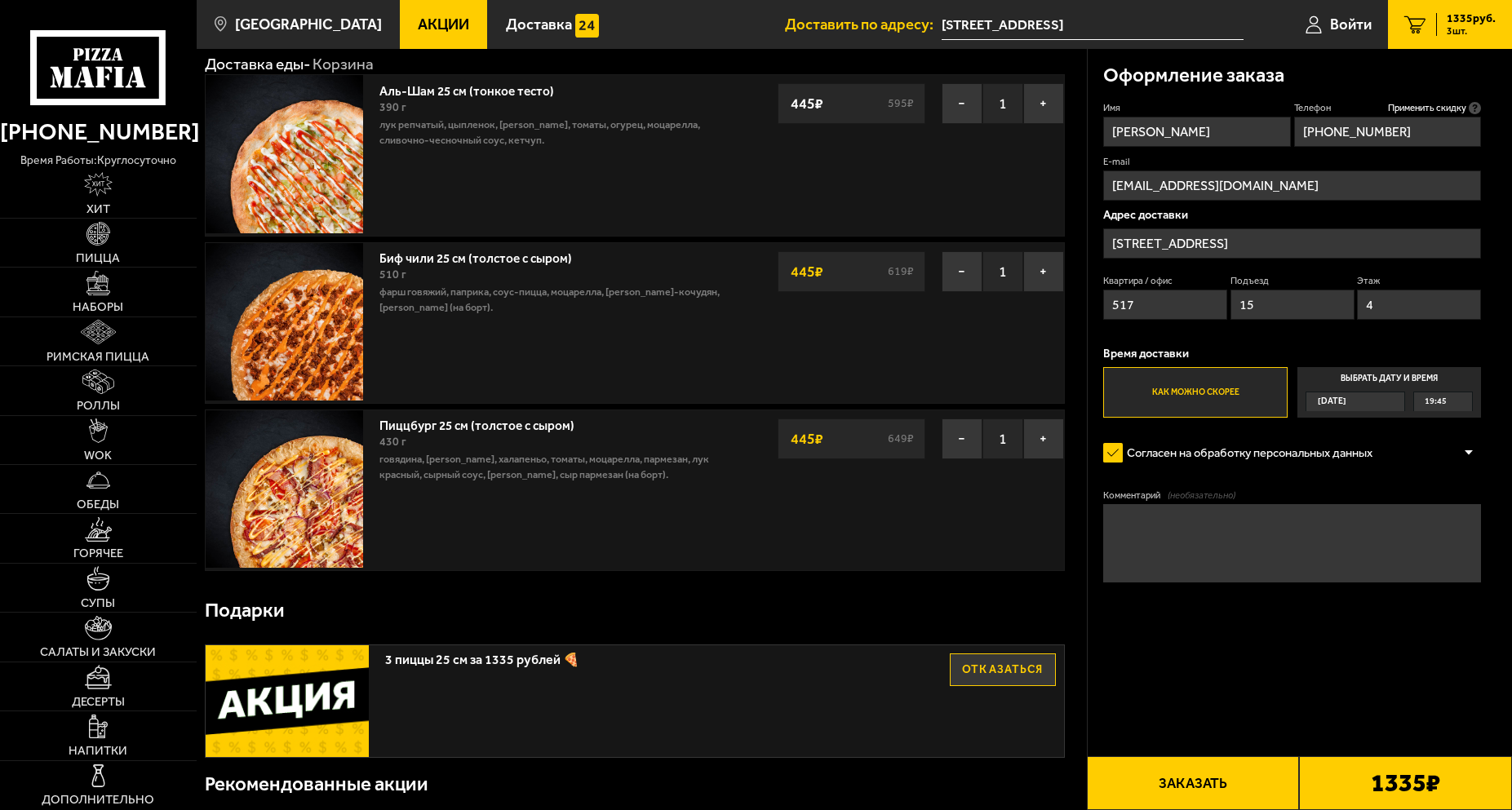
click at [1413, 131] on input "+7 (911) 978-99-89" at bounding box center [1387, 131] width 188 height 30
type input "+7 (911) 978-99-89"
click at [1488, 288] on div "Оформление заказа Имя Дмитрий Телефон Применить скидку Вы будете зарегистрирова…" at bounding box center [1299, 362] width 425 height 627
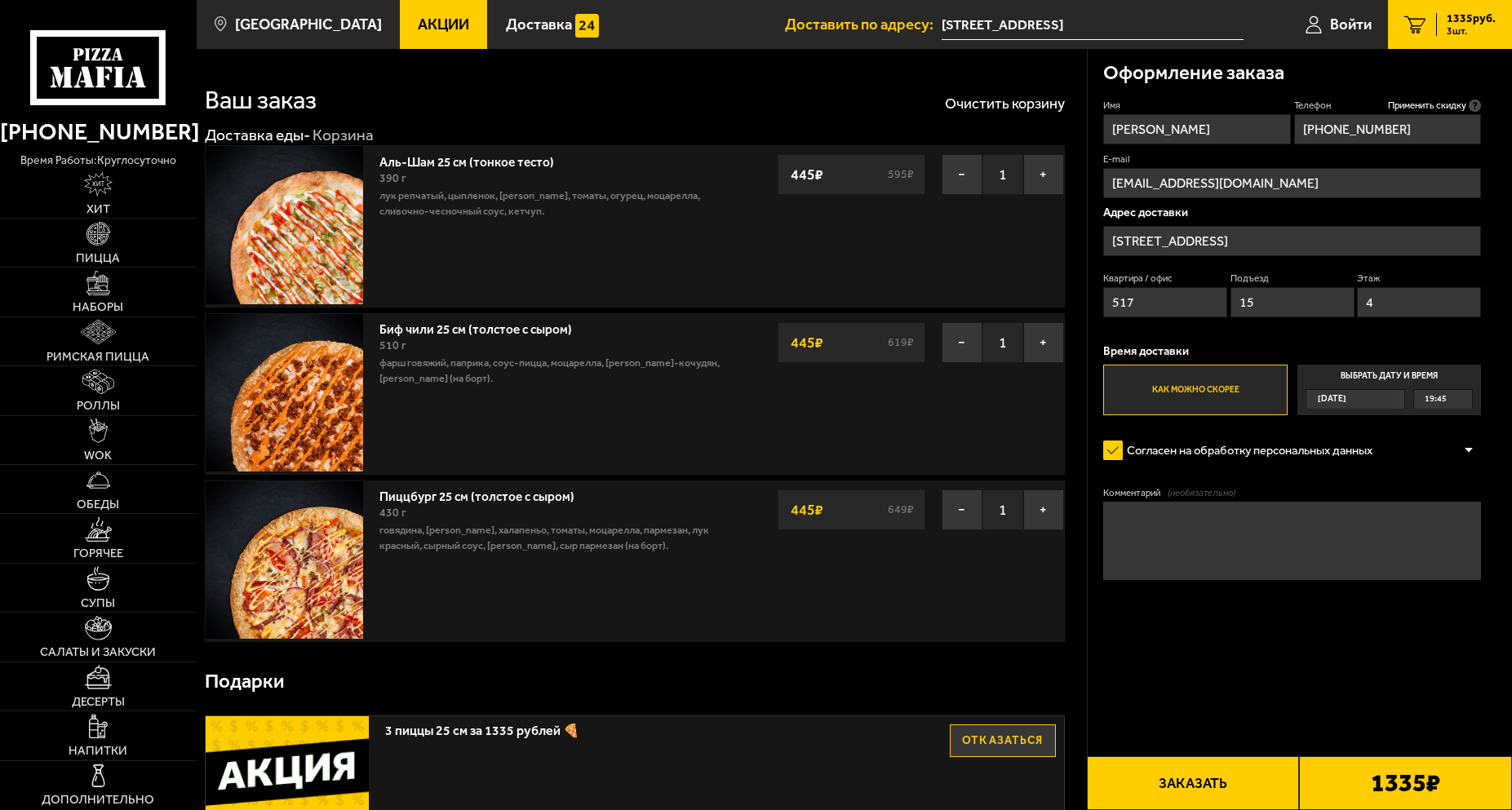
scroll to position [0, 0]
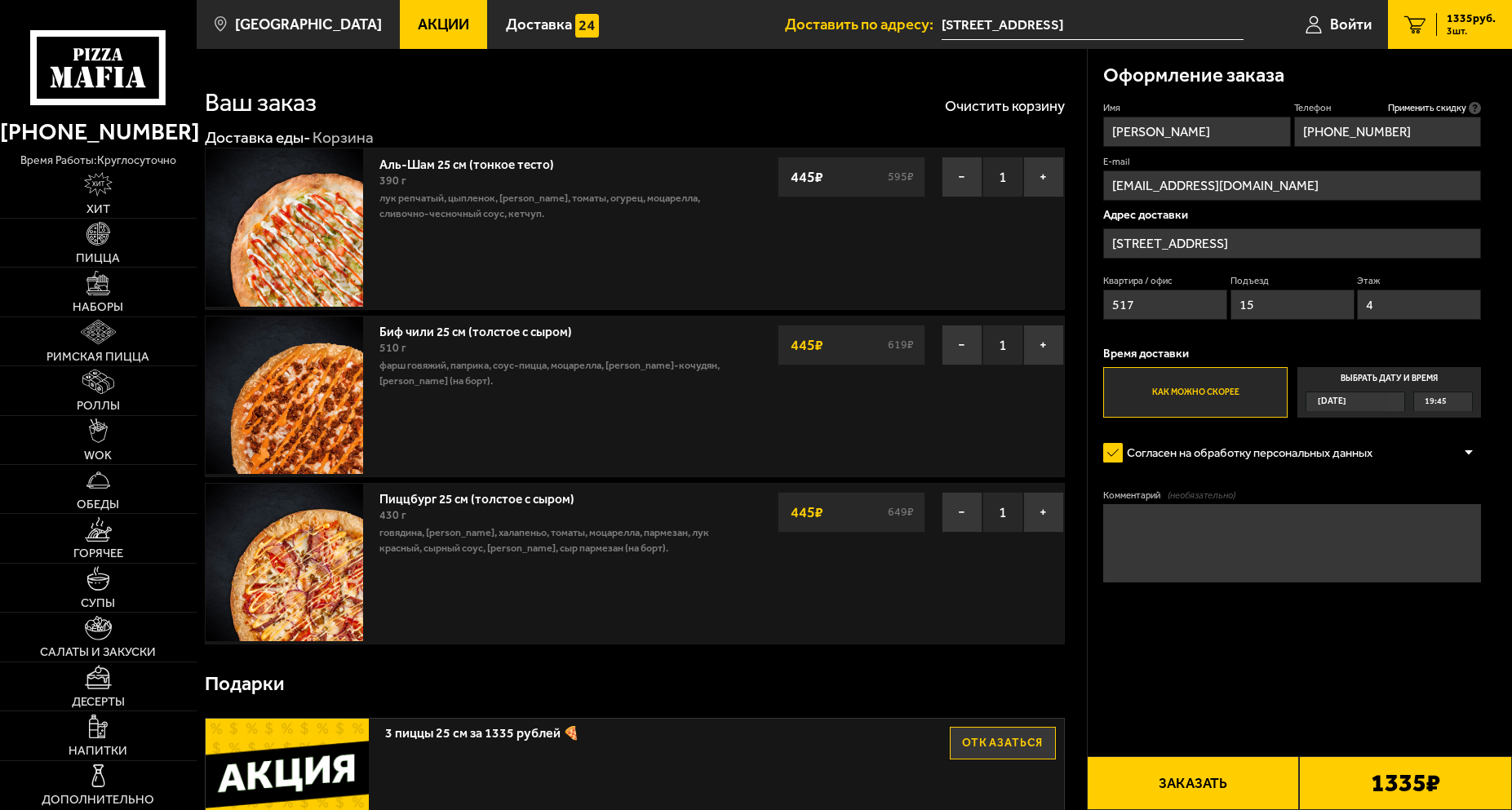
drag, startPoint x: 948, startPoint y: 537, endPoint x: 927, endPoint y: 514, distance: 31.1
click at [965, 185] on button "−" at bounding box center [961, 177] width 41 height 41
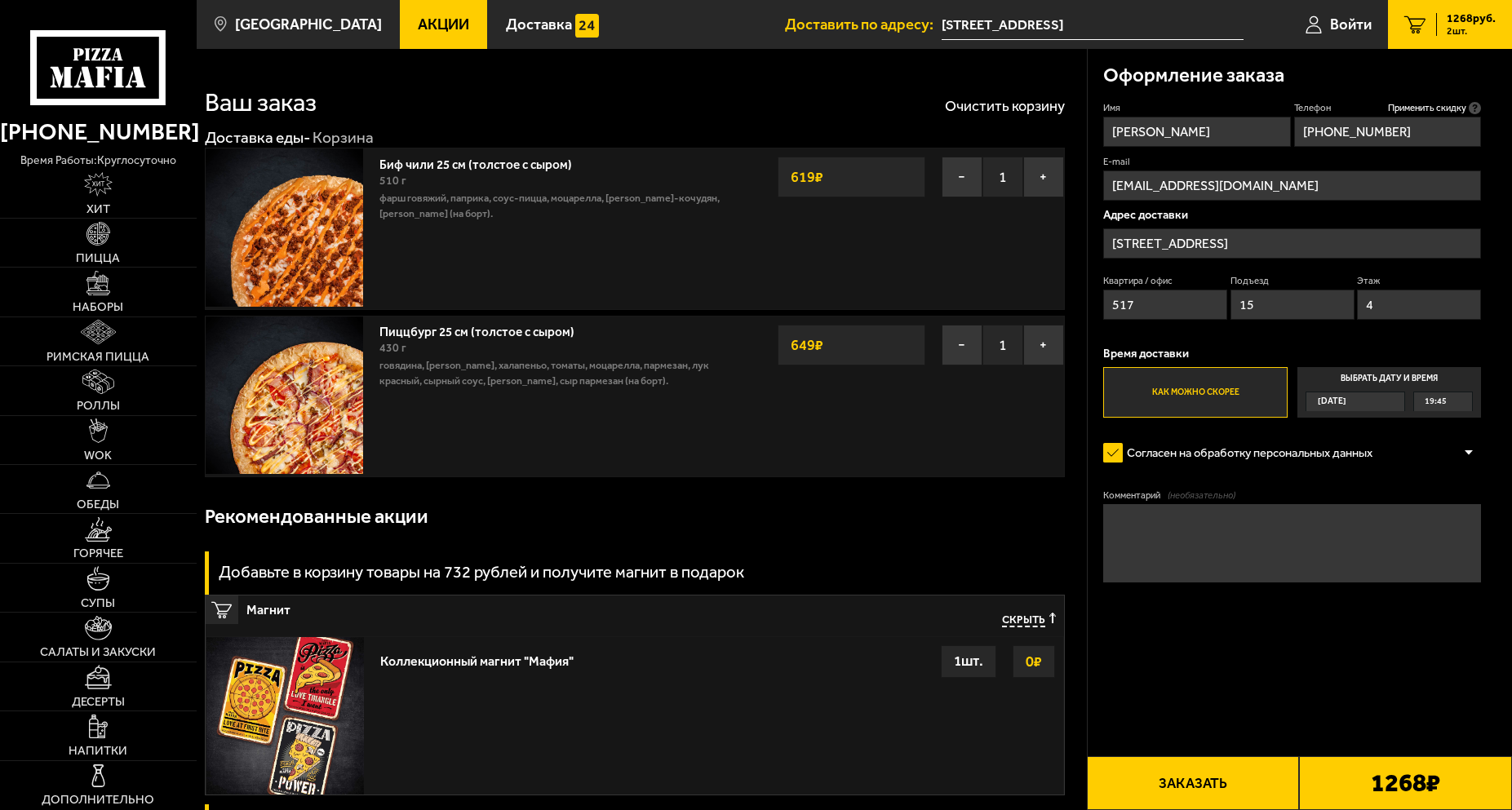
click at [444, 34] on link "Акции" at bounding box center [443, 24] width 87 height 49
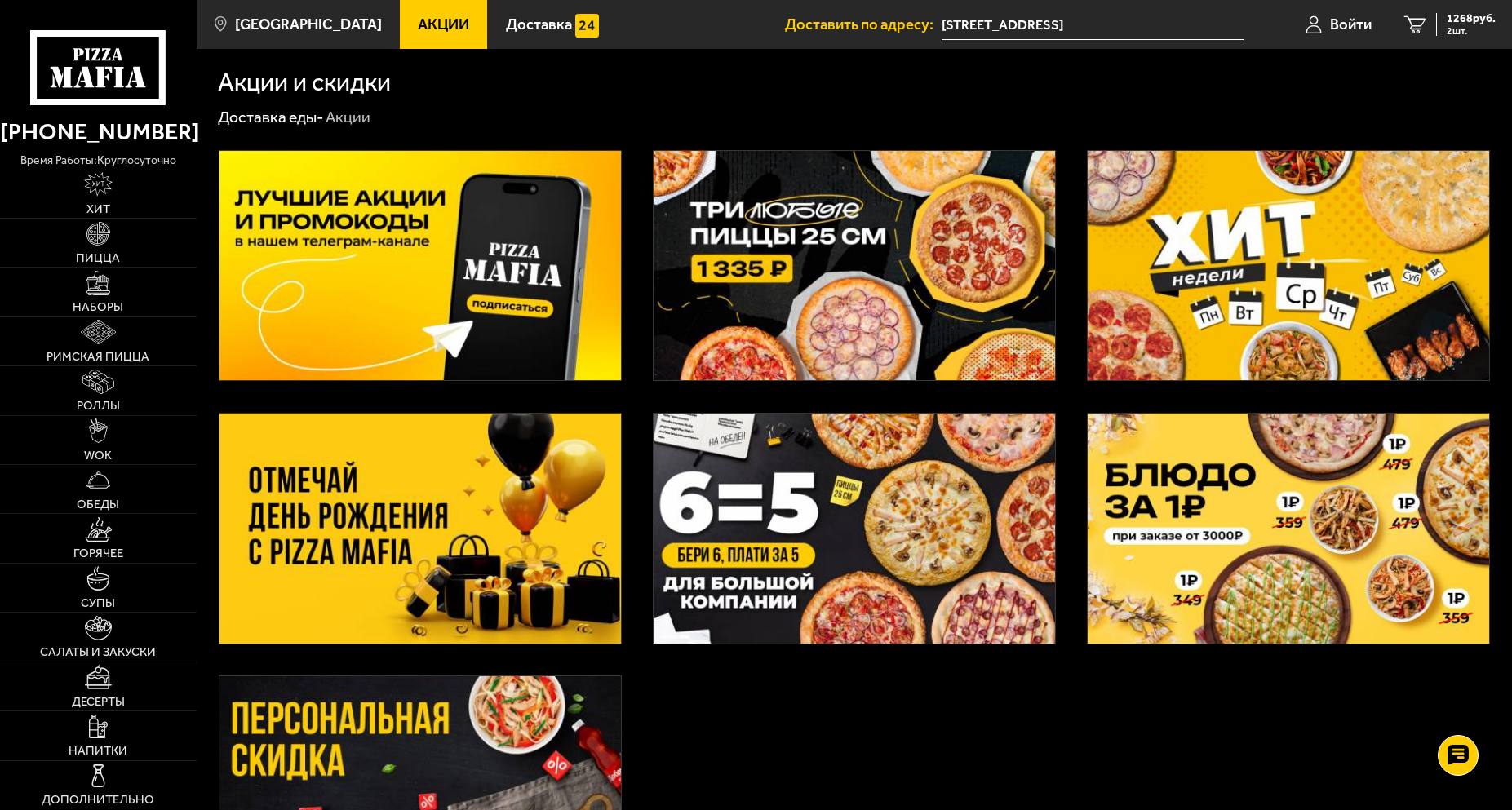
click at [824, 500] on img at bounding box center [853, 529] width 401 height 230
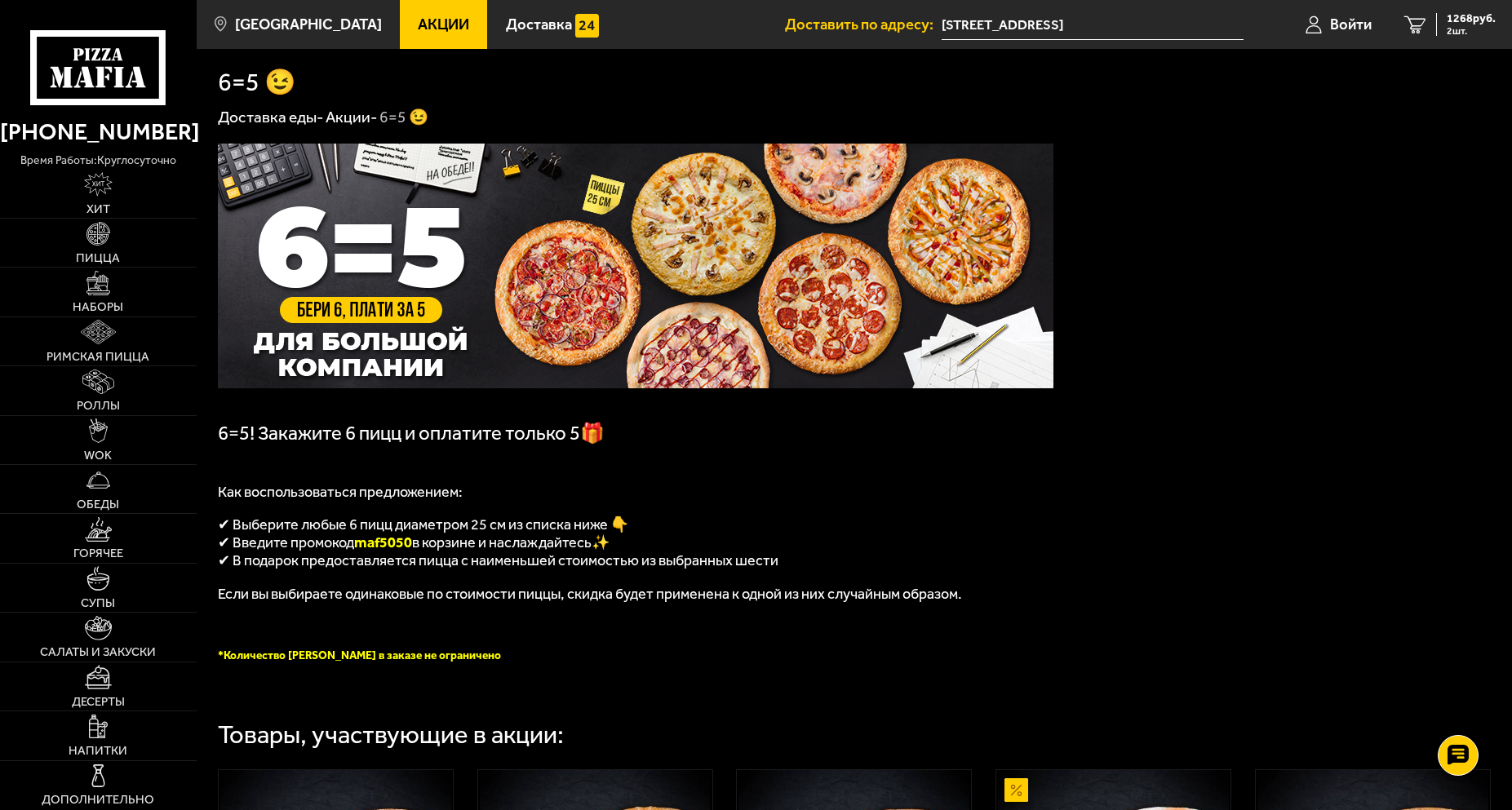
click at [414, 42] on link "Акции" at bounding box center [443, 24] width 87 height 49
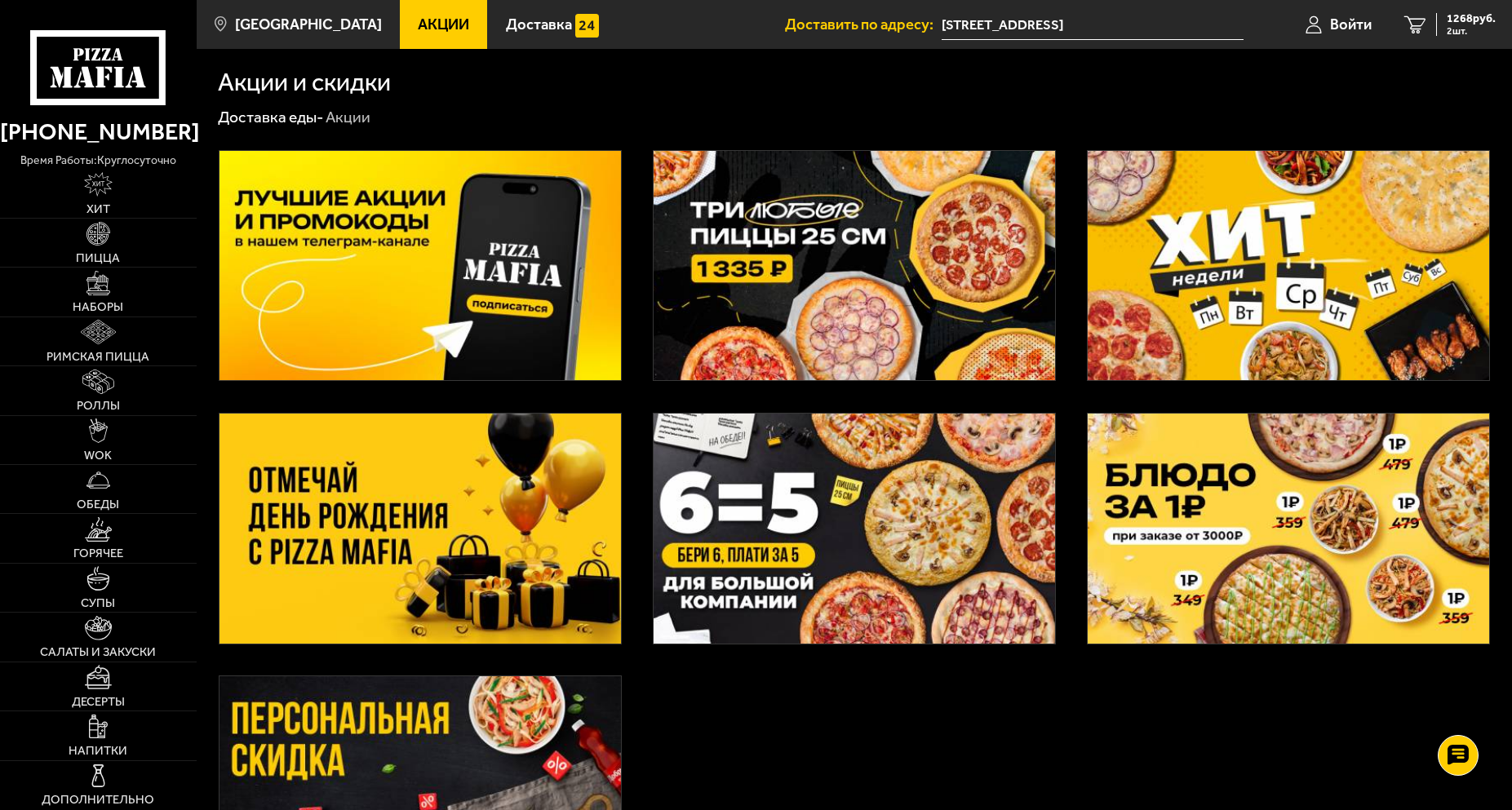
click at [798, 233] on img at bounding box center [853, 266] width 401 height 230
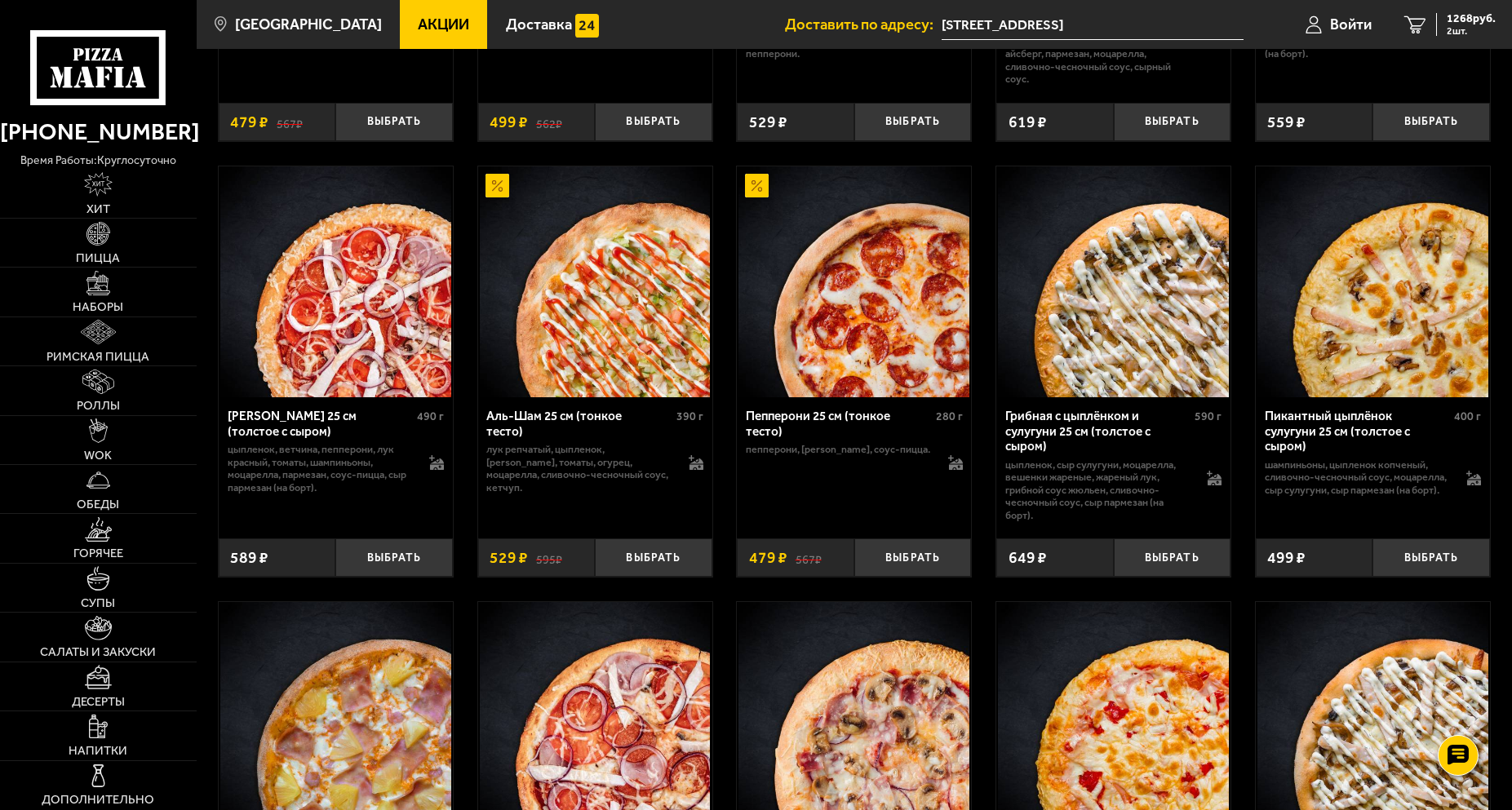
drag, startPoint x: 1184, startPoint y: 574, endPoint x: 948, endPoint y: 455, distance: 264.3
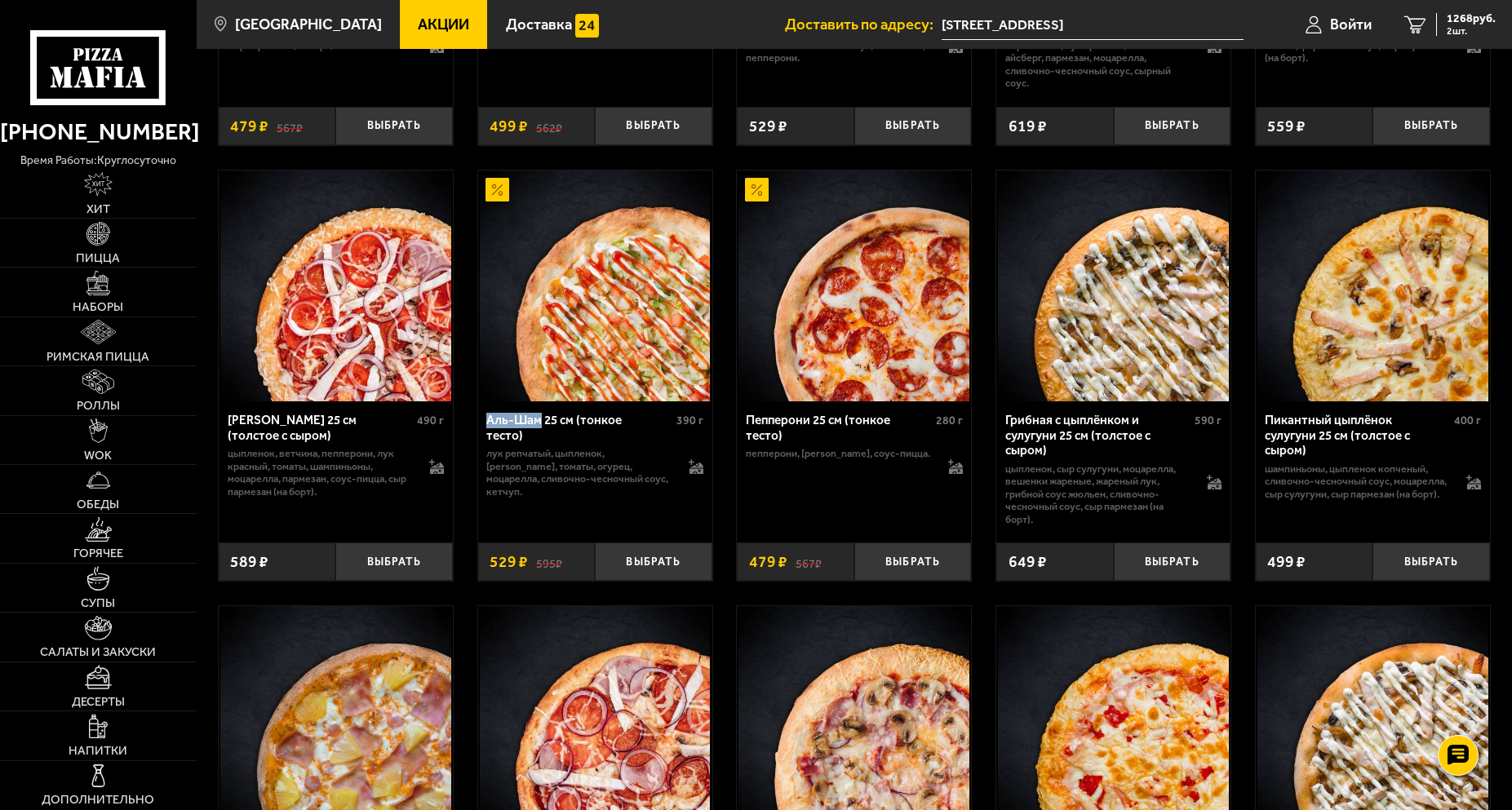
drag, startPoint x: 484, startPoint y: 427, endPoint x: 540, endPoint y: 430, distance: 56.1
click at [540, 430] on div "Аль-Шам 25 см (тонкое тесто) 390 г лук репчатый, цыпленок, салат айсберг, томат…" at bounding box center [595, 466] width 234 height 130
copy div "Аль-Шам"
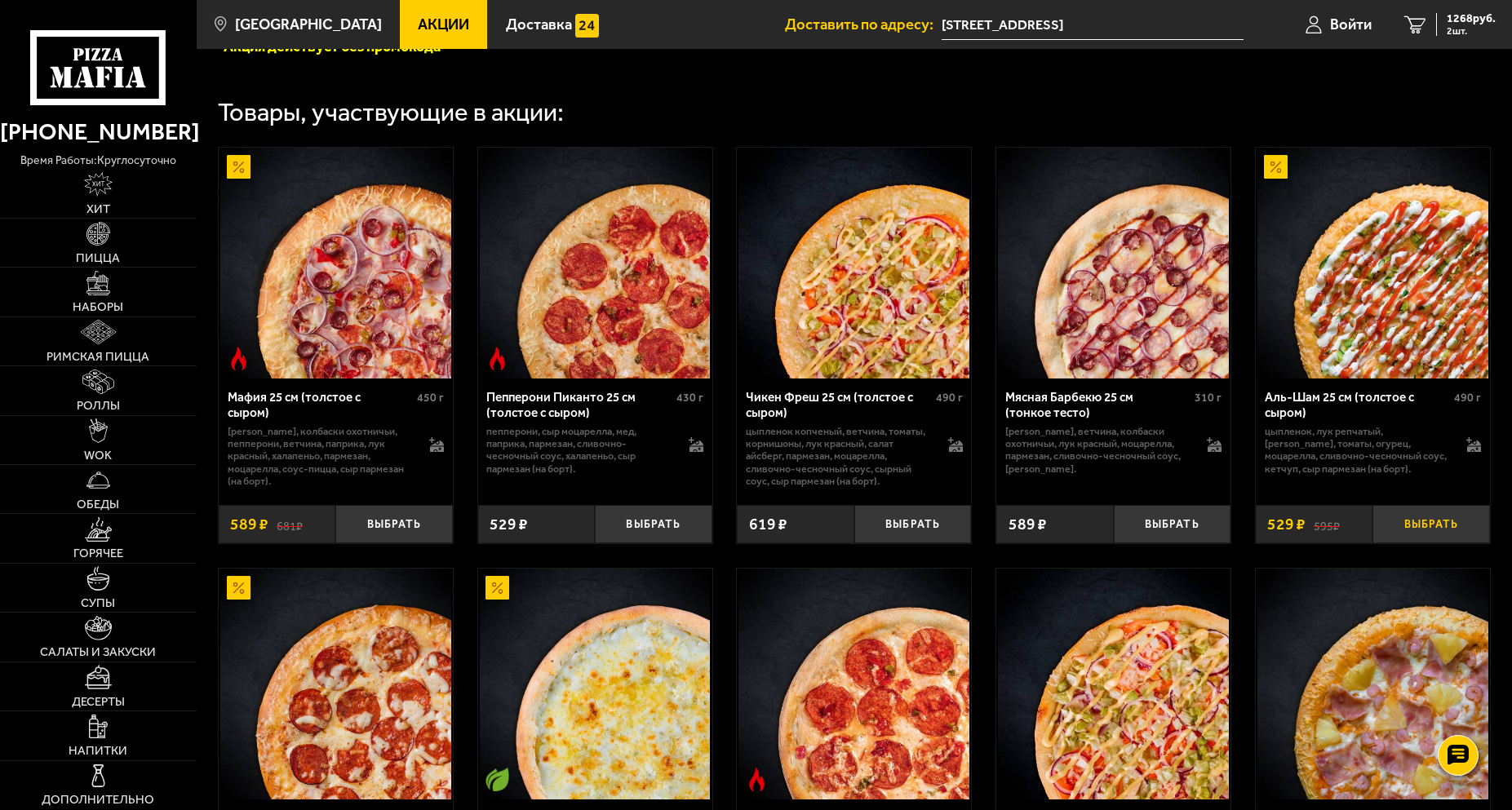
click at [1414, 538] on button "Выбрать" at bounding box center [1430, 524] width 117 height 38
click at [1447, 14] on span "1335 руб." at bounding box center [1471, 18] width 49 height 12
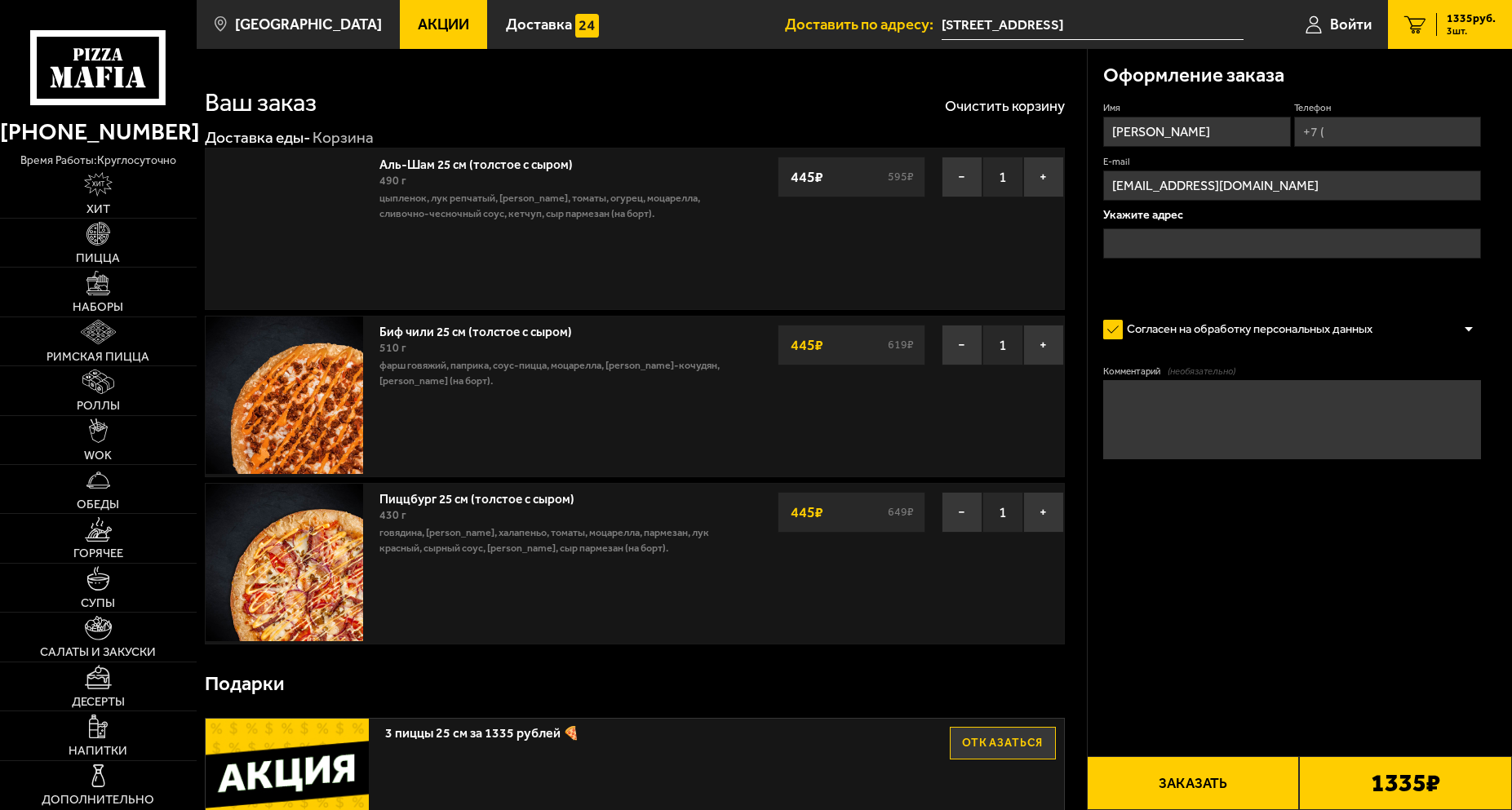
type input "[STREET_ADDRESS]"
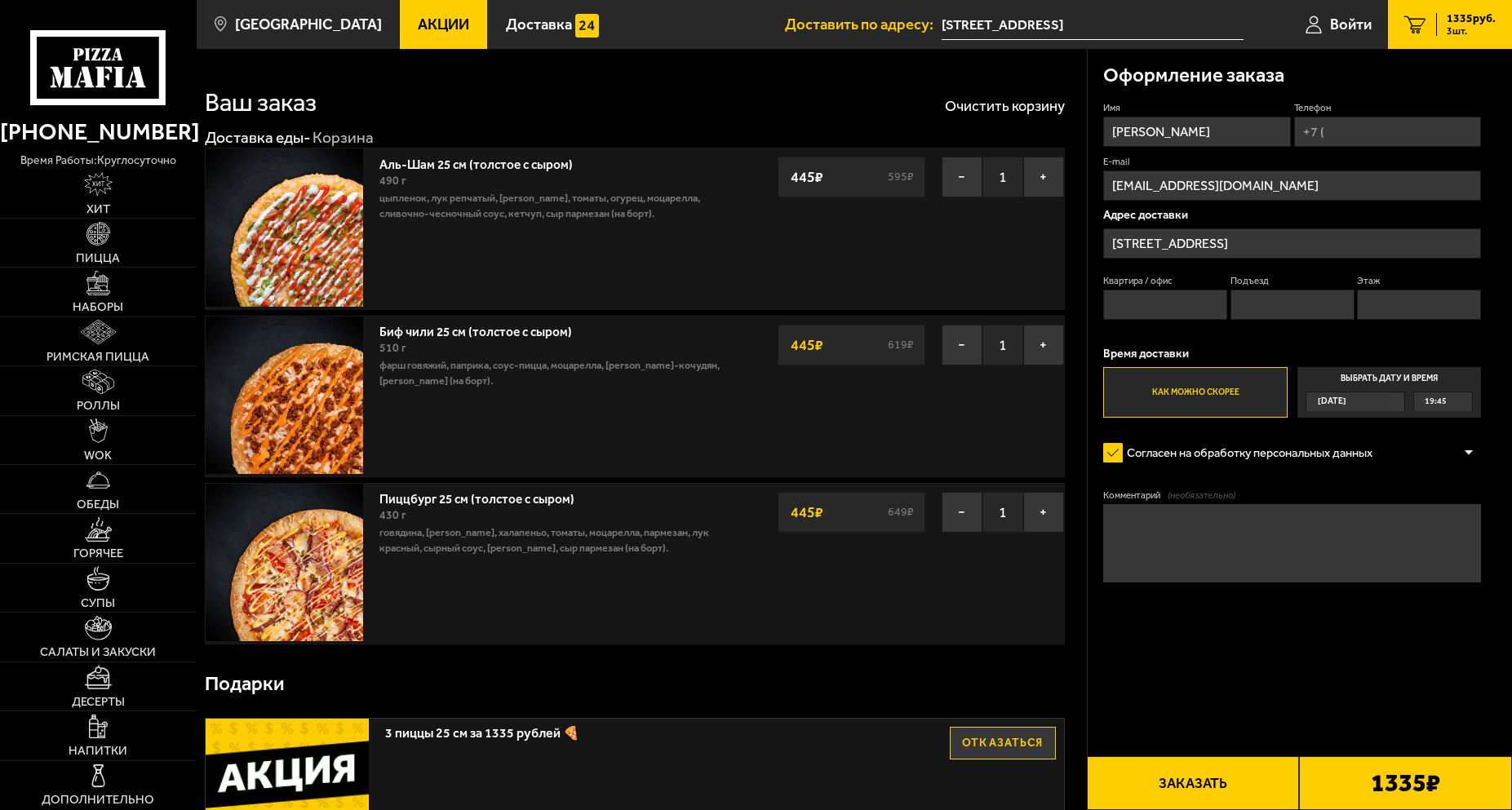
click at [1243, 583] on button "Заказать" at bounding box center [1192, 783] width 213 height 53
click at [1360, 135] on input "Телефон" at bounding box center [1387, 131] width 188 height 30
drag, startPoint x: 1415, startPoint y: 136, endPoint x: 1402, endPoint y: 134, distance: 13.2
click at [1402, 134] on input "+7 (911) 978-99-80" at bounding box center [1387, 131] width 188 height 30
type input "+7 (911) 978-99-89"
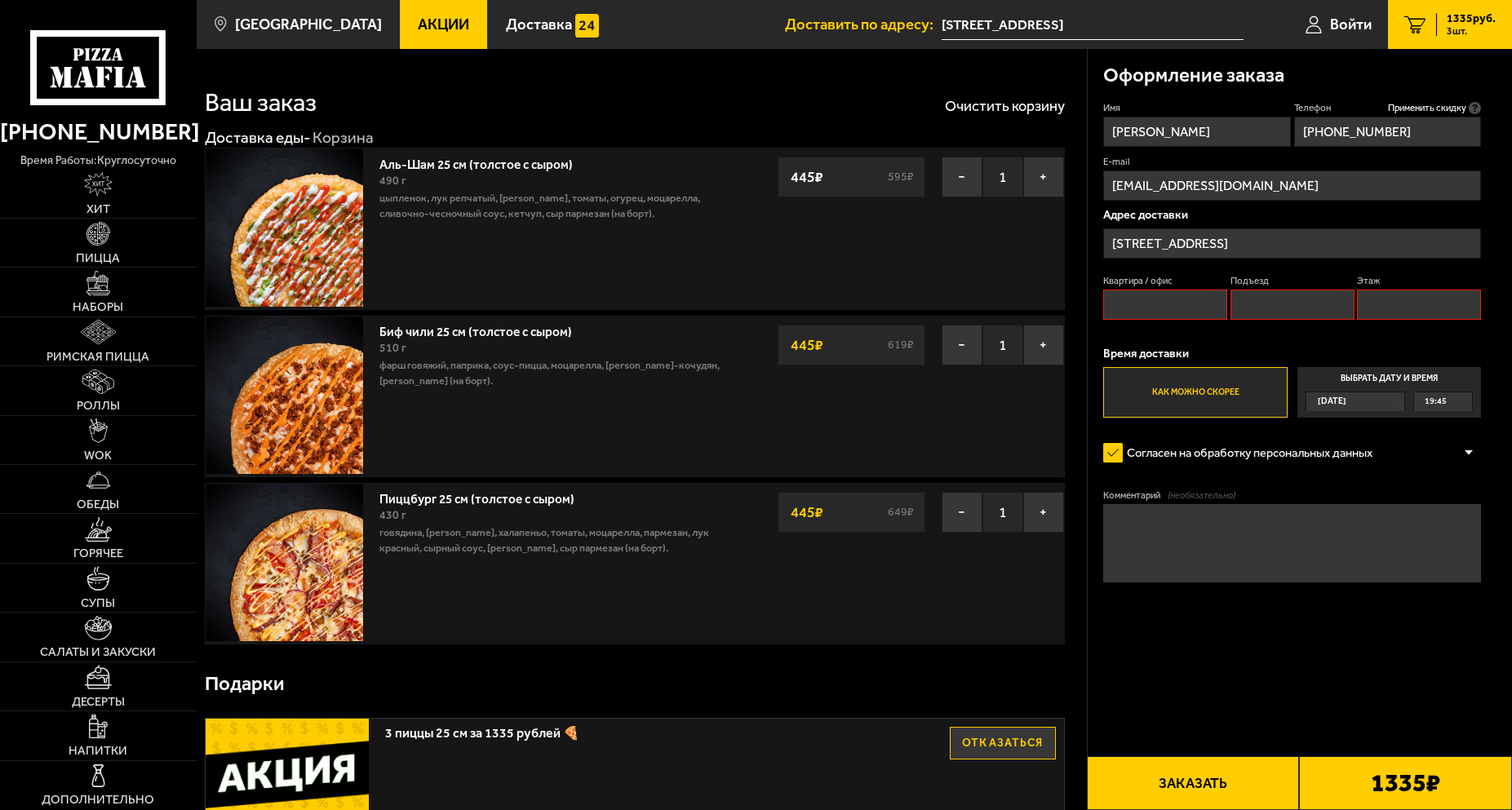
click at [1210, 298] on input "Квартира / офис" at bounding box center [1165, 304] width 124 height 30
type input "517"
click at [1298, 583] on form "Имя Дмитрий Телефон Применить скидку Вы будете зарегистрированы автоматически. …" at bounding box center [1292, 389] width 378 height 574
drag, startPoint x: 1141, startPoint y: 307, endPoint x: 1127, endPoint y: 307, distance: 14.0
click at [1127, 307] on input "517" at bounding box center [1165, 304] width 124 height 30
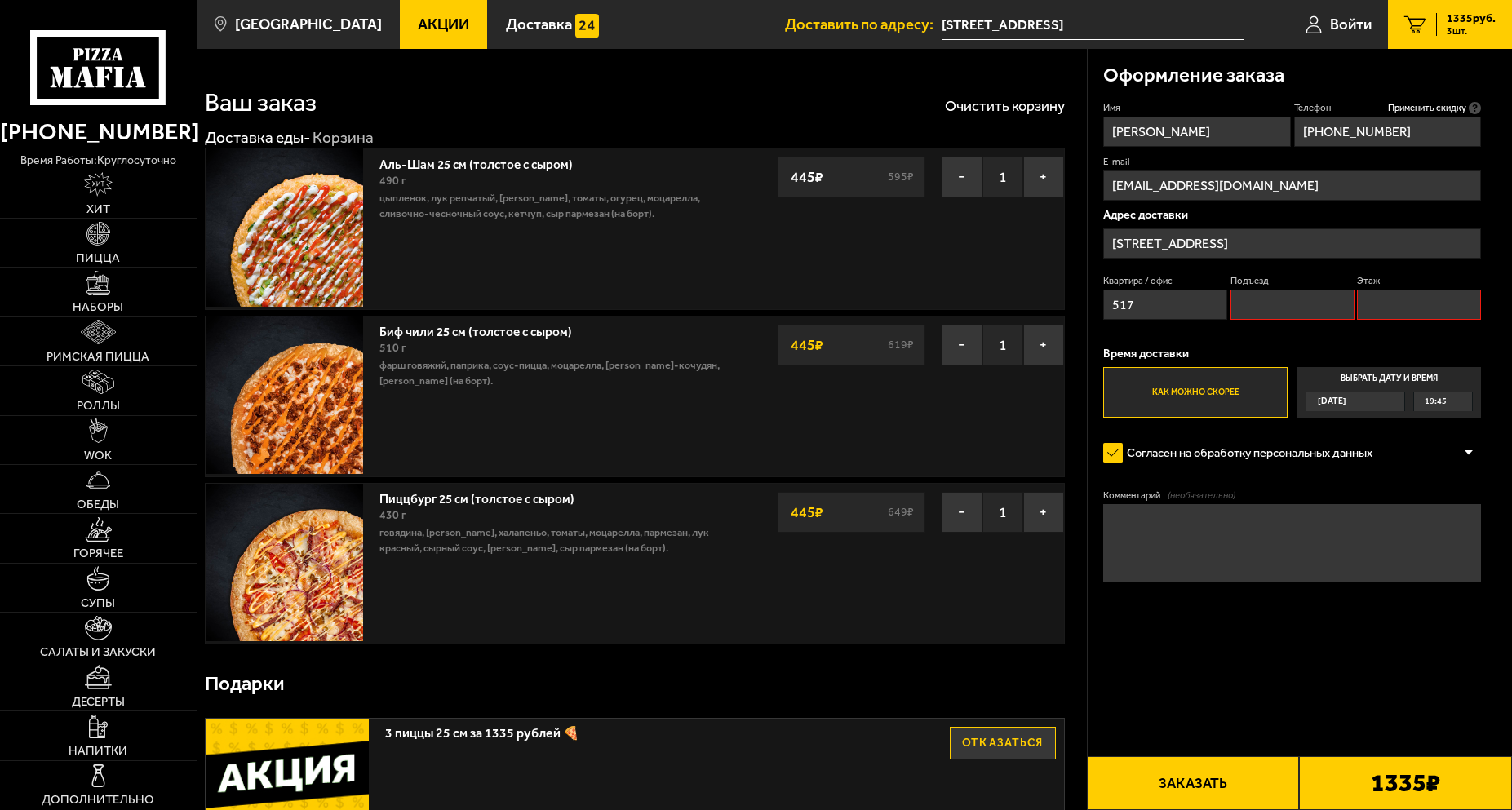
click at [1243, 309] on input "Подъезд" at bounding box center [1292, 304] width 124 height 30
type input "15"
click at [1390, 307] on input "Этаж" at bounding box center [1419, 304] width 124 height 30
type input "4"
click at [1330, 460] on label "Согласен на обработку персональных данных" at bounding box center [1246, 453] width 284 height 32
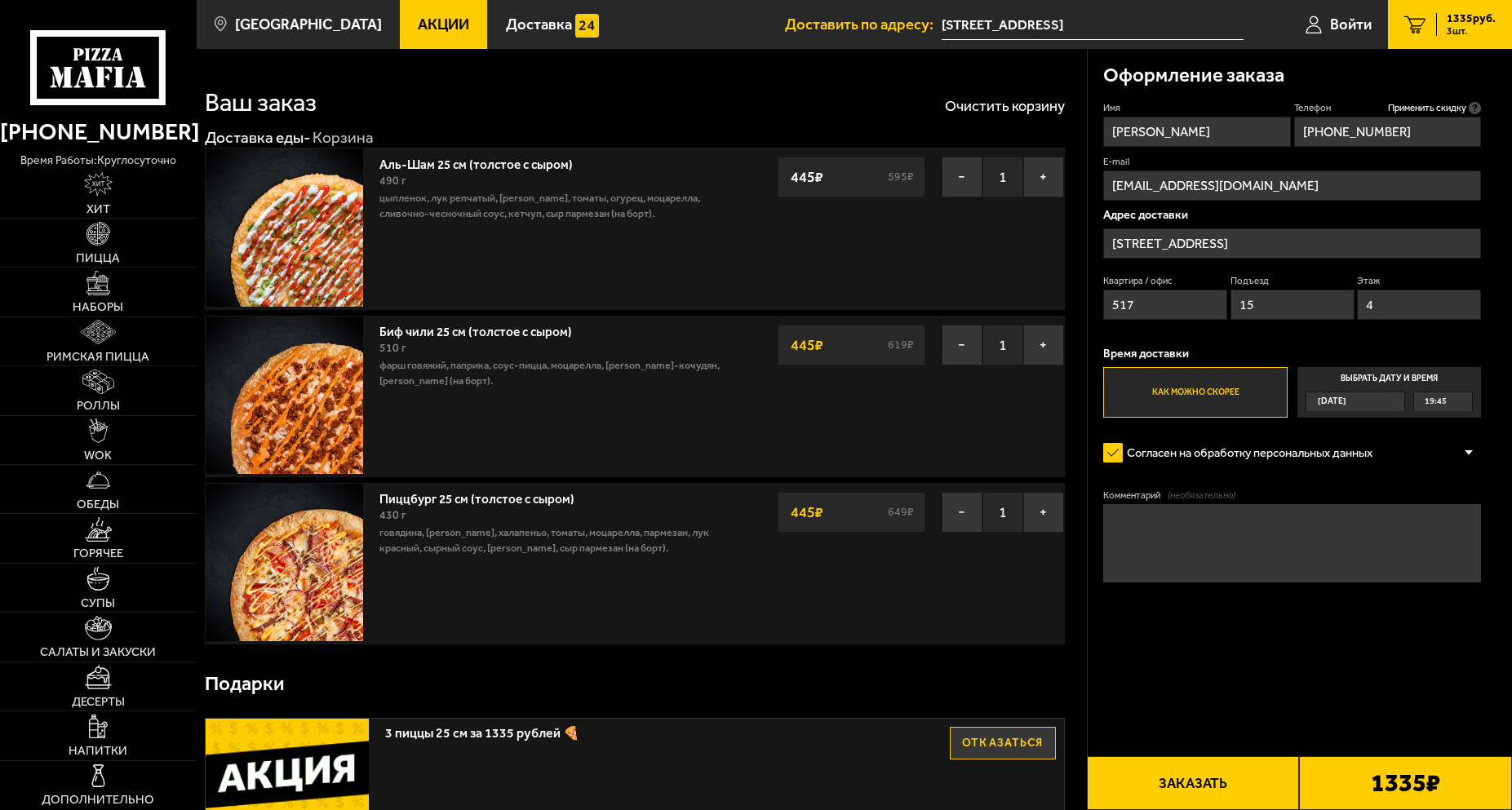
click at [0, 0] on input "Согласен на обработку персональных данных" at bounding box center [0, 0] width 0 height 0
click at [1330, 460] on label "Согласен на обработку персональных данных" at bounding box center [1246, 453] width 284 height 32
click at [0, 0] on input "Согласен на обработку персональных данных" at bounding box center [0, 0] width 0 height 0
click at [1312, 487] on form "Имя Дмитрий Телефон Применить скидку Вы будете зарегистрированы автоматически. …" at bounding box center [1292, 389] width 378 height 574
click at [1184, 348] on p "Время доставки" at bounding box center [1292, 353] width 378 height 12
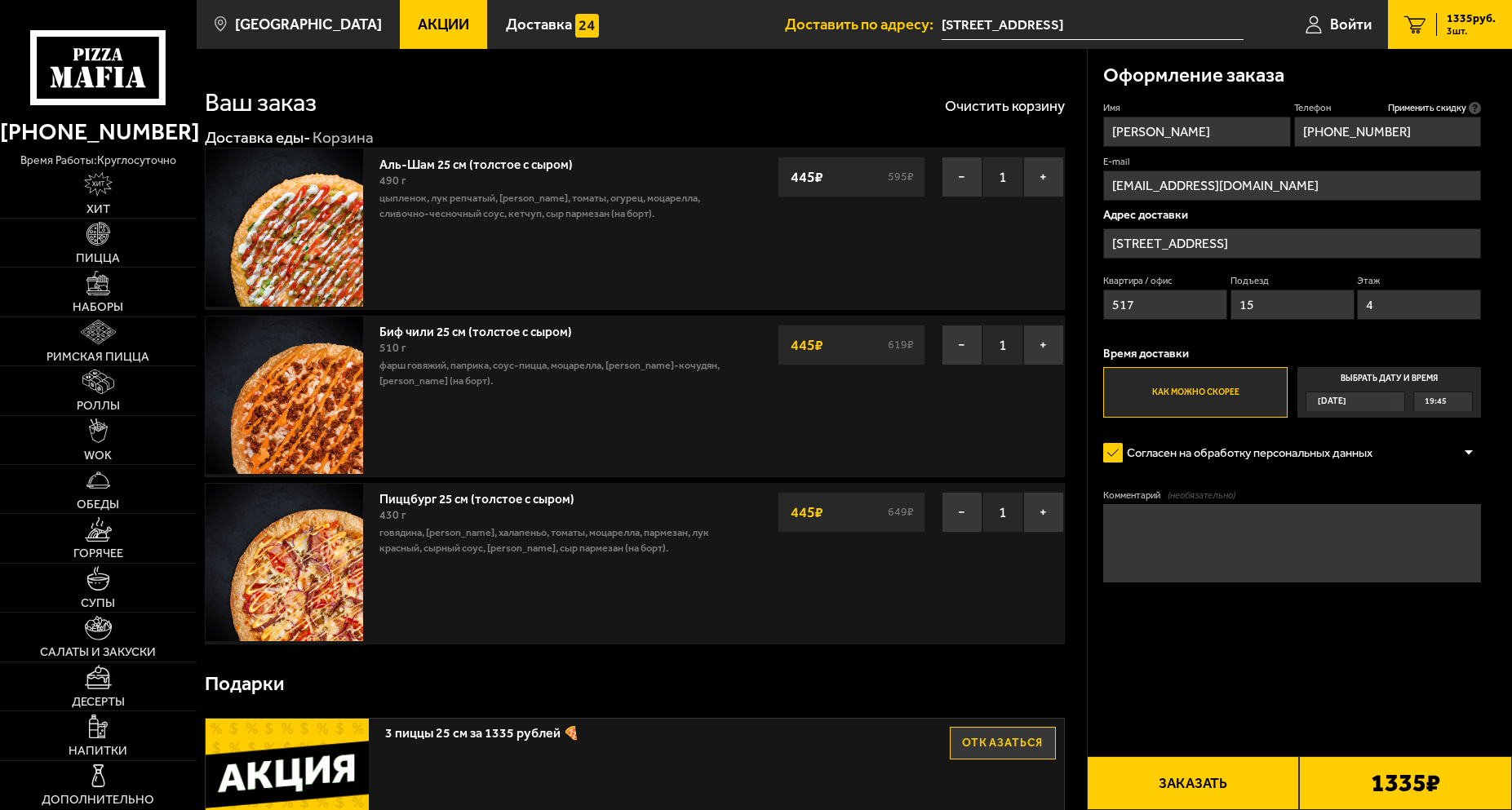
click at [1180, 583] on button "Заказать" at bounding box center [1192, 783] width 213 height 53
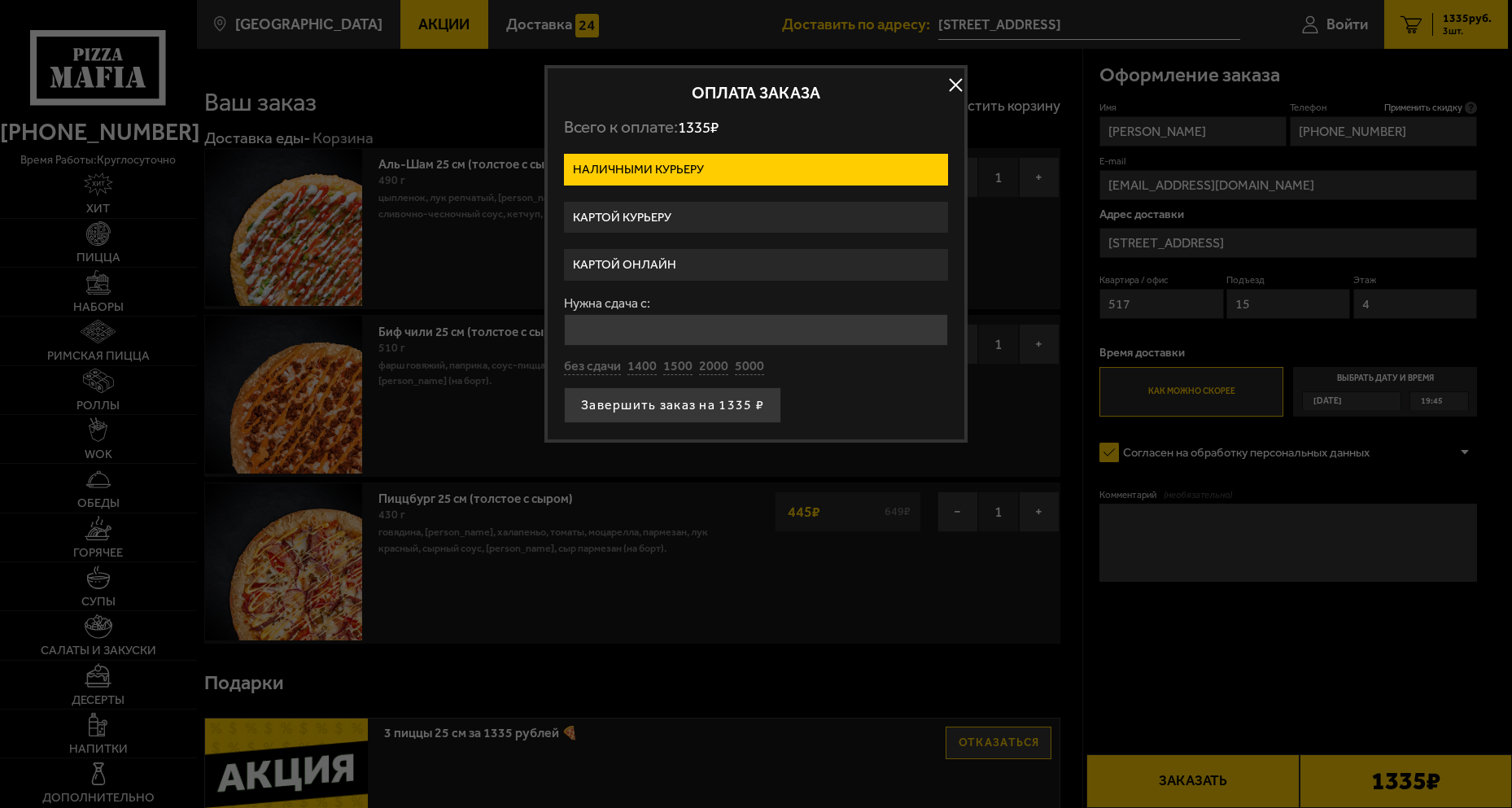
click at [699, 266] on label "Картой онлайн" at bounding box center [756, 265] width 384 height 32
click at [0, 0] on input "Картой онлайн" at bounding box center [0, 0] width 0 height 0
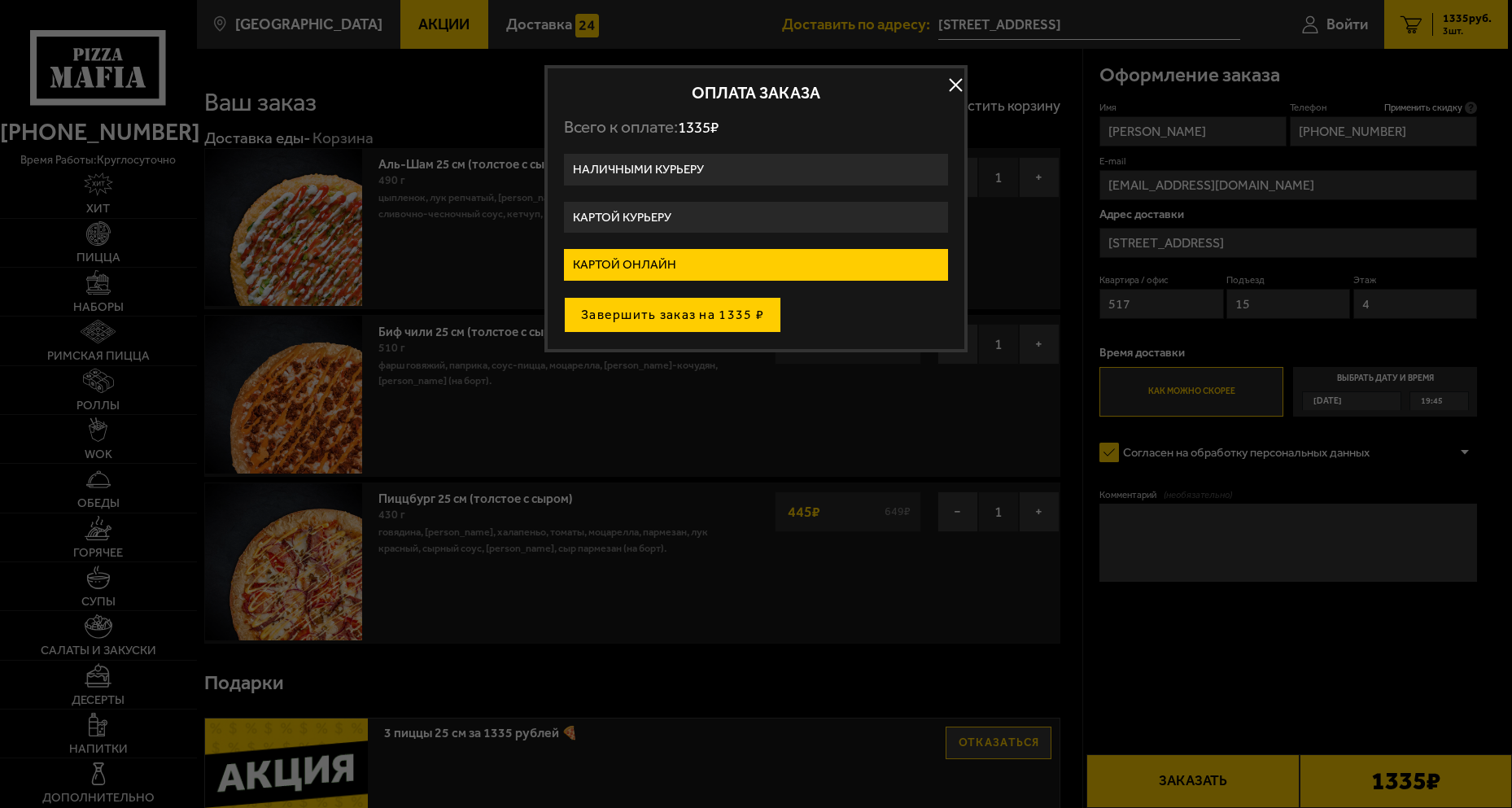
click at [705, 315] on button "Завершить заказ на 1335 ₽" at bounding box center [672, 315] width 217 height 36
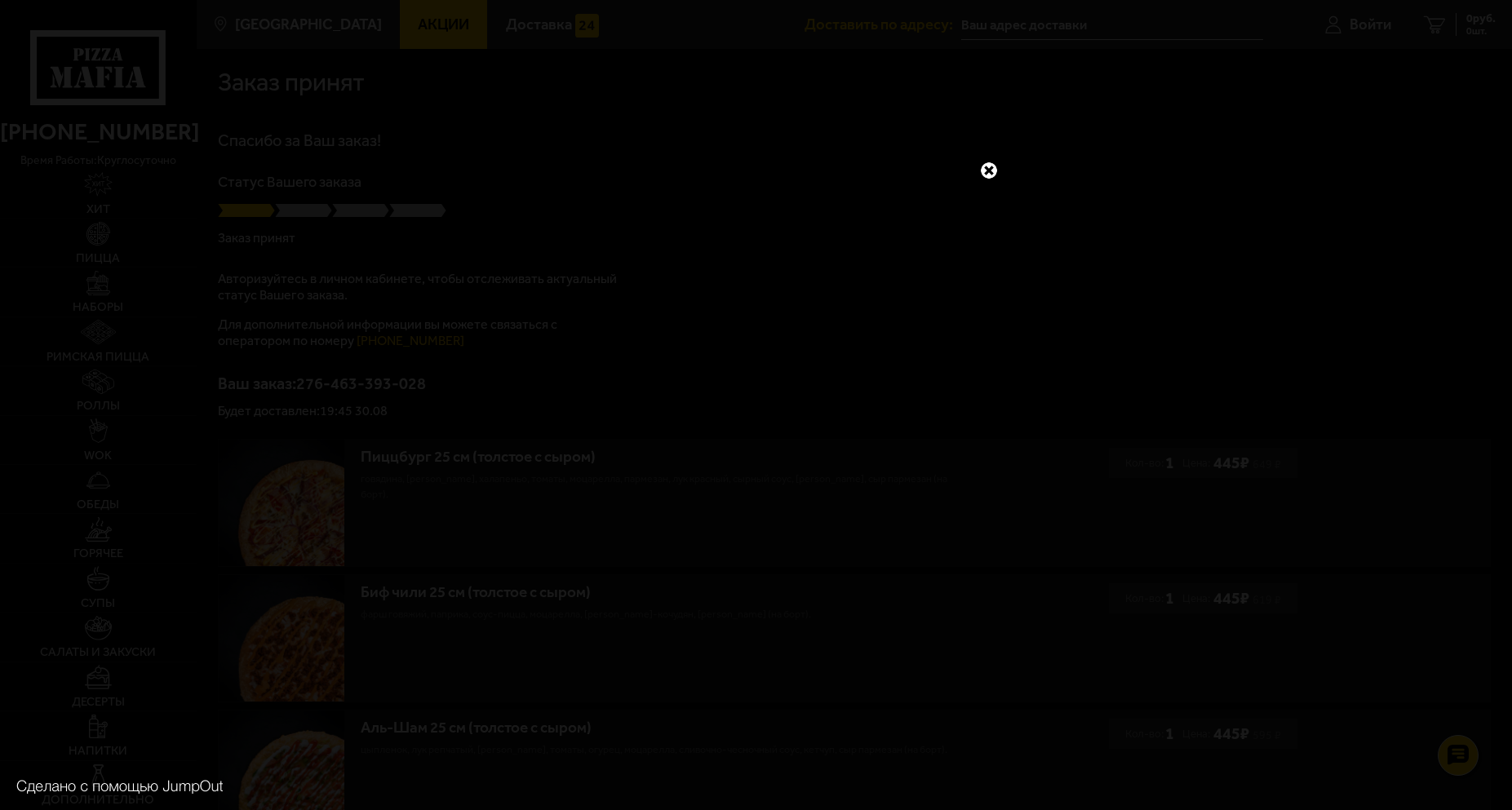
click at [991, 174] on link at bounding box center [988, 170] width 21 height 21
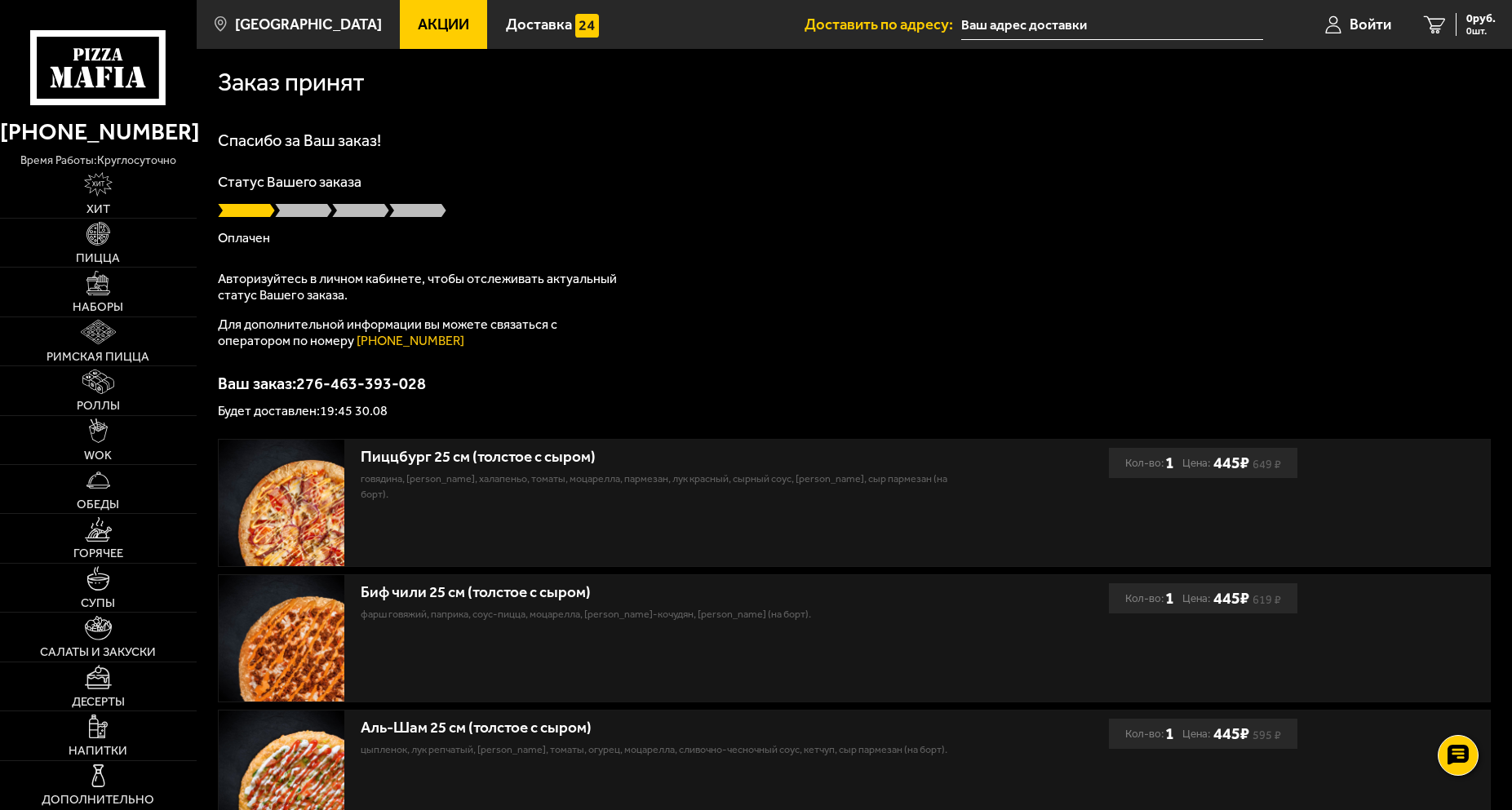
drag, startPoint x: 987, startPoint y: 240, endPoint x: 947, endPoint y: 214, distance: 47.7
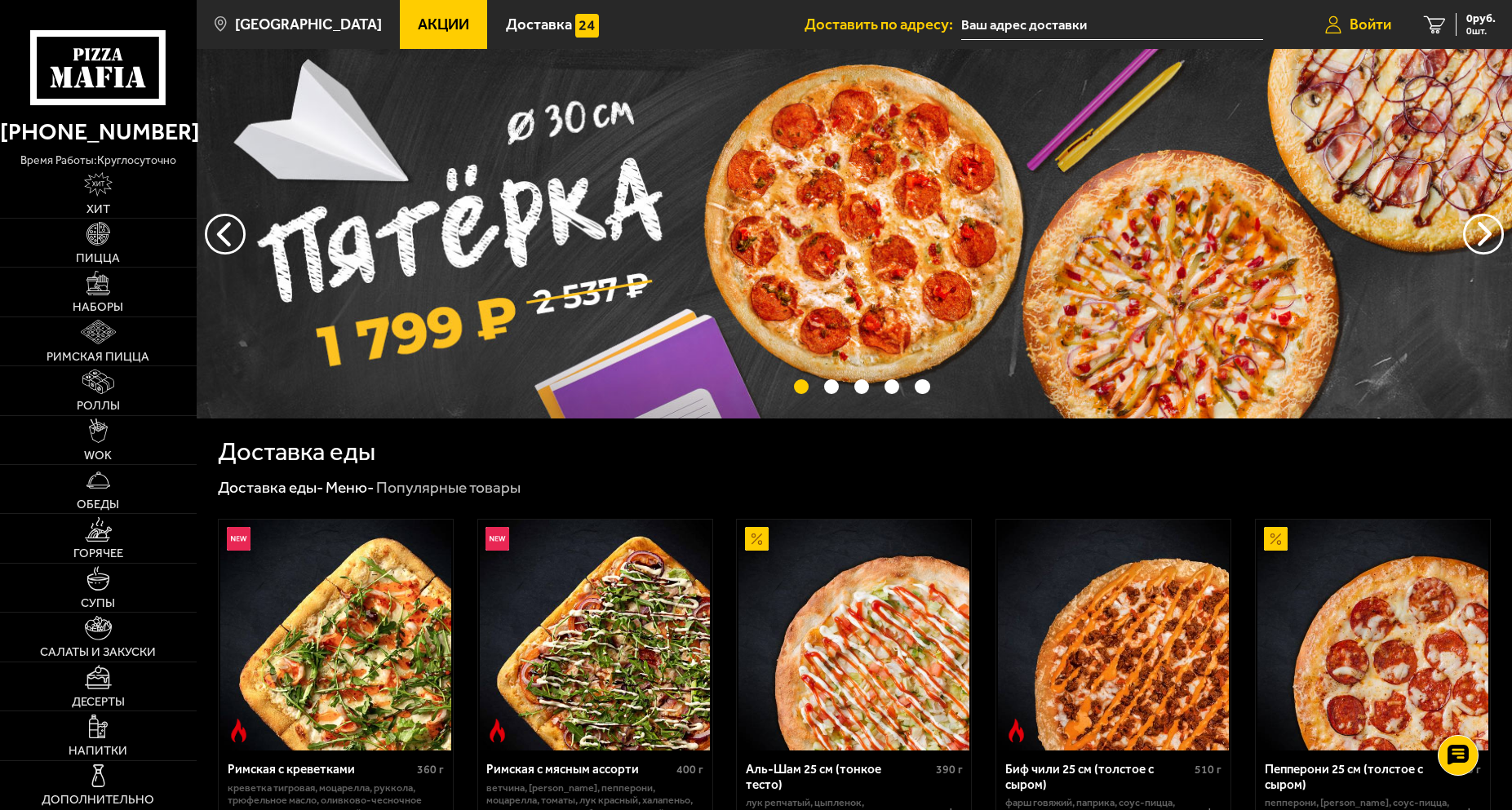
click at [1402, 25] on link "Войти" at bounding box center [1357, 24] width 99 height 49
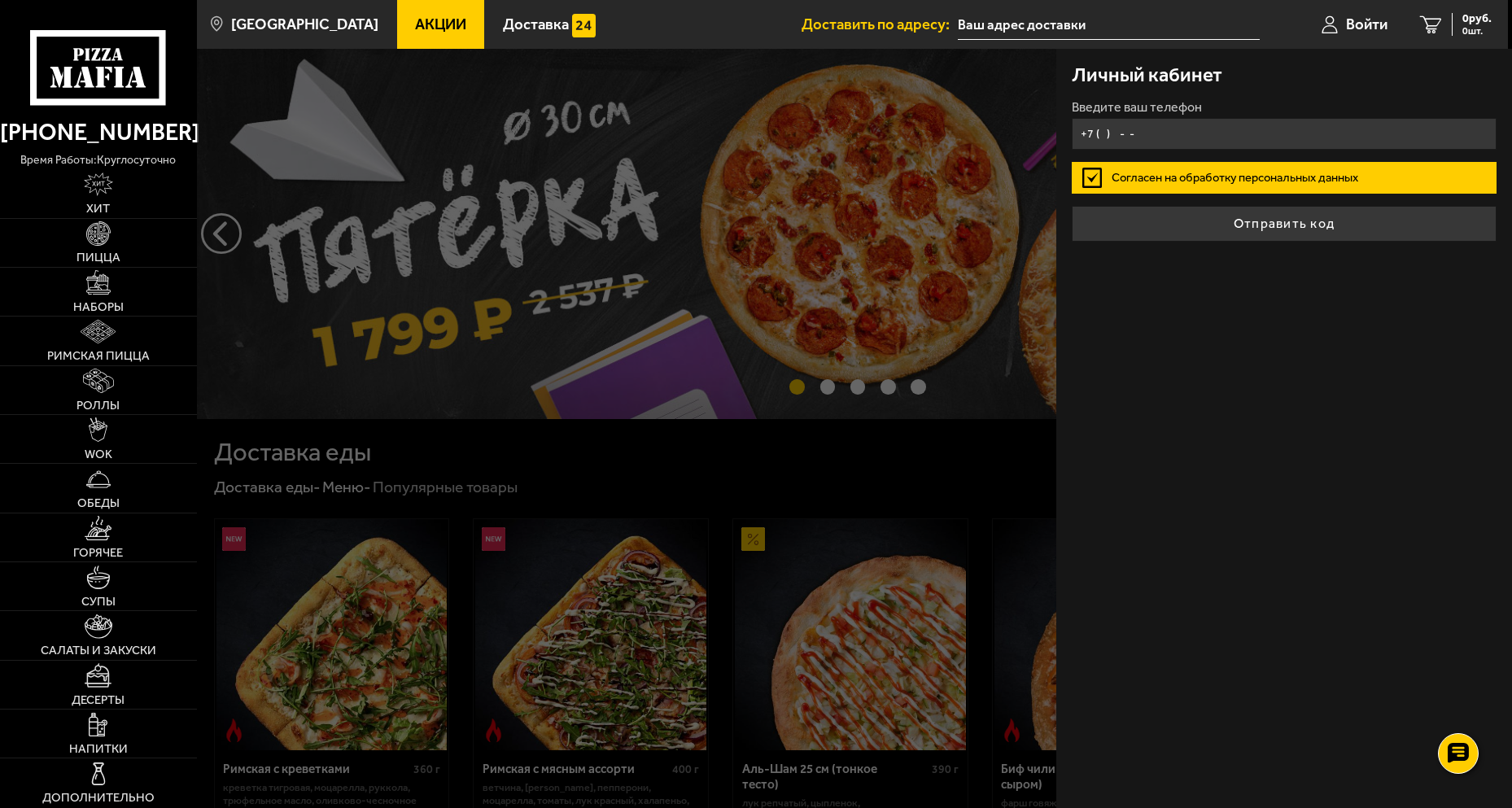
click at [1239, 148] on input "+7 ( ) - -" at bounding box center [1283, 134] width 424 height 32
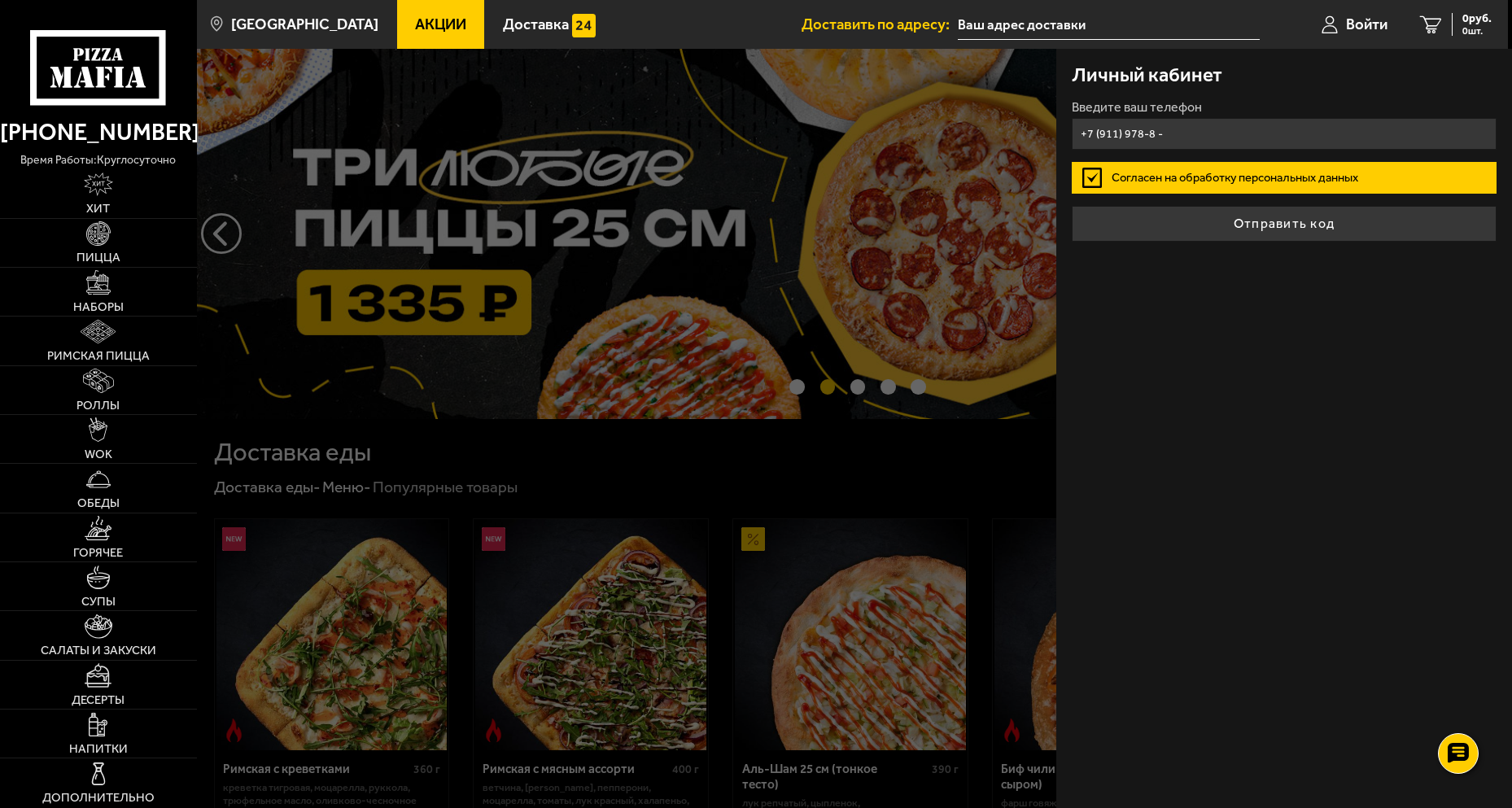
drag, startPoint x: 1165, startPoint y: 136, endPoint x: 1149, endPoint y: 136, distance: 16.0
click at [1149, 136] on input "+7 (911) 978-8 -" at bounding box center [1283, 134] width 424 height 32
click at [1153, 140] on input "+7 (911) 978-98-" at bounding box center [1283, 134] width 424 height 32
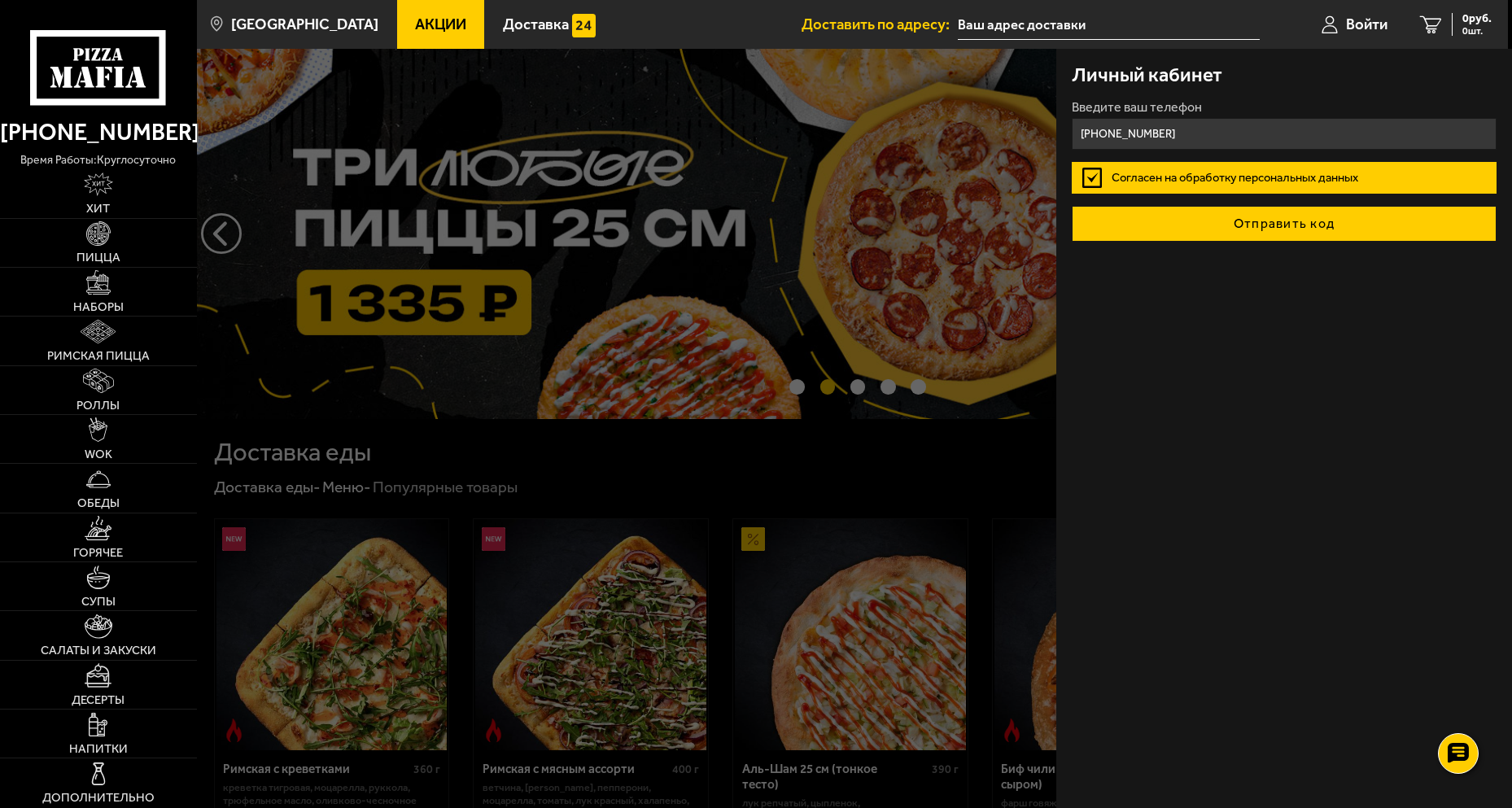
type input "+7 (911) 978-99-89"
click at [1209, 215] on button "Отправить код" at bounding box center [1283, 224] width 424 height 36
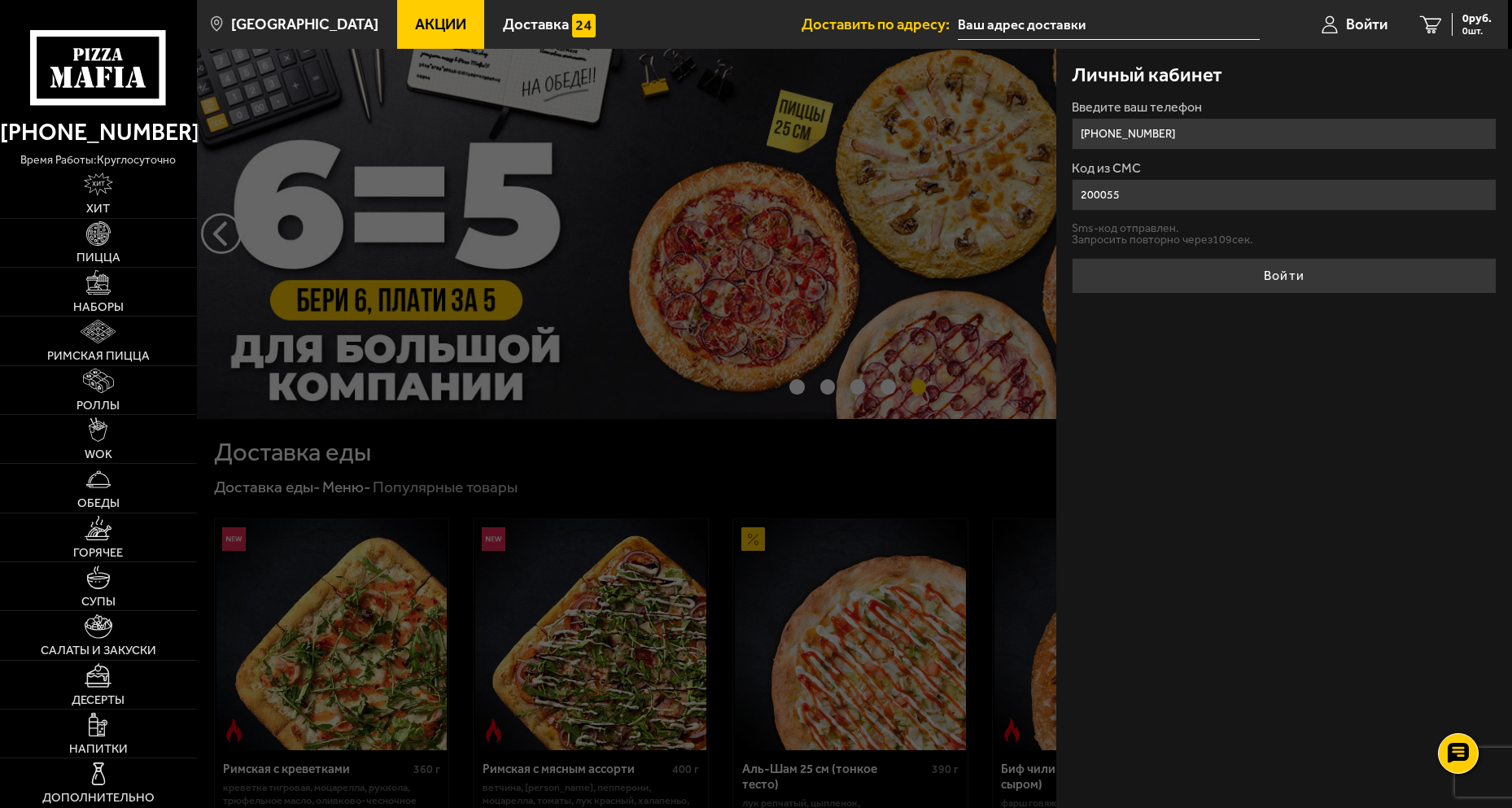
type input "200055"
click at [1072, 258] on button "Войти" at bounding box center [1283, 276] width 424 height 36
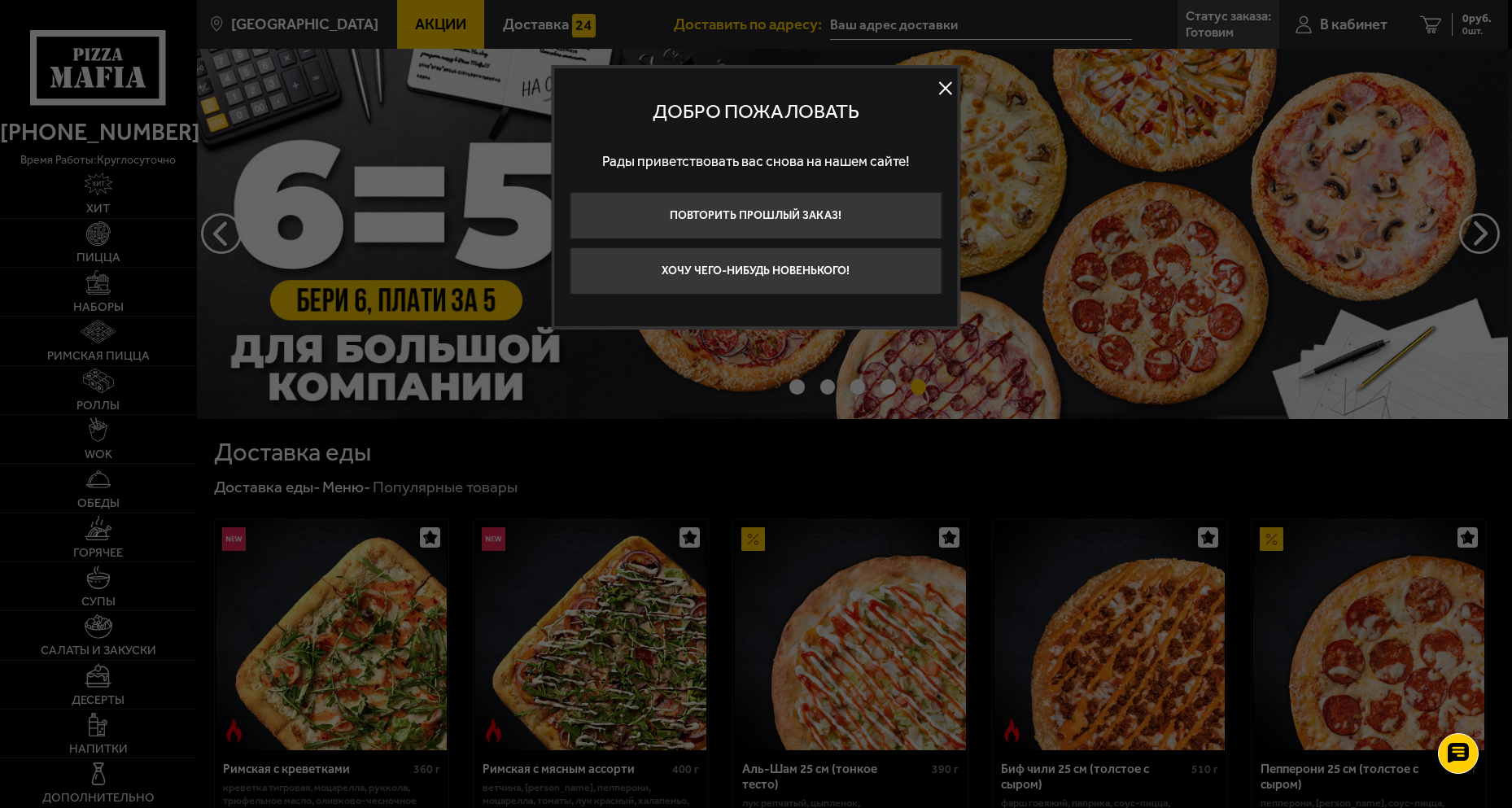
click at [938, 80] on button at bounding box center [945, 88] width 24 height 24
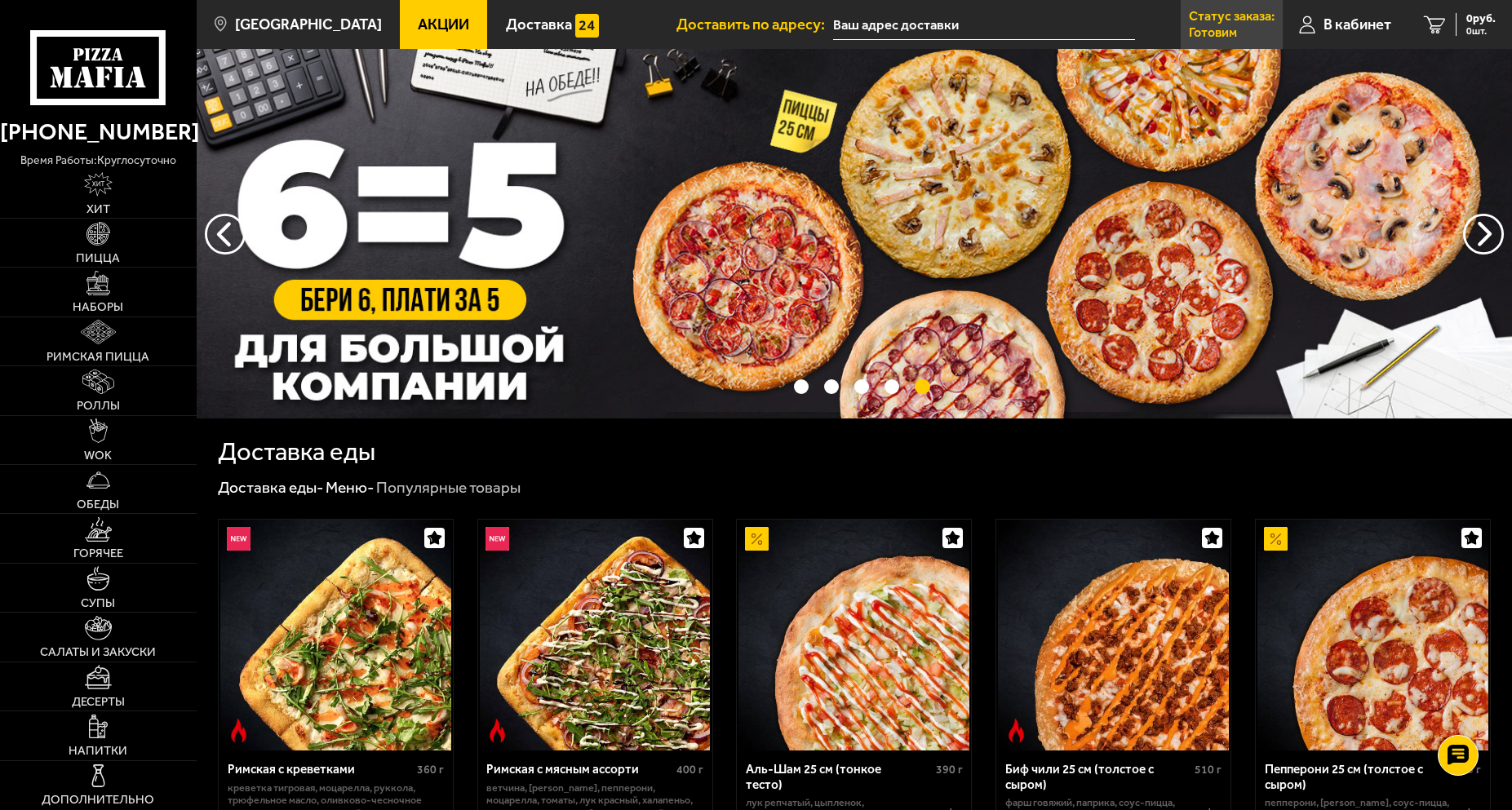
click at [1257, 24] on link "Статус заказа: Готовим" at bounding box center [1231, 24] width 102 height 49
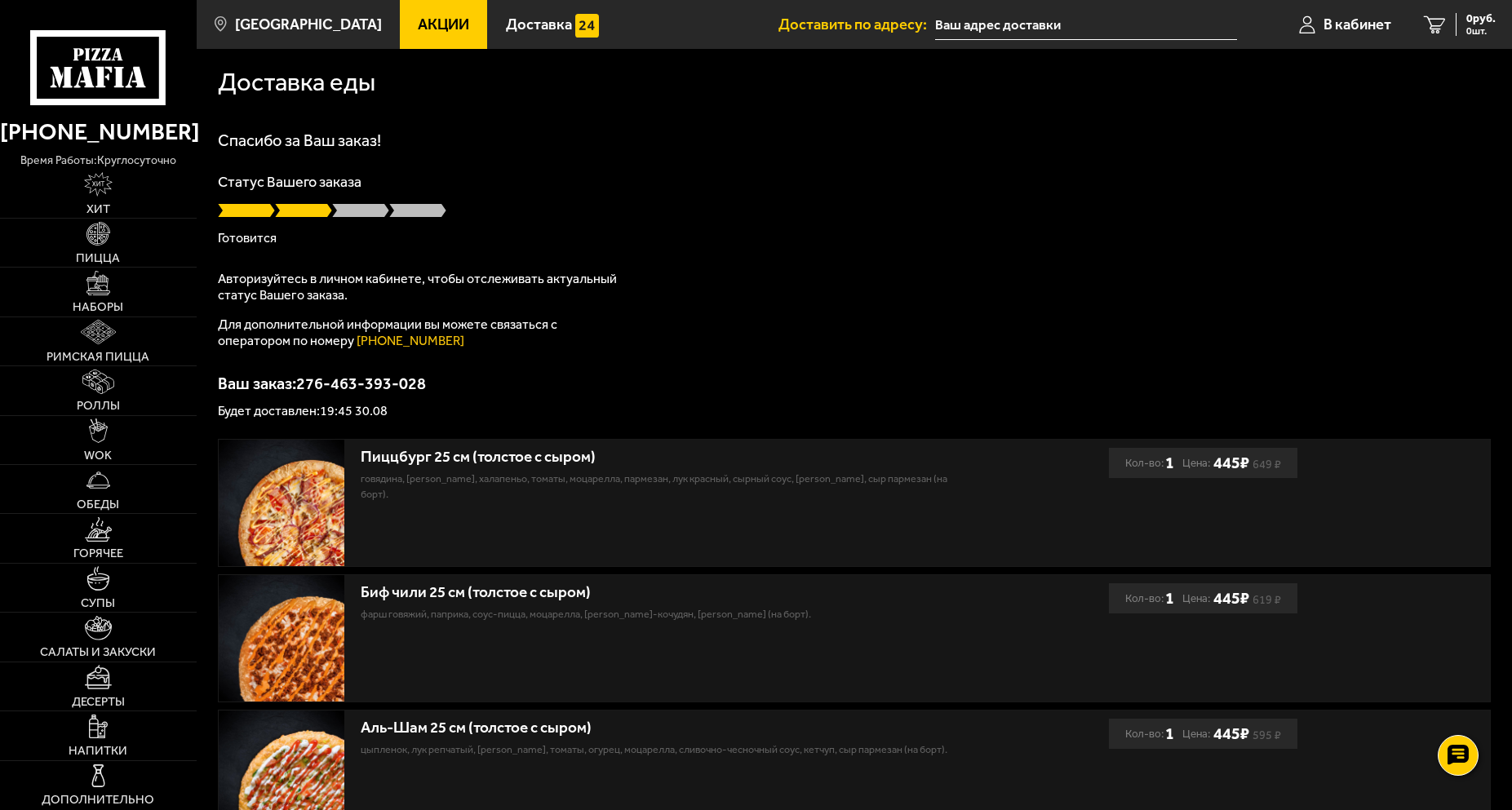
drag, startPoint x: 1004, startPoint y: 218, endPoint x: 930, endPoint y: 171, distance: 87.7
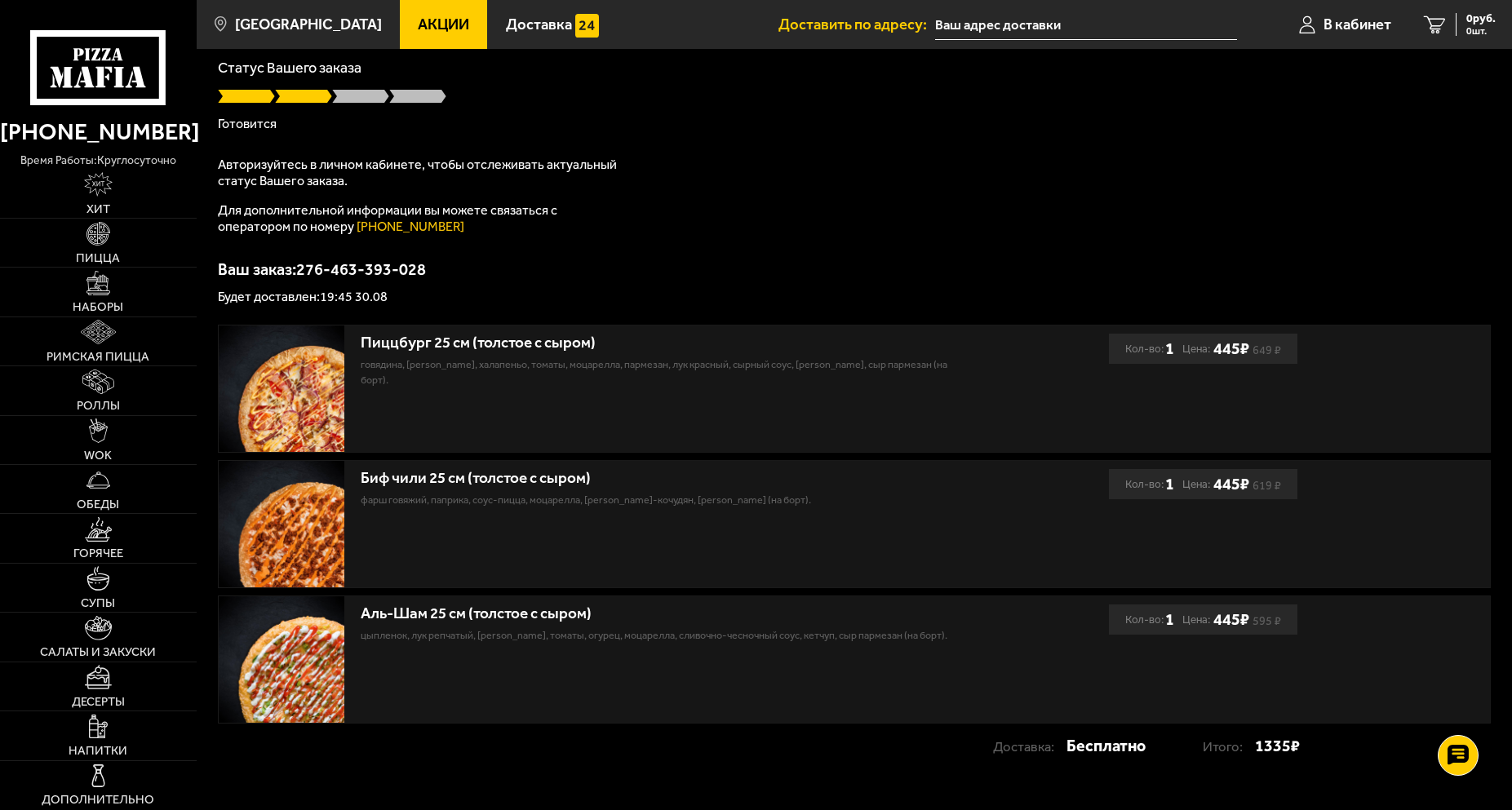
scroll to position [119, 0]
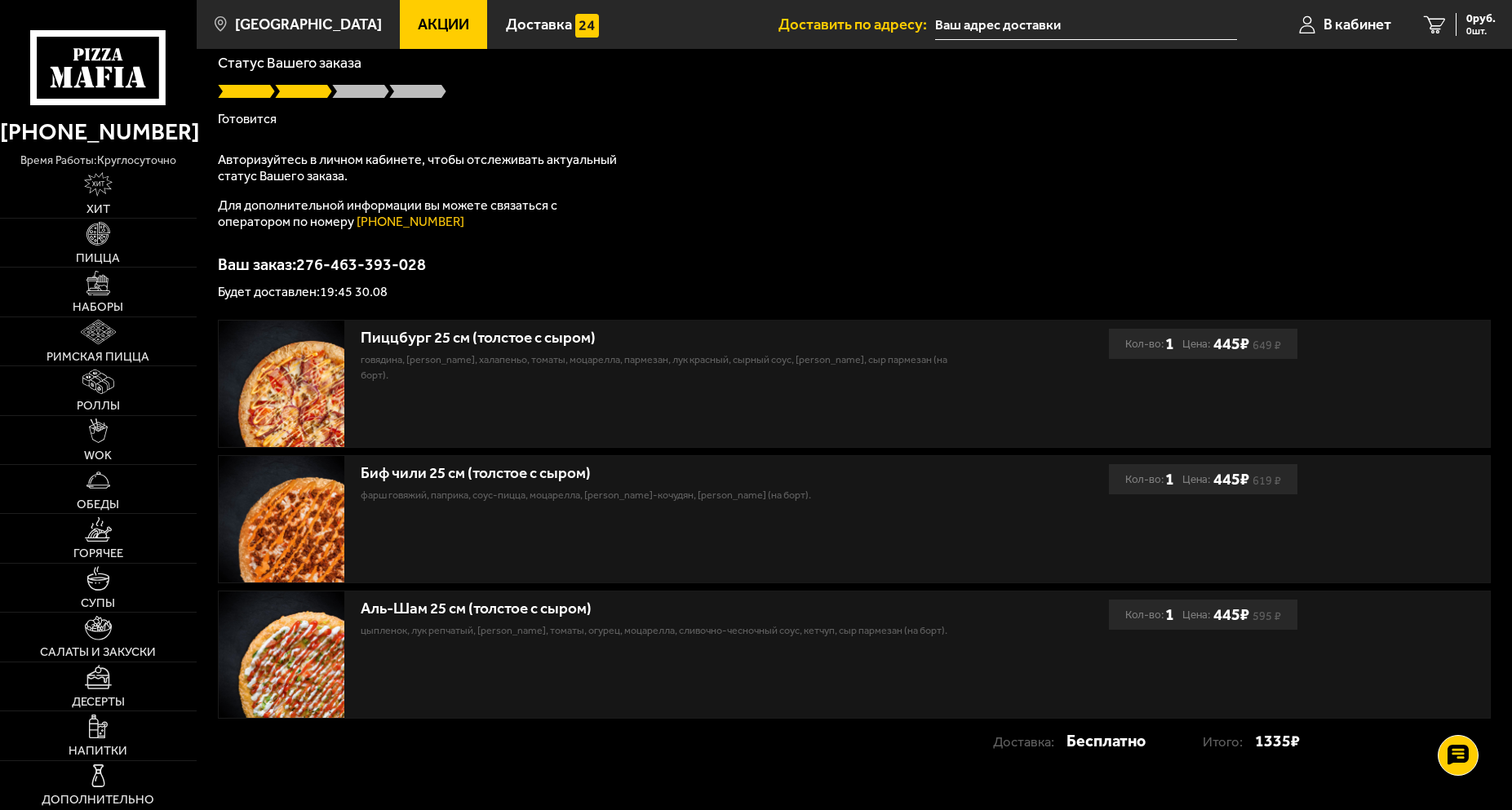
drag, startPoint x: 706, startPoint y: 245, endPoint x: 687, endPoint y: 249, distance: 19.4
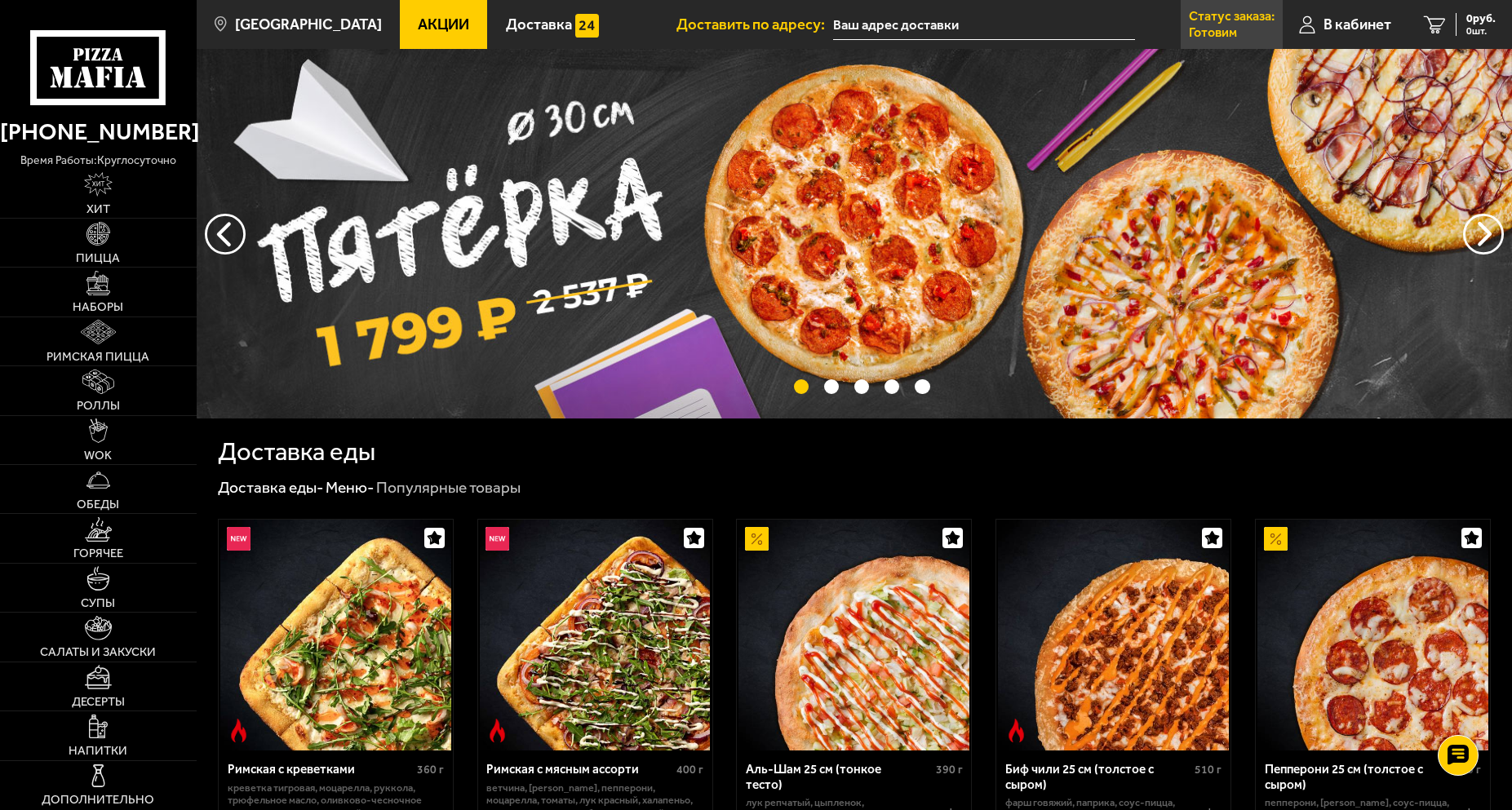
click at [1262, 27] on link "Статус заказа: Готовим" at bounding box center [1231, 24] width 102 height 49
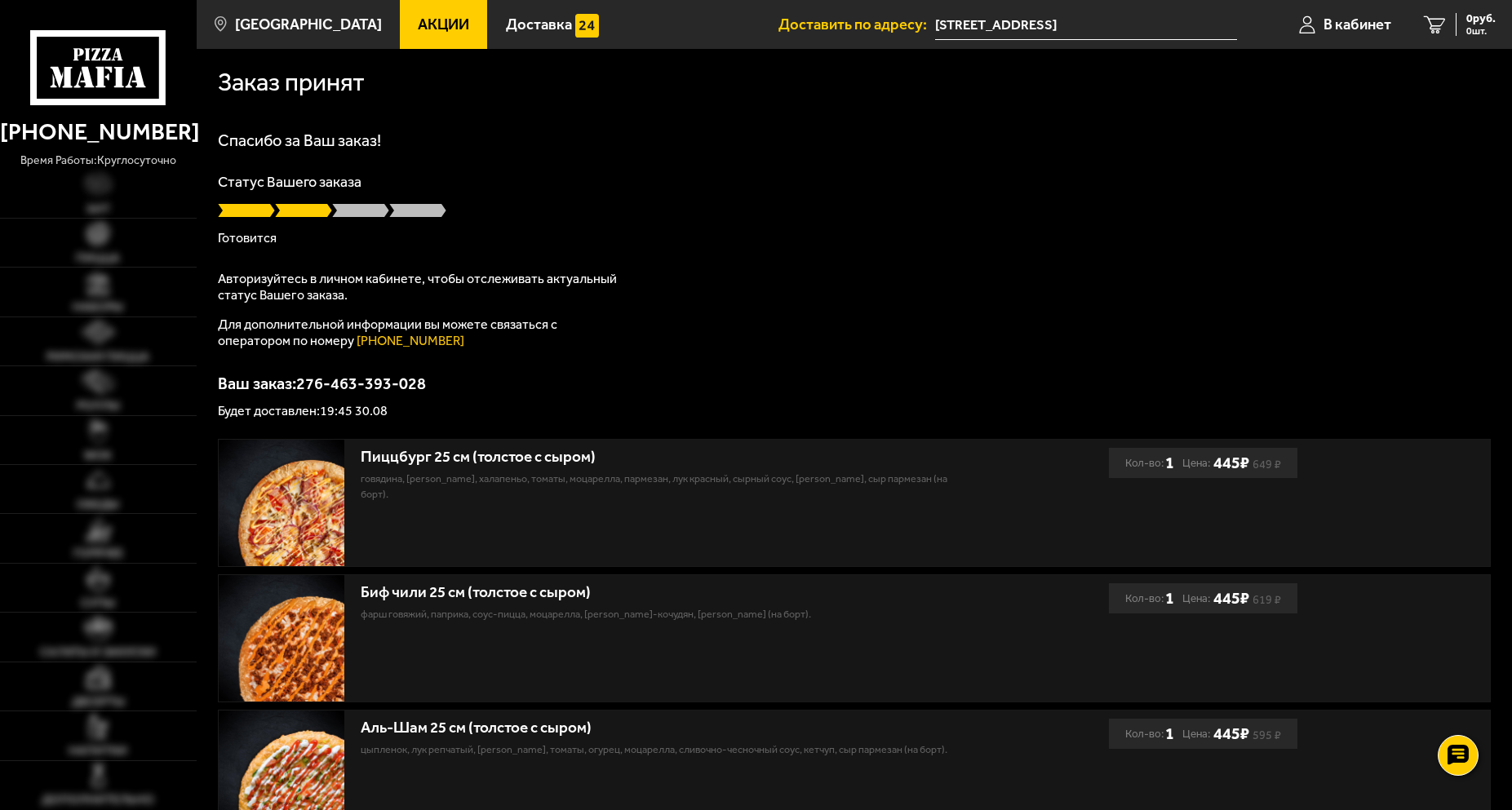
drag, startPoint x: 615, startPoint y: 205, endPoint x: 615, endPoint y: 75, distance: 130.0
drag, startPoint x: 833, startPoint y: 282, endPoint x: 632, endPoint y: 43, distance: 312.3
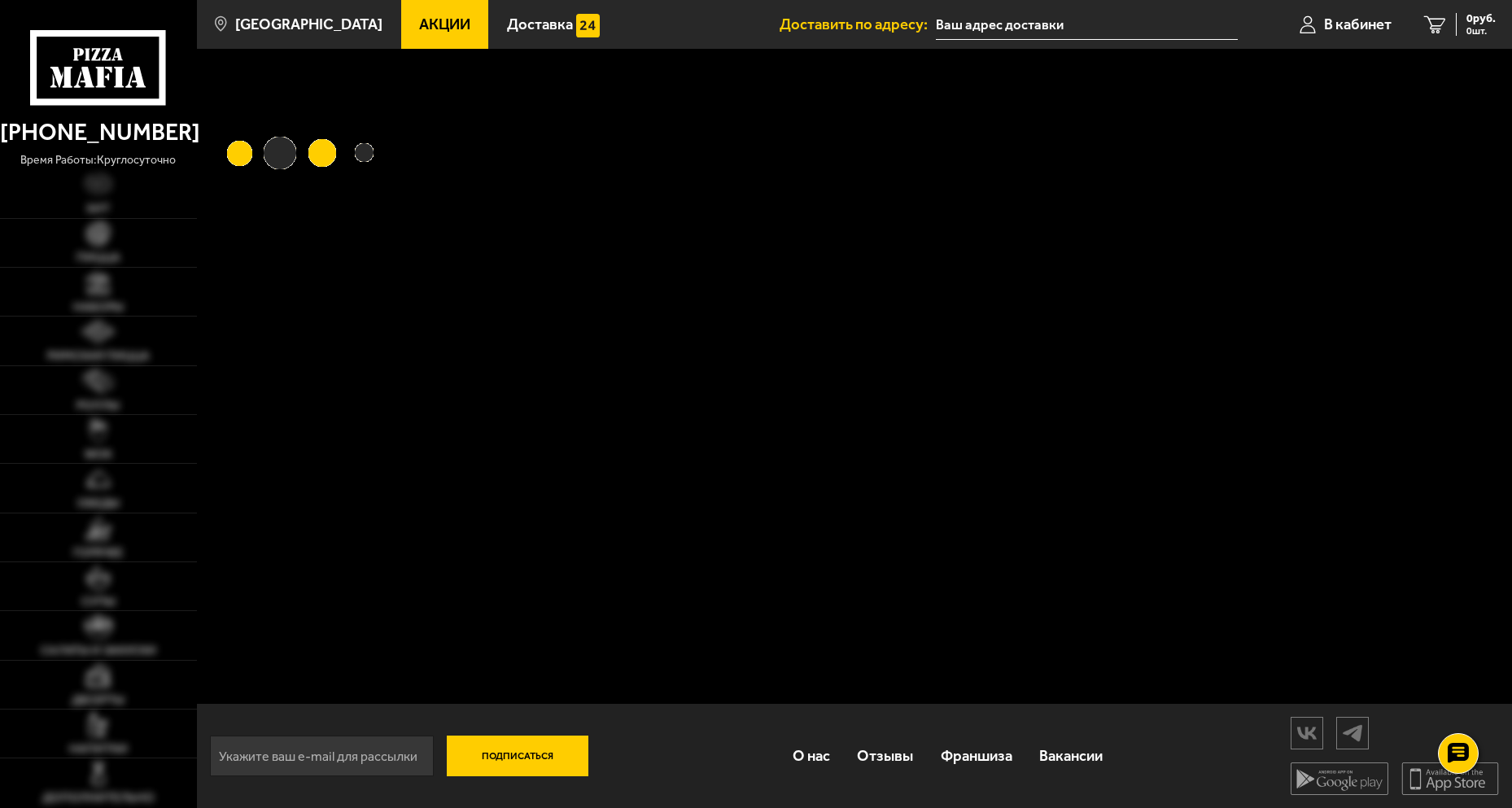
type input "[STREET_ADDRESS]"
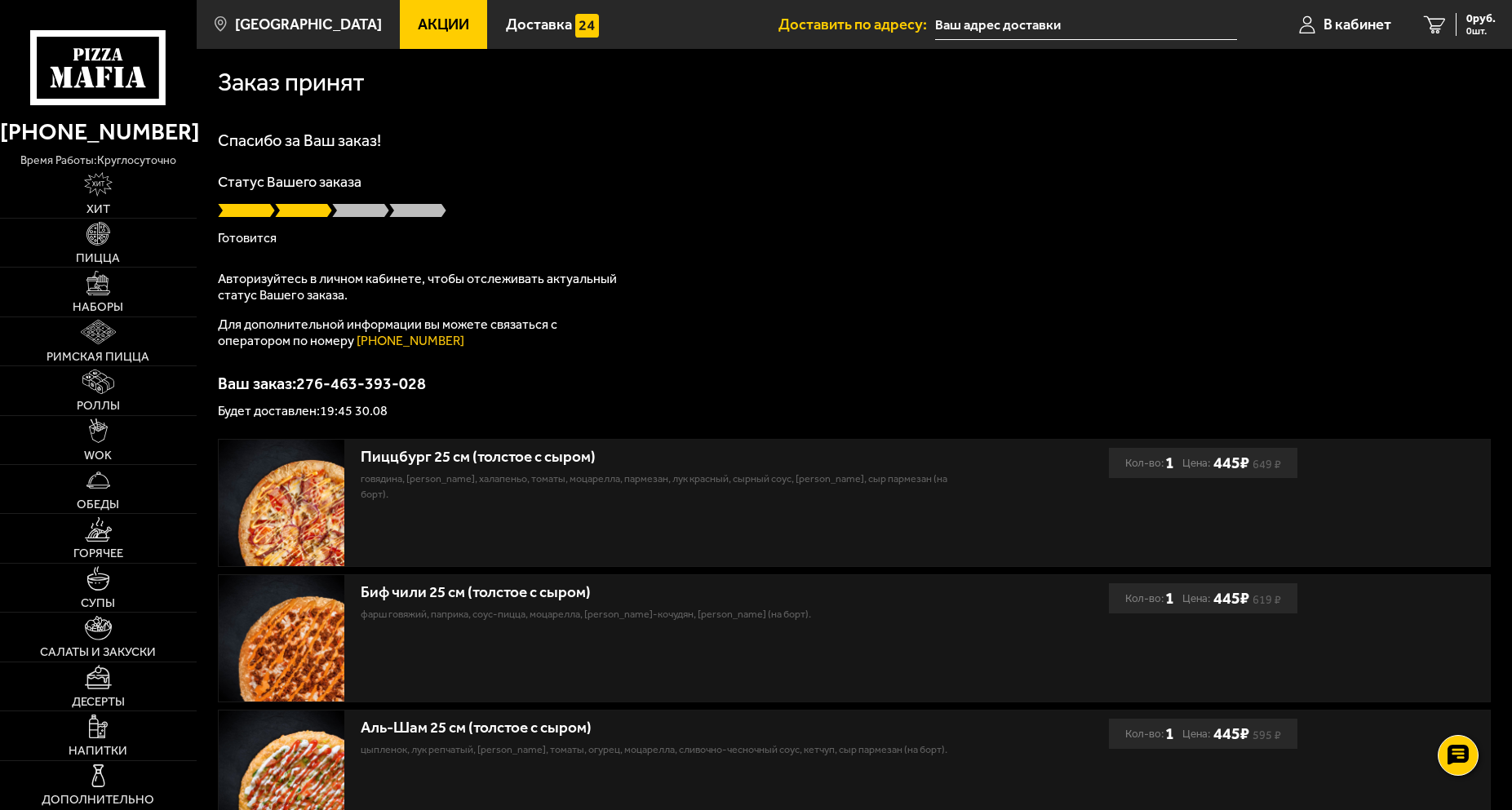
drag, startPoint x: 498, startPoint y: 256, endPoint x: 467, endPoint y: 69, distance: 189.6
